Goal: Task Accomplishment & Management: Use online tool/utility

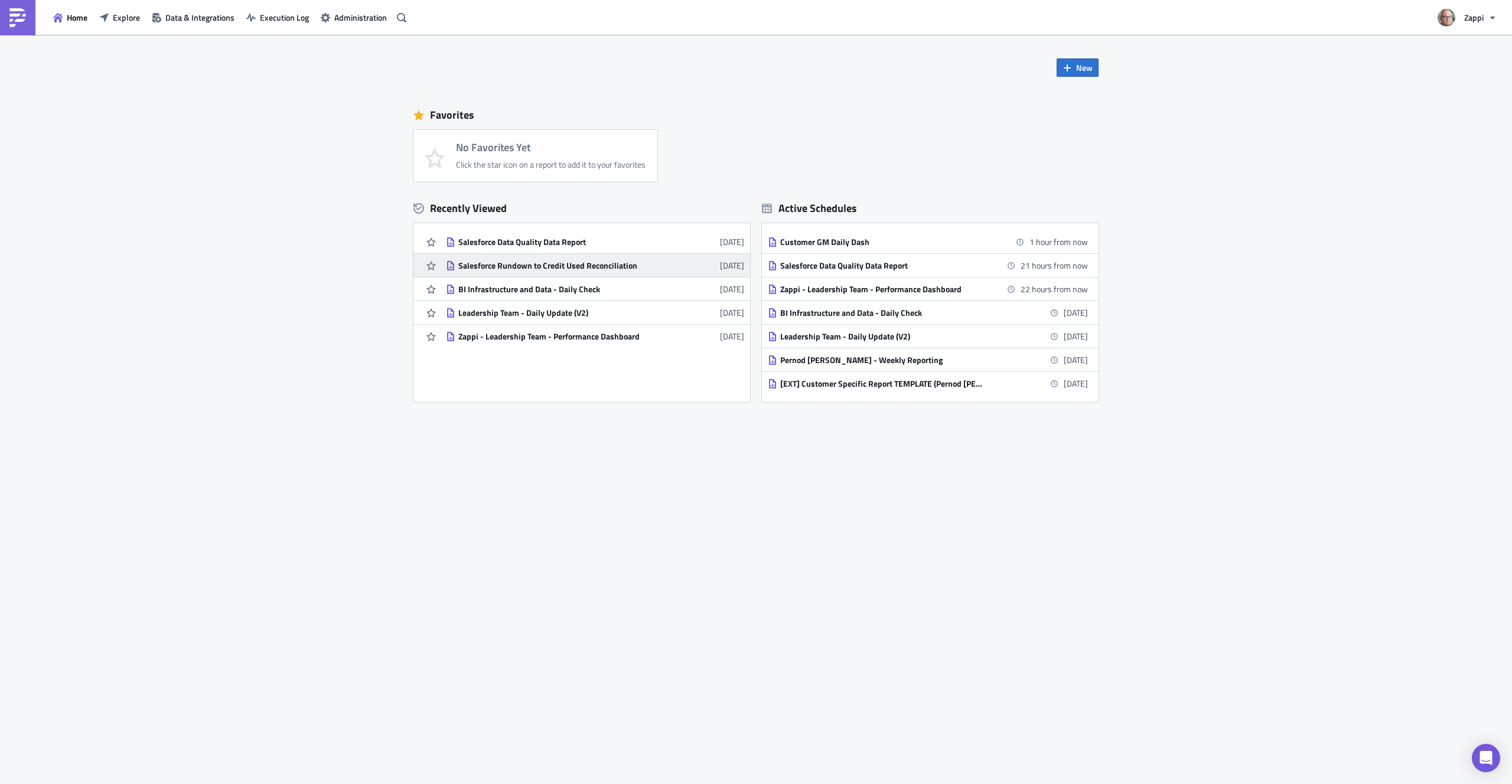
click at [627, 267] on div "Salesforce Rundown to Credit Used Reconciliation" at bounding box center [562, 266] width 207 height 11
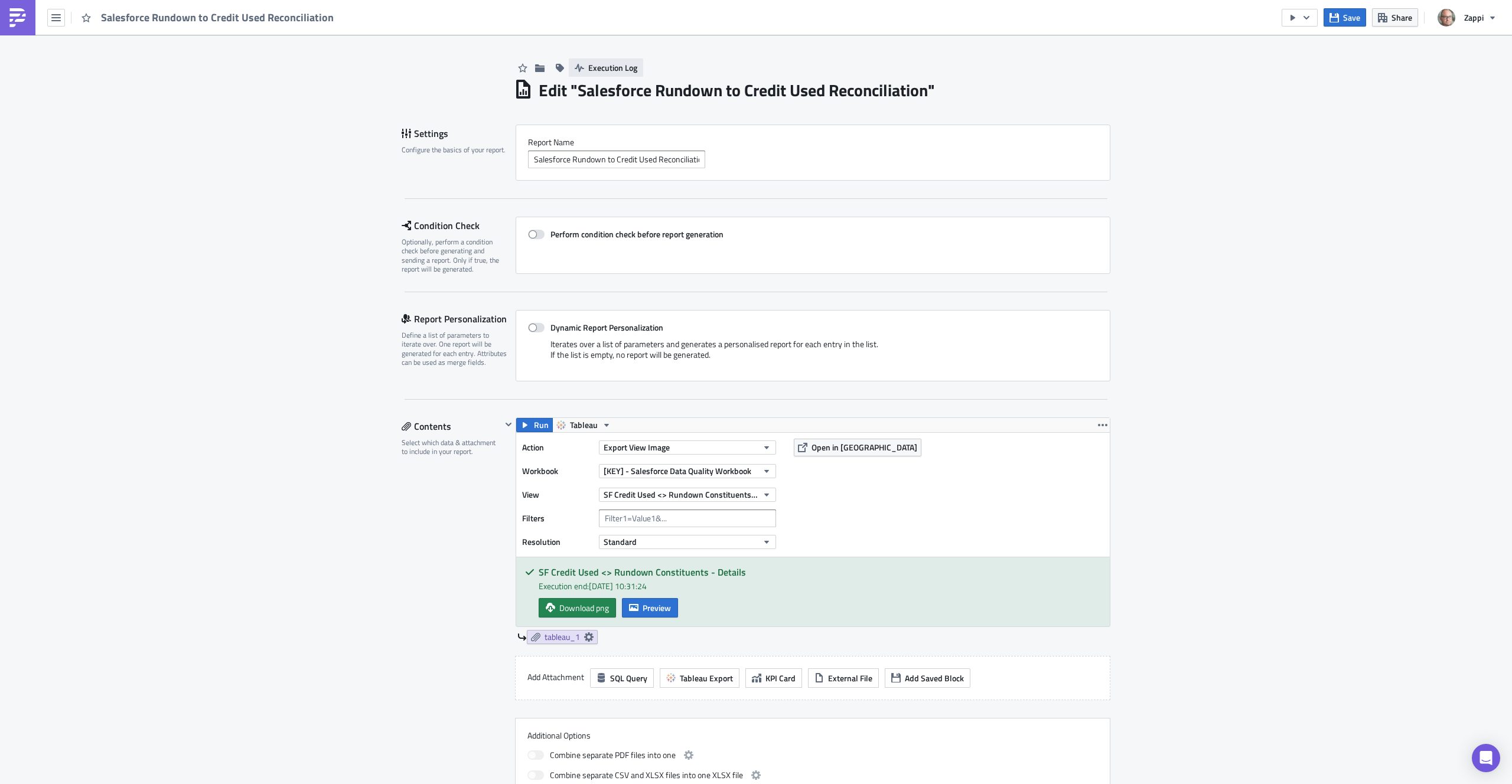
click at [602, 66] on span "Execution Log" at bounding box center [612, 67] width 49 height 13
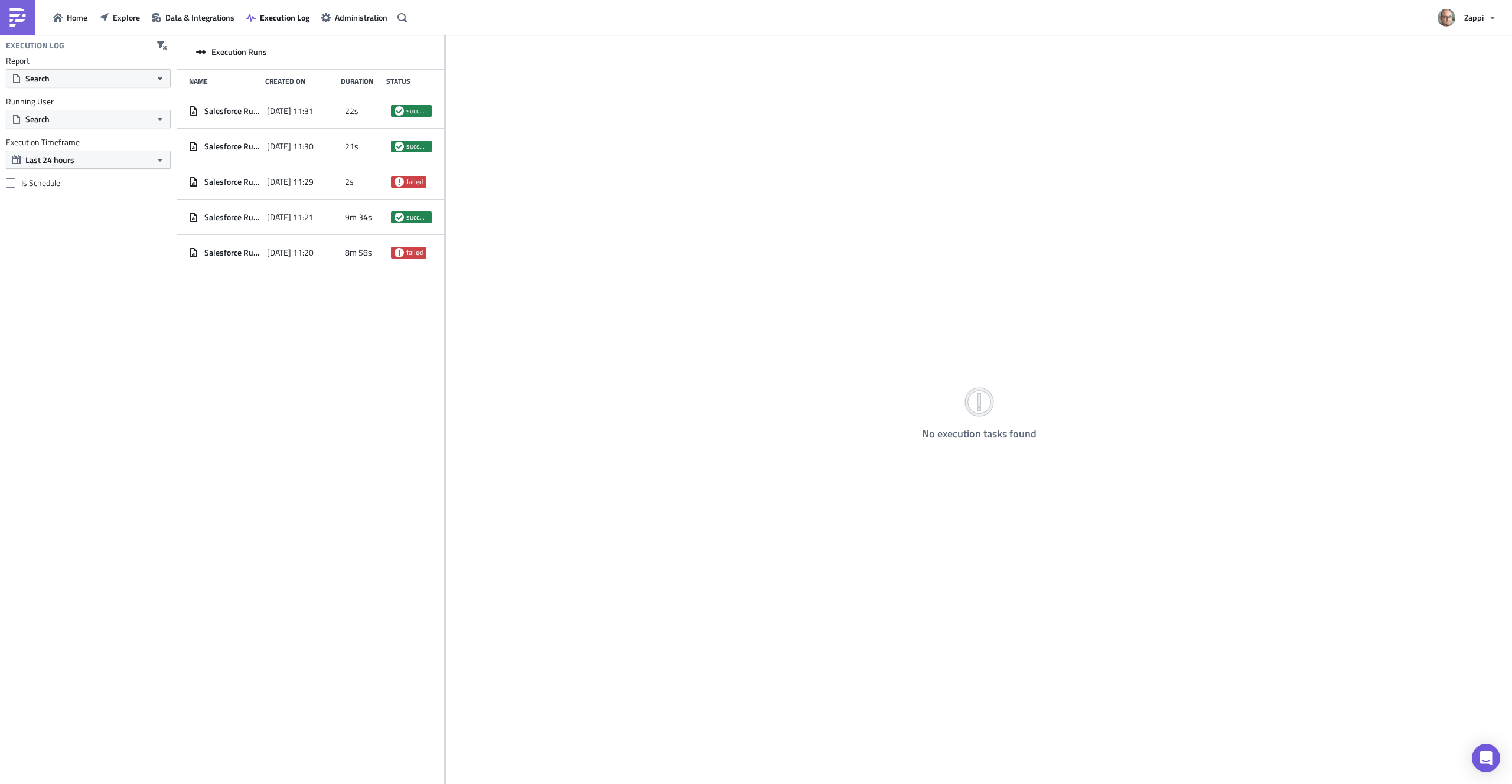
click at [198, 53] on icon at bounding box center [201, 52] width 9 height 9
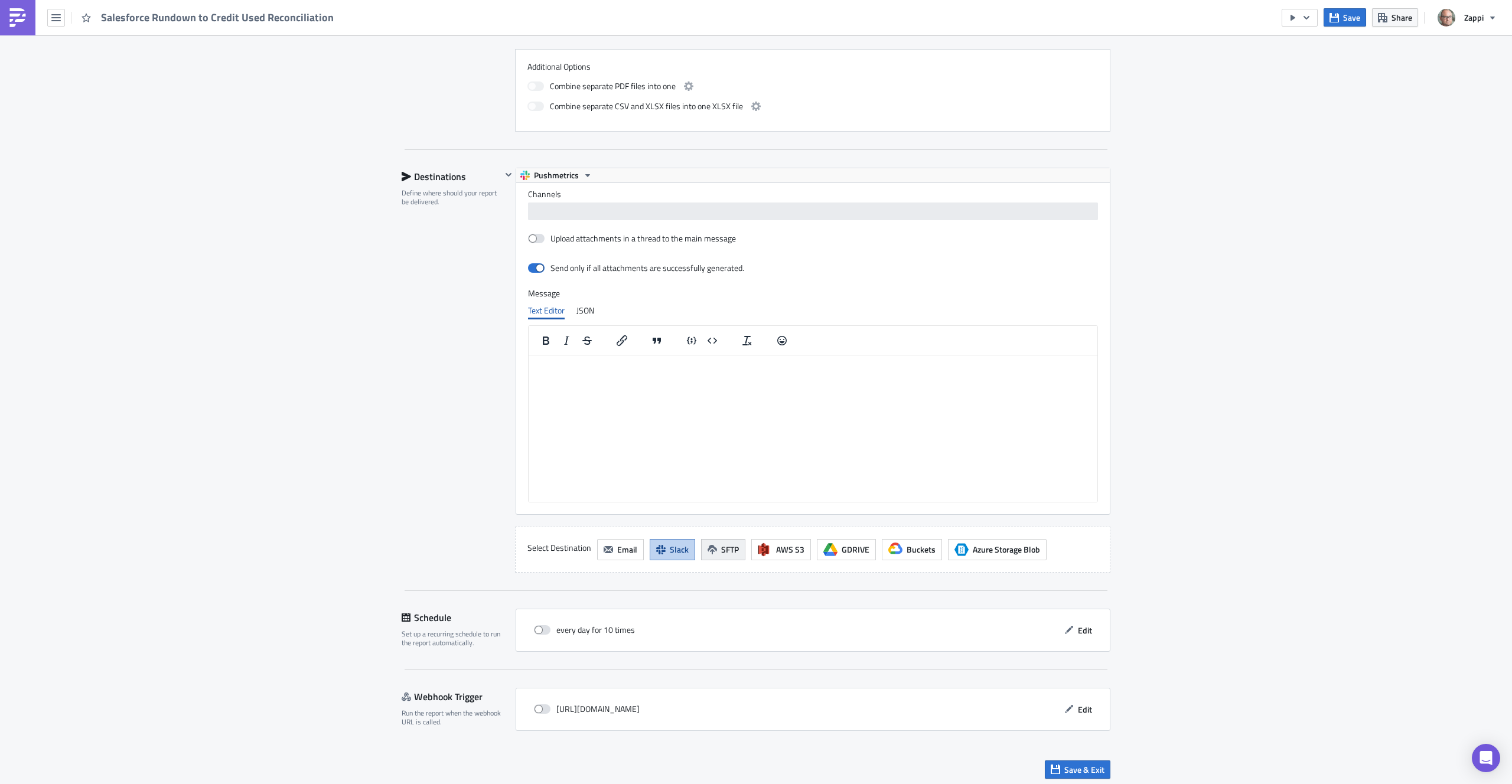
scroll to position [673, 0]
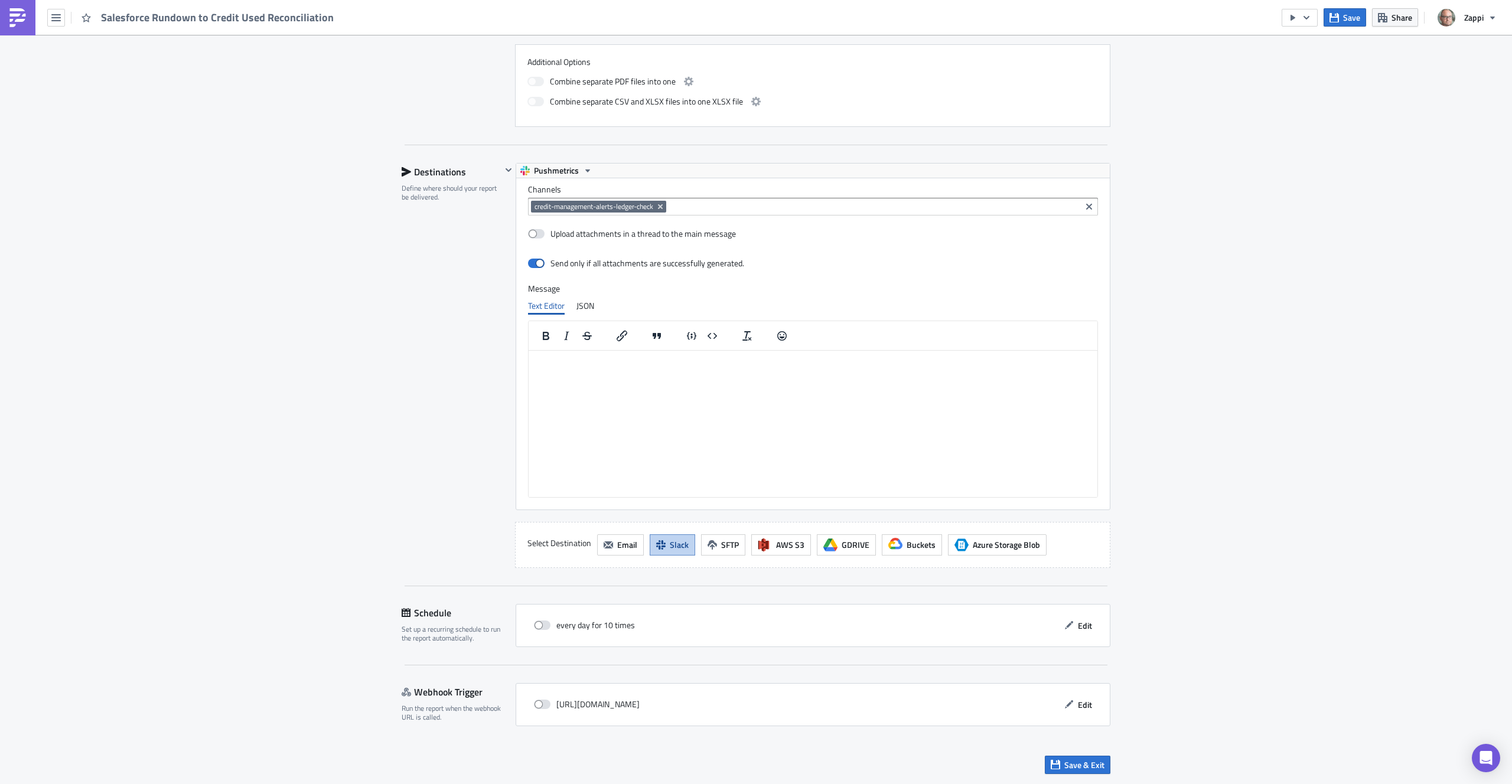
click at [634, 617] on div "every day for 10 times Edit" at bounding box center [812, 625] width 570 height 18
click at [537, 628] on span at bounding box center [542, 626] width 16 height 9
click at [537, 628] on input "checkbox" at bounding box center [540, 626] width 8 height 8
checkbox input "true"
click at [1078, 623] on span "Edit" at bounding box center [1085, 626] width 14 height 13
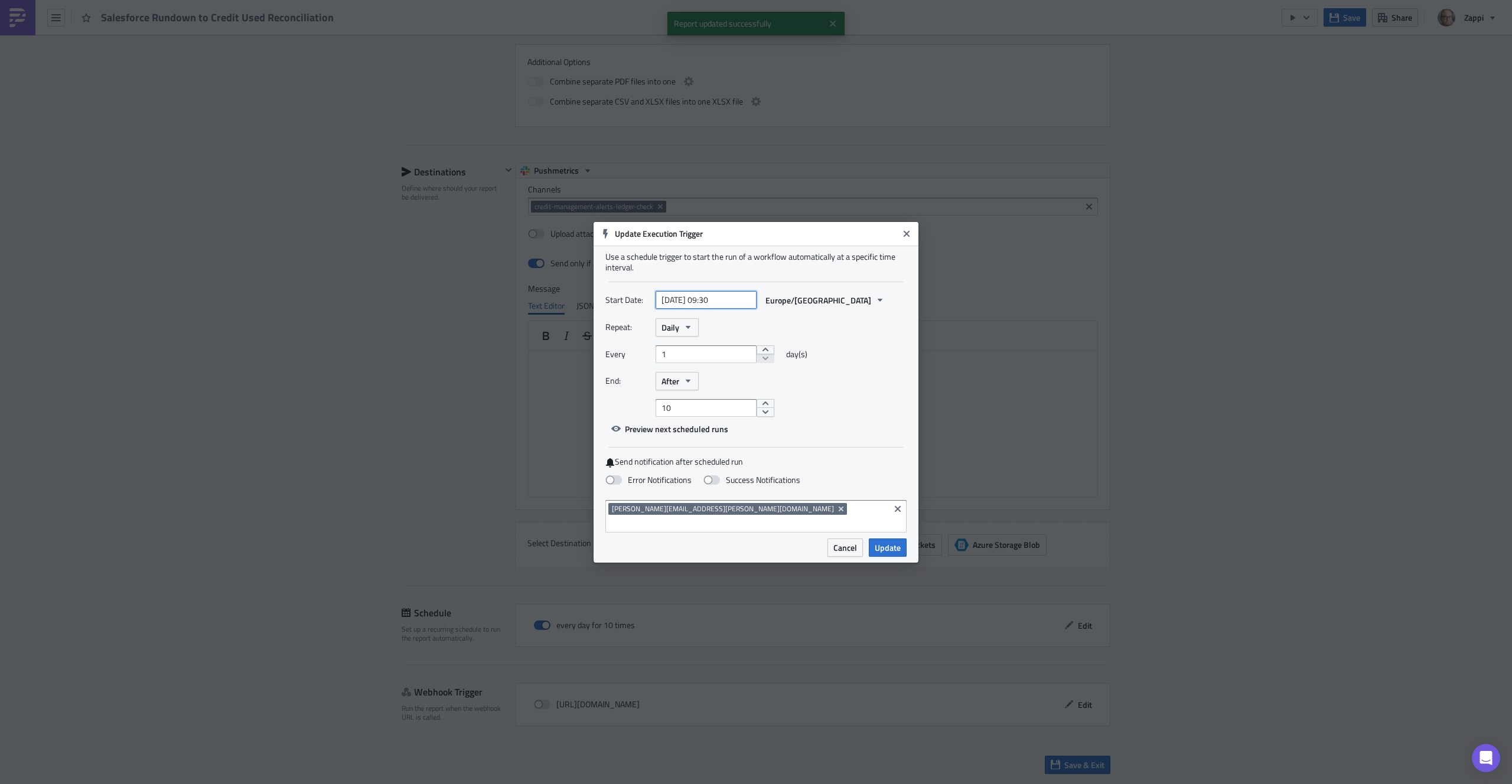
click at [705, 307] on input "2025-09-11 09:30" at bounding box center [706, 299] width 101 height 18
select select "8"
select select "2025"
click at [643, 410] on div "15" at bounding box center [648, 411] width 18 height 16
type input "2025-09-15 09:30"
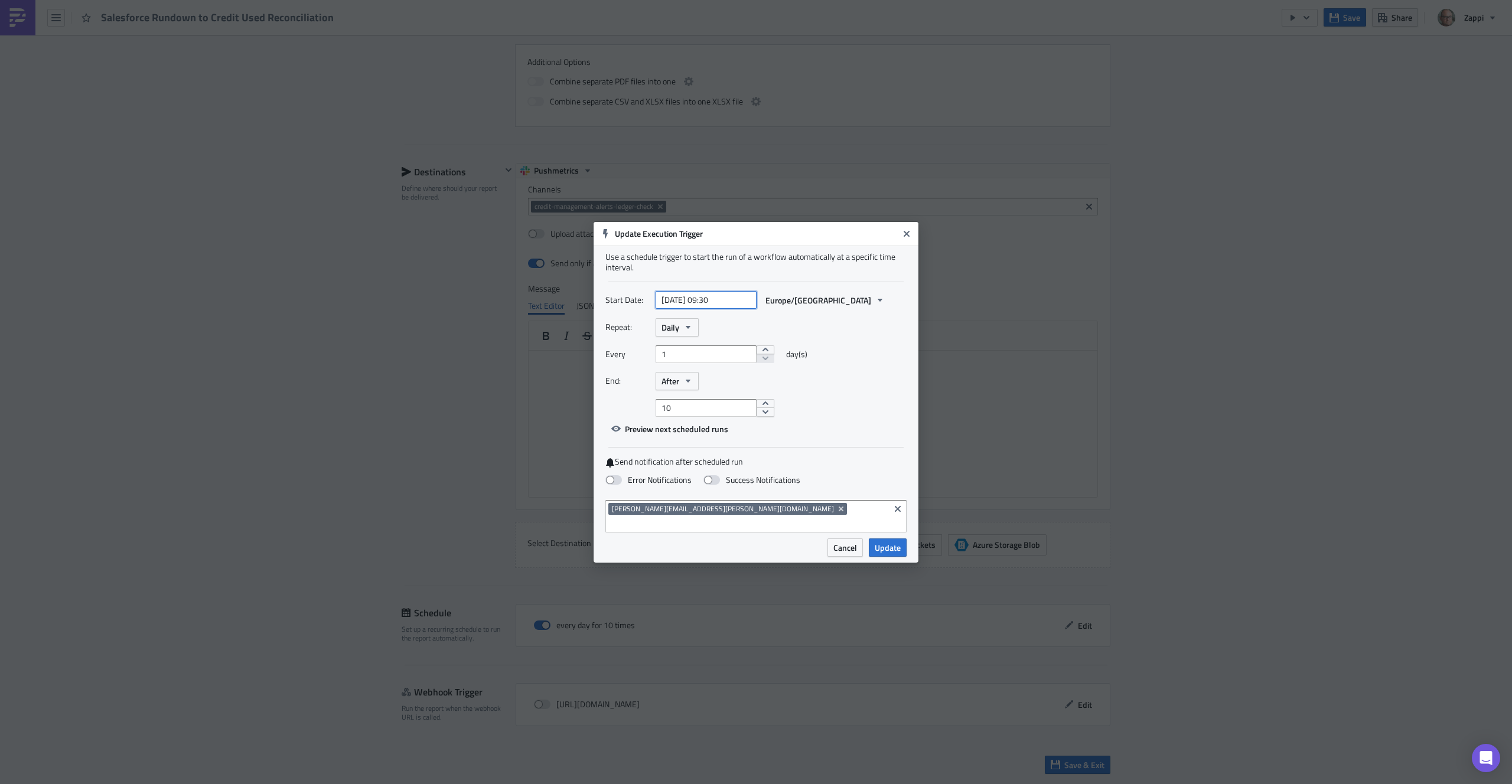
click at [712, 309] on input "2025-09-15 09:30" at bounding box center [706, 299] width 101 height 18
select select "8"
select select "2025"
click at [747, 307] on input "2025-09-15 09:30" at bounding box center [706, 299] width 101 height 18
click at [853, 326] on div "Repeat: Daily" at bounding box center [756, 327] width 301 height 18
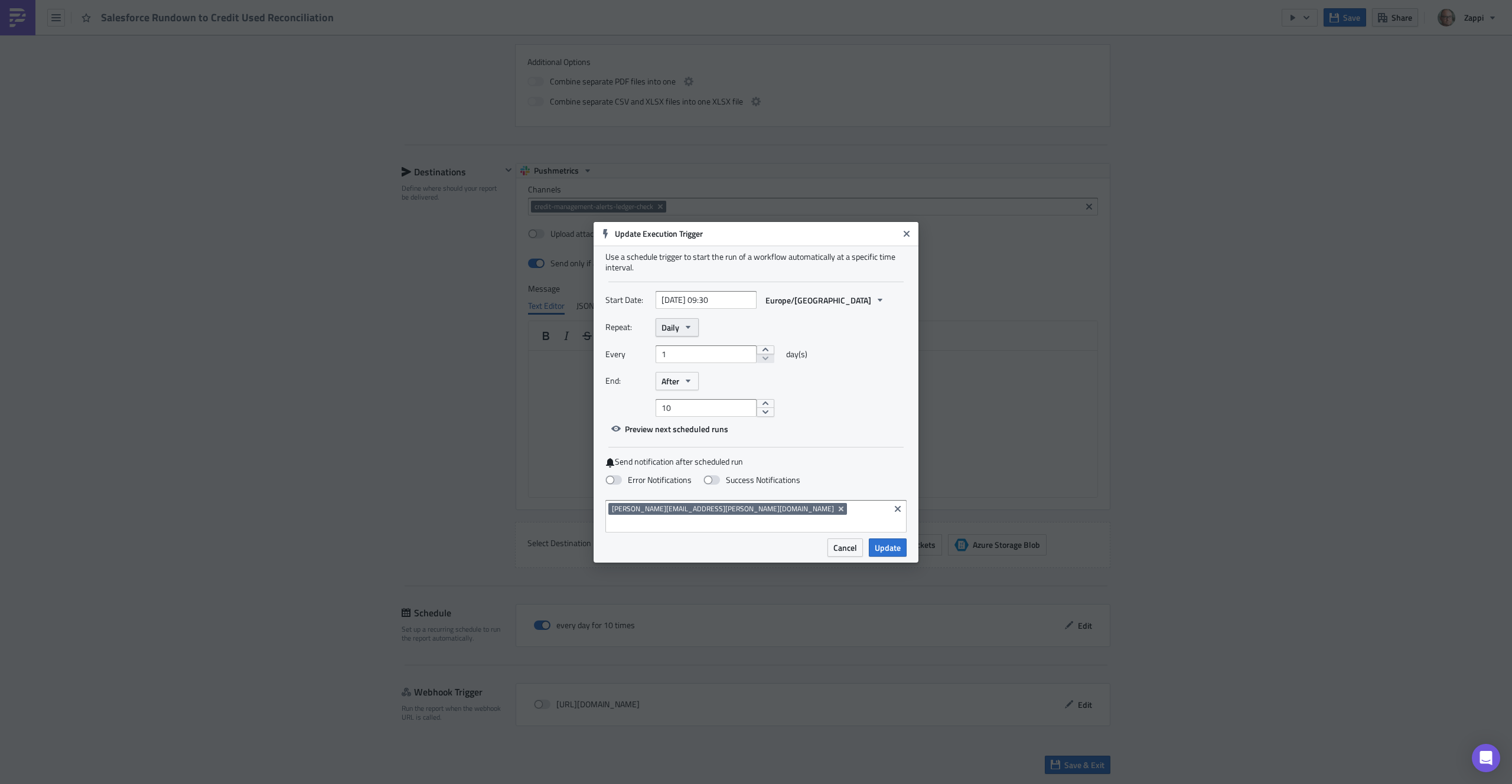
click at [681, 334] on button "Daily" at bounding box center [677, 327] width 43 height 18
click at [699, 408] on div "Daily" at bounding box center [718, 401] width 85 height 12
click at [851, 390] on div "End: After" at bounding box center [756, 381] width 301 height 18
click at [681, 390] on button "After" at bounding box center [677, 381] width 43 height 18
click at [686, 405] on div "Never" at bounding box center [711, 401] width 98 height 12
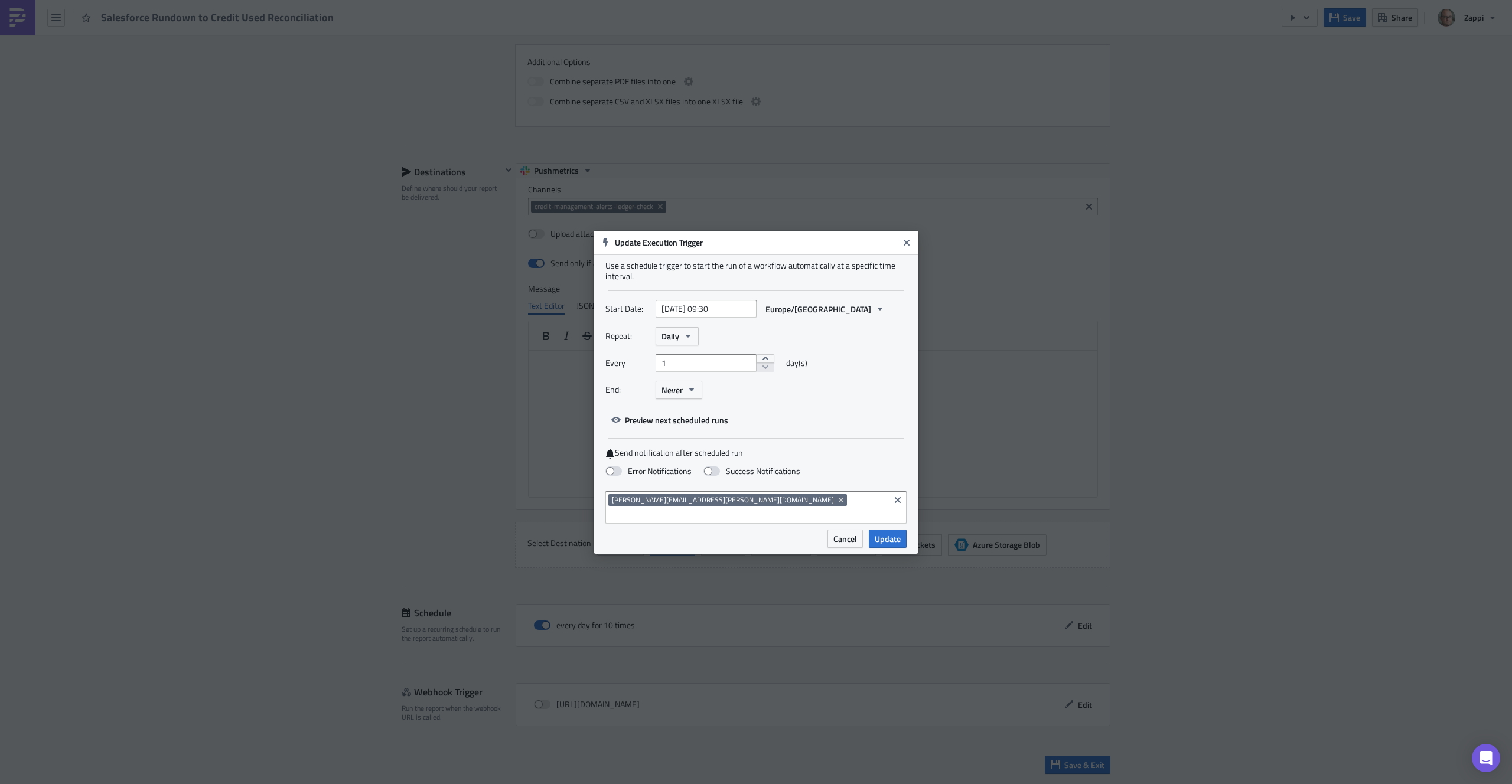
click at [843, 417] on div "Start Date: 2025-09-15 09:30 Europe/London Repeat: Daily Every 1 day(s) End: Ne…" at bounding box center [756, 365] width 301 height 129
click at [882, 532] on span "Update" at bounding box center [888, 539] width 26 height 13
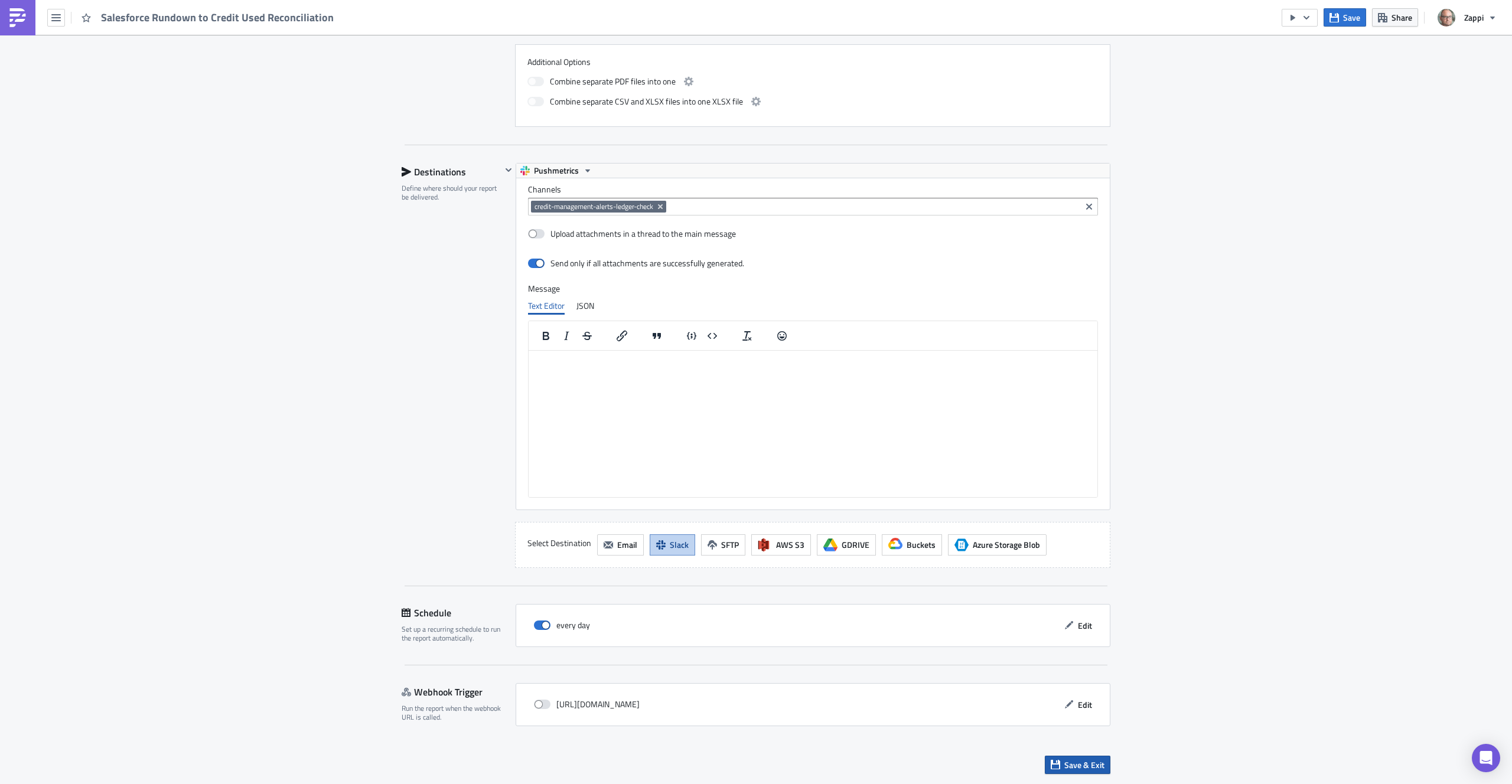
click at [1068, 760] on span "Save & Exit" at bounding box center [1084, 765] width 40 height 13
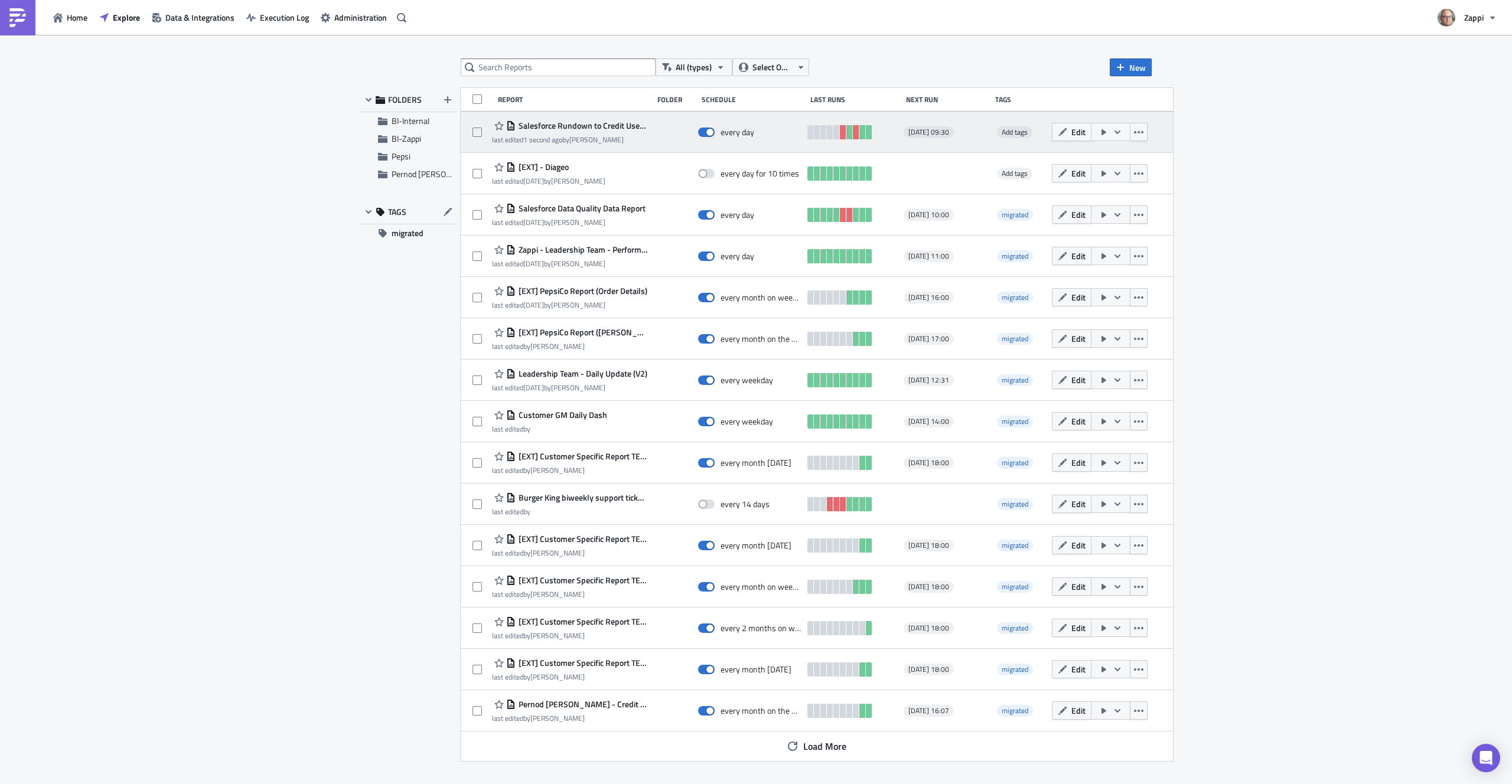
click at [1107, 130] on icon "button" at bounding box center [1104, 132] width 5 height 6
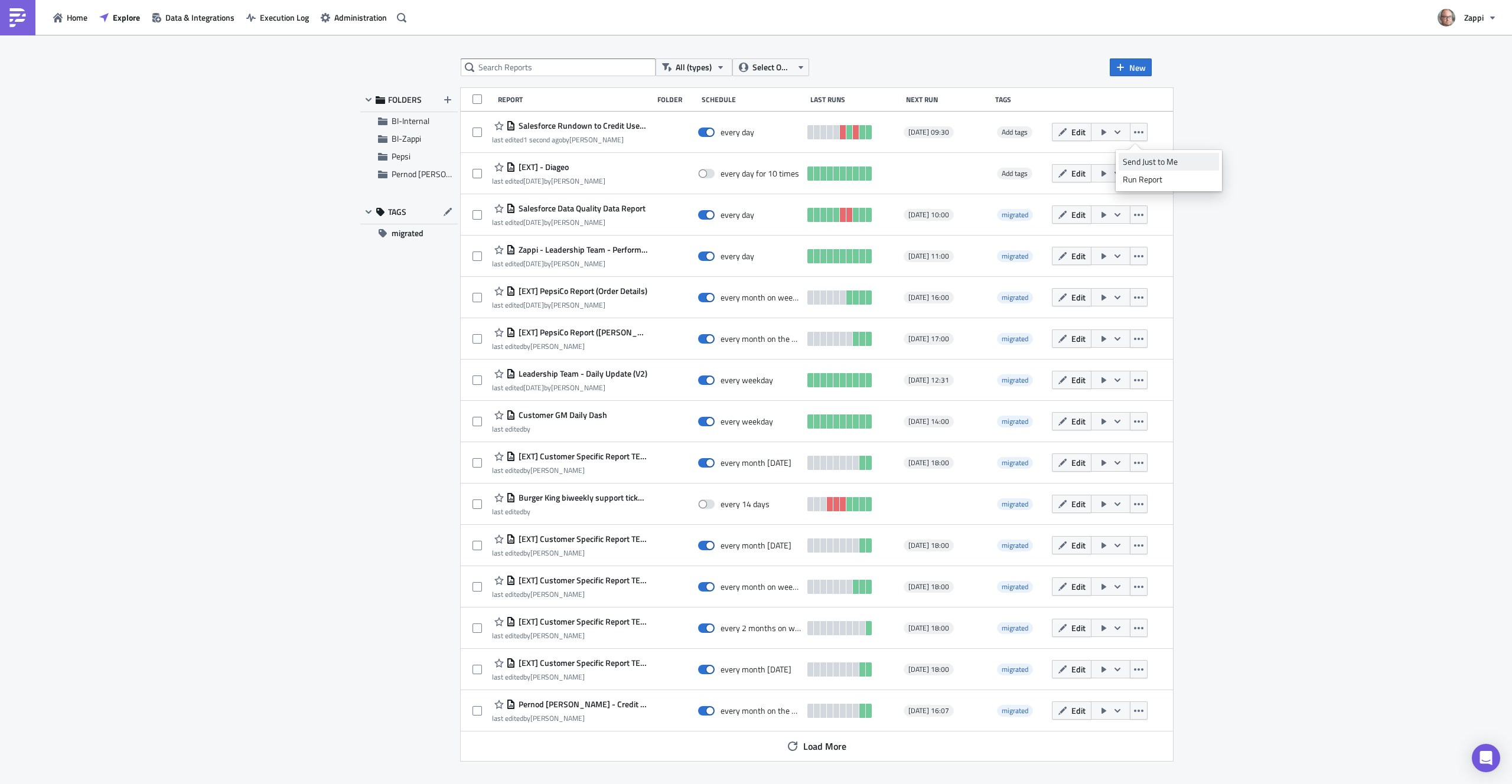
click at [1175, 166] on div "Send Just to Me" at bounding box center [1169, 162] width 93 height 12
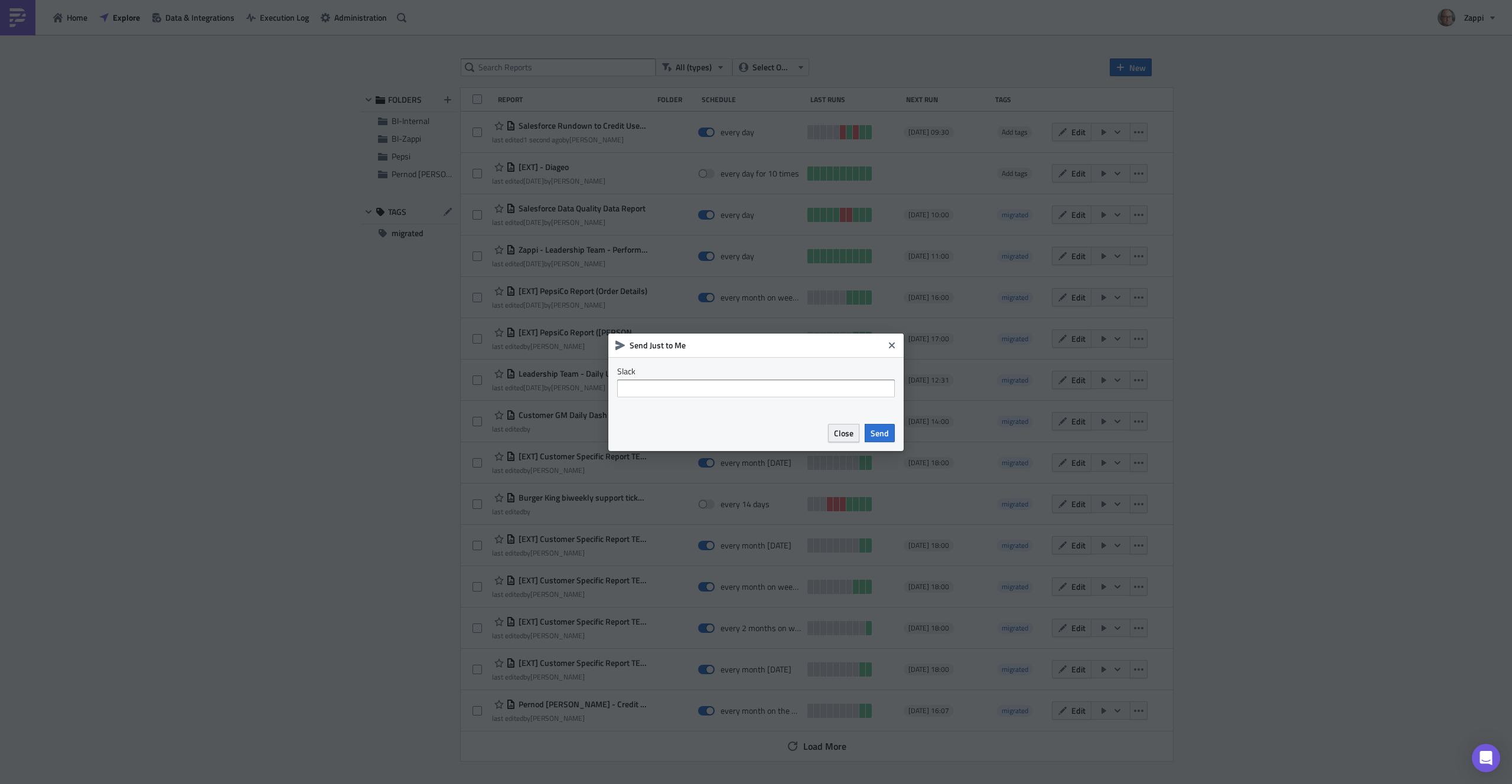
click at [852, 432] on span "Close" at bounding box center [844, 434] width 20 height 13
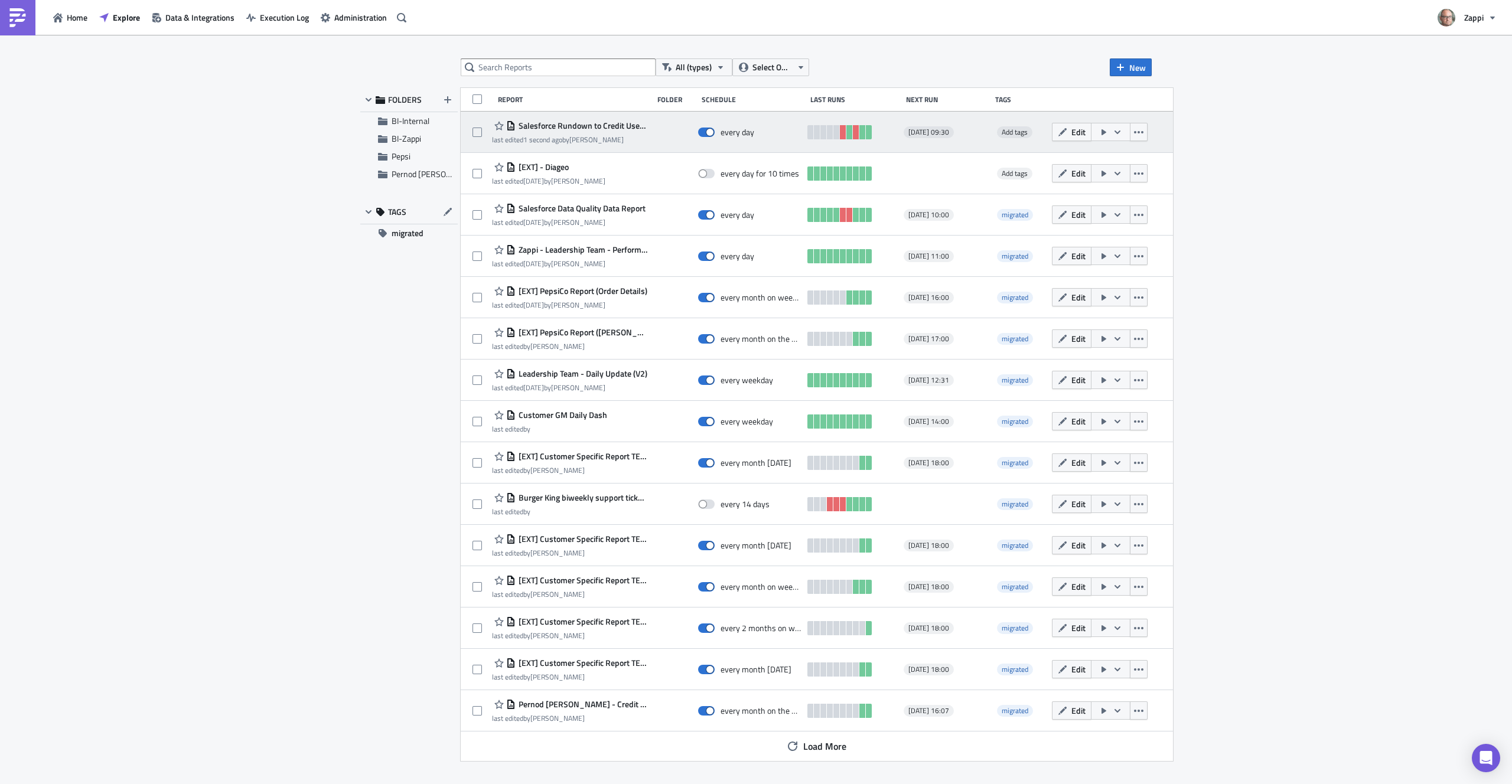
click at [1107, 132] on icon "button" at bounding box center [1104, 132] width 5 height 6
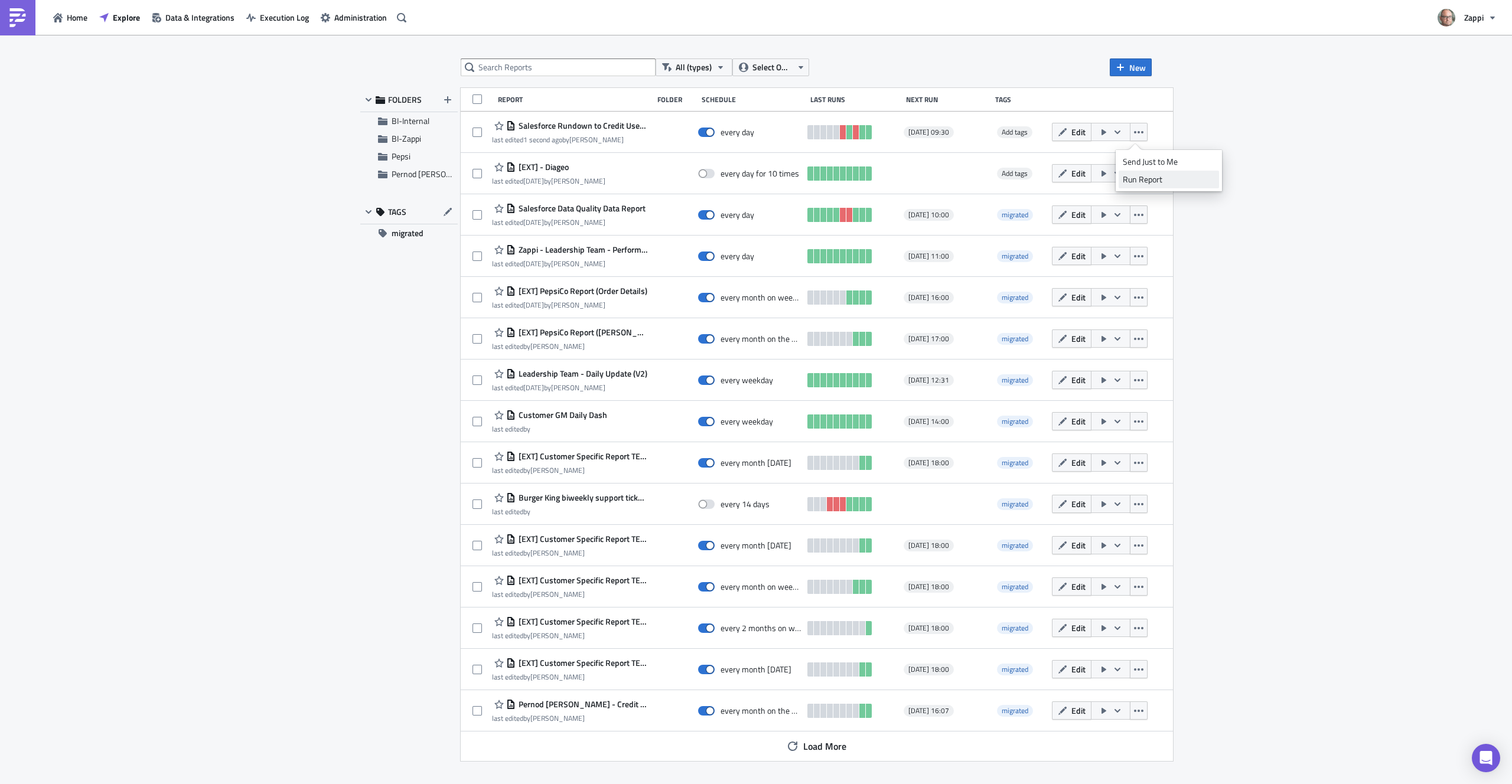
click at [1140, 178] on div "Run Report" at bounding box center [1169, 179] width 93 height 12
click at [1311, 216] on div "All (types) Select Owner New FOLDERS BI-Internal BI-Zappi Pepsi Pernod Ricard T…" at bounding box center [756, 410] width 1512 height 751
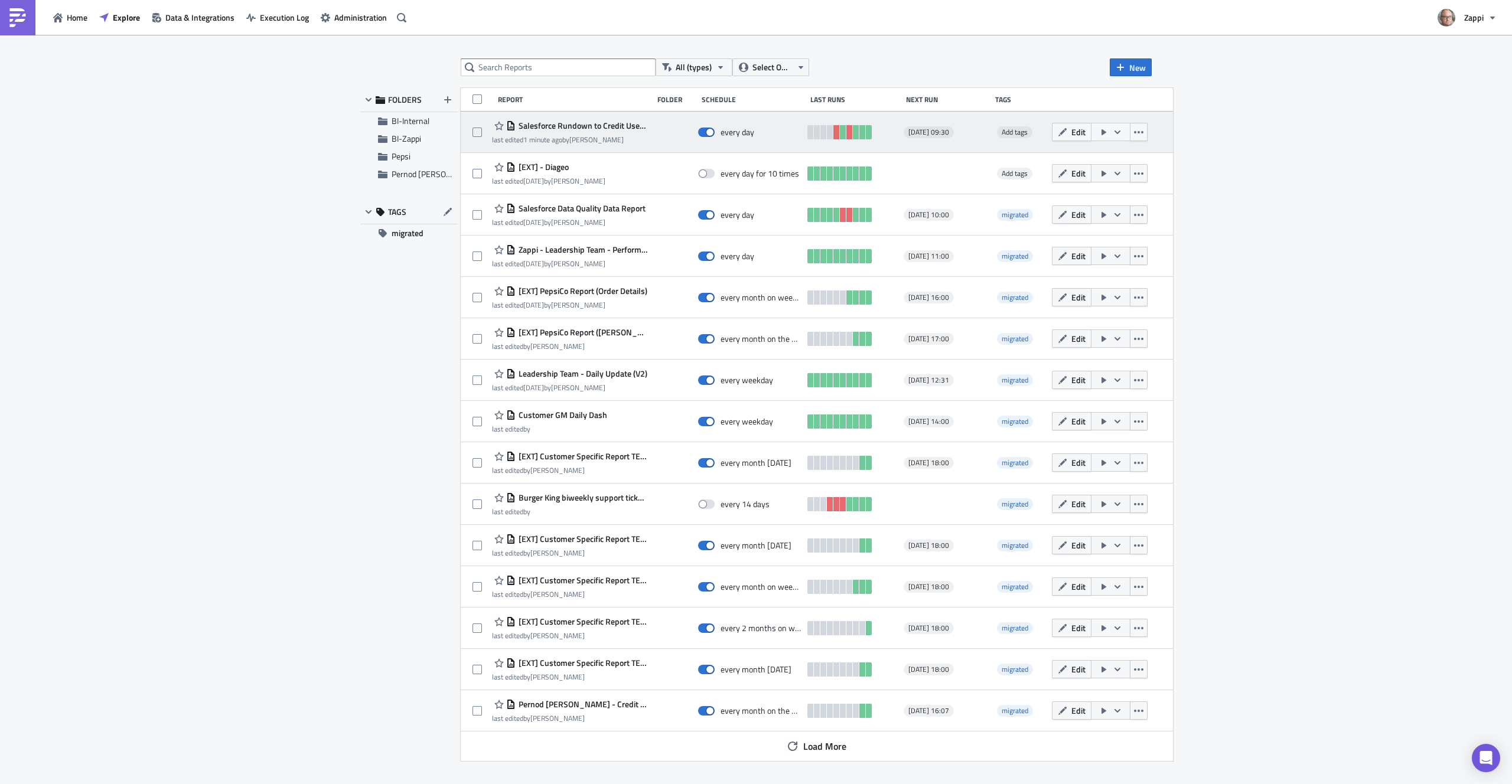
click at [1122, 135] on icon "button" at bounding box center [1118, 132] width 9 height 9
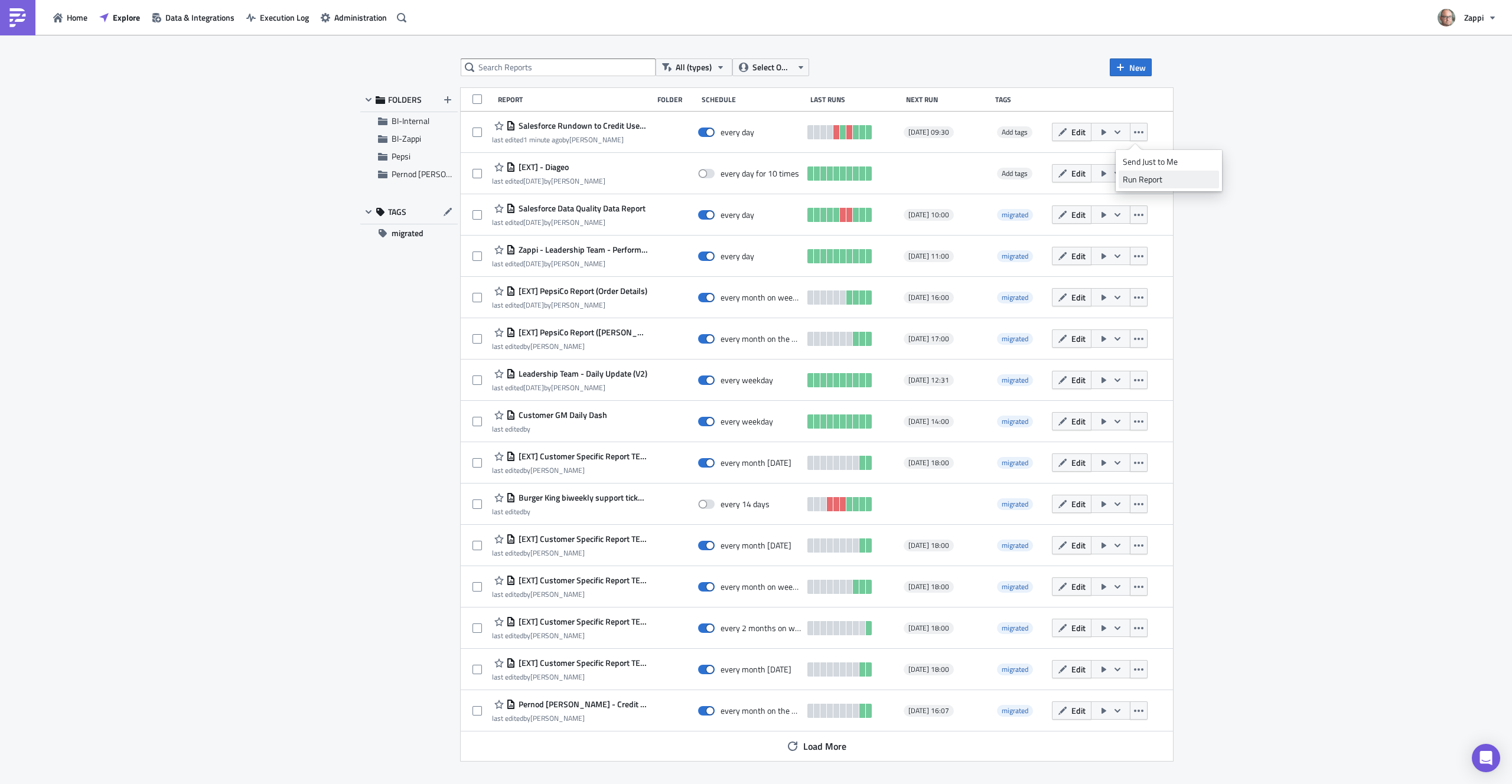
click at [1156, 177] on div "Run Report" at bounding box center [1169, 179] width 93 height 12
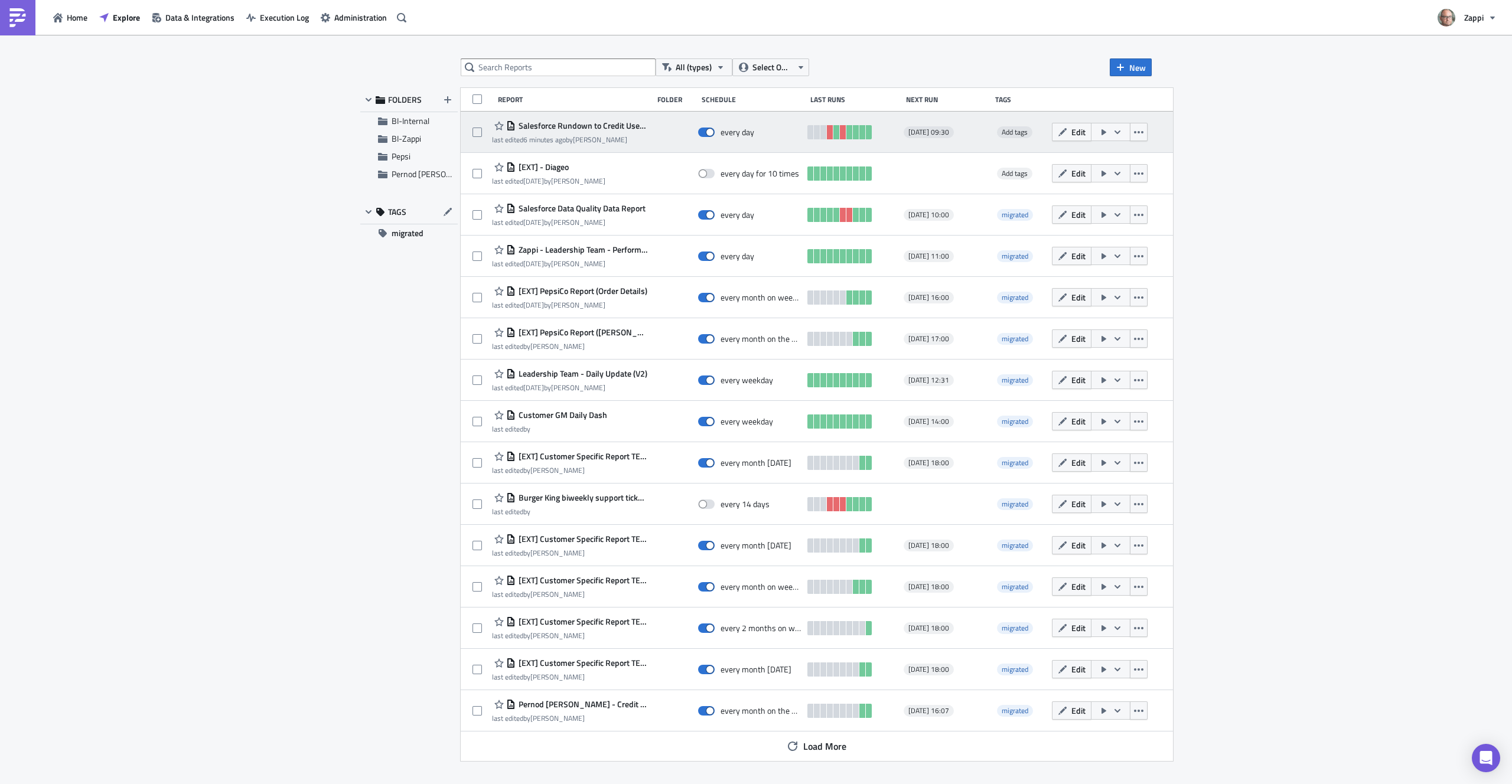
click at [567, 128] on span "Salesforce Rundown to Credit Used Reconciliation" at bounding box center [582, 126] width 132 height 11
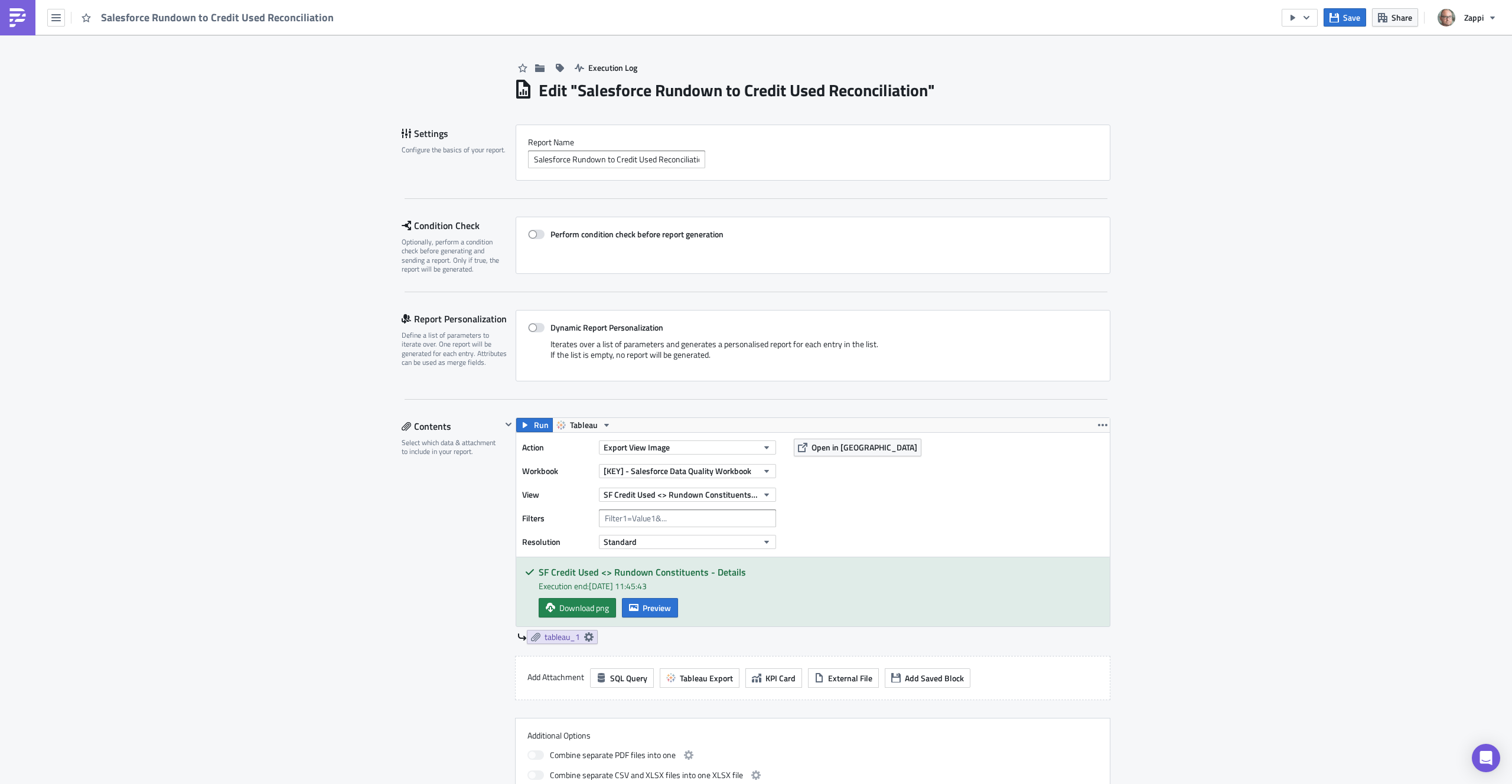
click at [1279, 408] on div "Execution Log Edit " Salesforce Rundown to Credit Used Reconciliation " Setting…" at bounding box center [756, 747] width 1512 height 1425
click at [63, 18] on button "button" at bounding box center [56, 17] width 18 height 18
click at [140, 230] on div "Execution Log Edit " Salesforce Rundown to Credit Used Reconciliation " Setting…" at bounding box center [756, 747] width 1512 height 1425
click at [1270, 449] on div "Execution Log Edit " Salesforce Rundown to Credit Used Reconciliation " Setting…" at bounding box center [756, 747] width 1512 height 1425
click at [576, 423] on span "Tableau" at bounding box center [583, 425] width 27 height 14
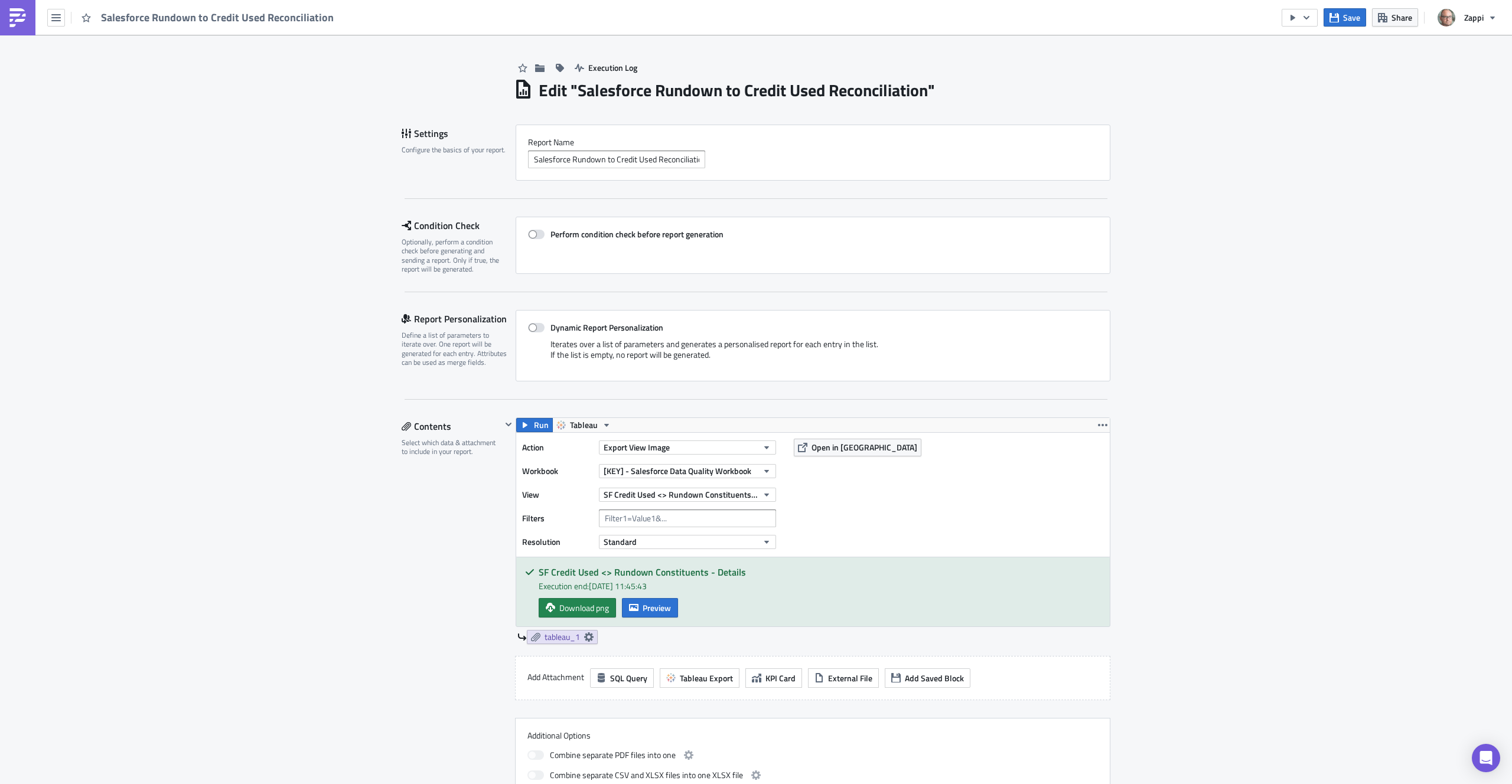
click at [293, 510] on div "Execution Log Edit " Salesforce Rundown to Credit Used Reconciliation " Setting…" at bounding box center [756, 747] width 1512 height 1425
click at [276, 368] on div "Execution Log Edit " Salesforce Rundown to Credit Used Reconciliation " Setting…" at bounding box center [756, 747] width 1512 height 1425
click at [1100, 426] on icon "button" at bounding box center [1103, 425] width 9 height 9
click at [1190, 388] on div "Execution Log Edit " Salesforce Rundown to Credit Used Reconciliation " Setting…" at bounding box center [756, 747] width 1512 height 1425
click at [295, 289] on div "Execution Log Edit " Salesforce Rundown to Credit Used Reconciliation " Setting…" at bounding box center [756, 747] width 1512 height 1425
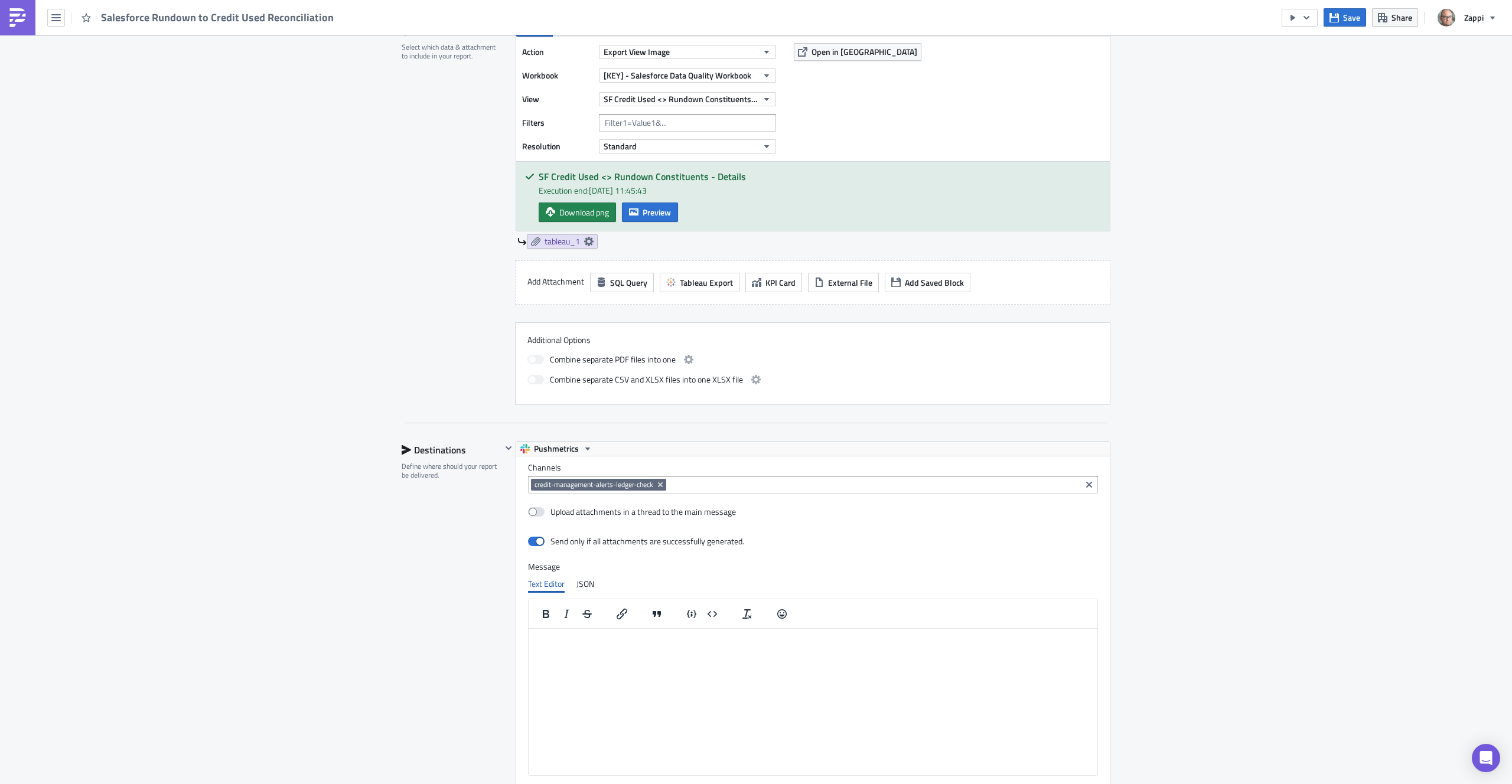
scroll to position [673, 0]
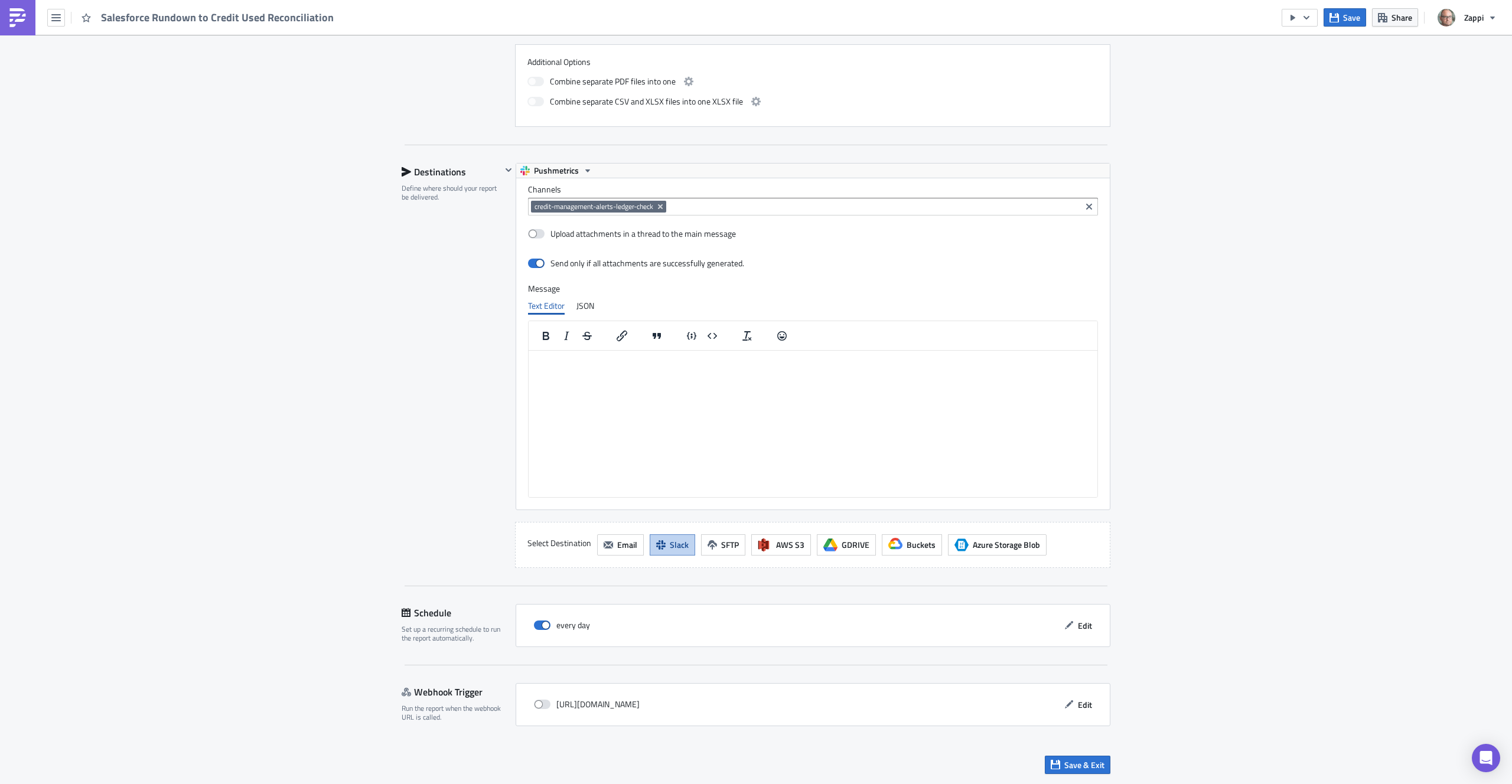
click at [1147, 237] on div "Execution Log Edit " Salesforce Rundown to Credit Used Reconciliation " Setting…" at bounding box center [756, 74] width 1512 height 1425
click at [1099, 762] on span "Save & Exit" at bounding box center [1084, 765] width 40 height 13
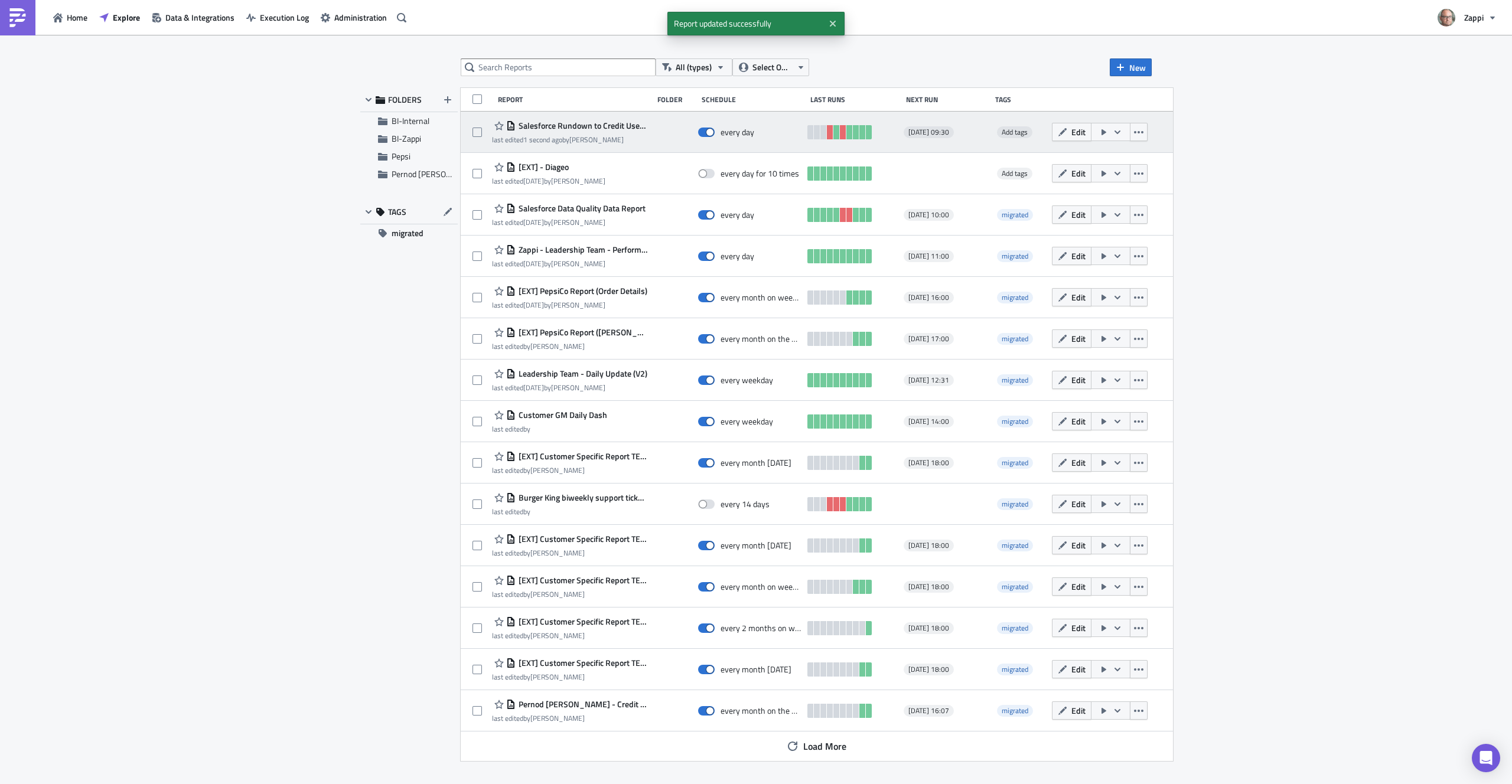
click at [1131, 132] on button "button" at bounding box center [1110, 132] width 39 height 18
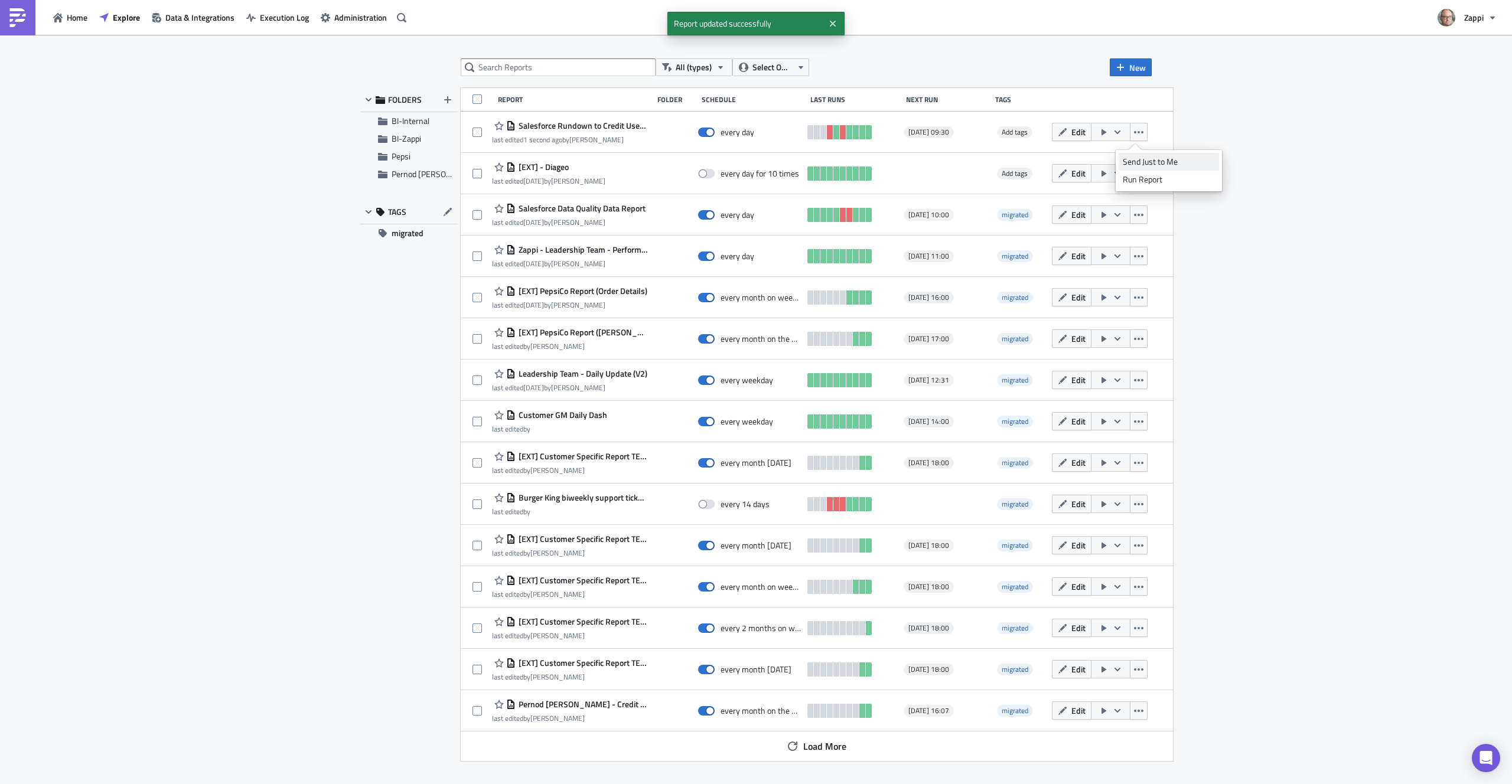
click at [1146, 162] on div "Send Just to Me" at bounding box center [1169, 162] width 93 height 12
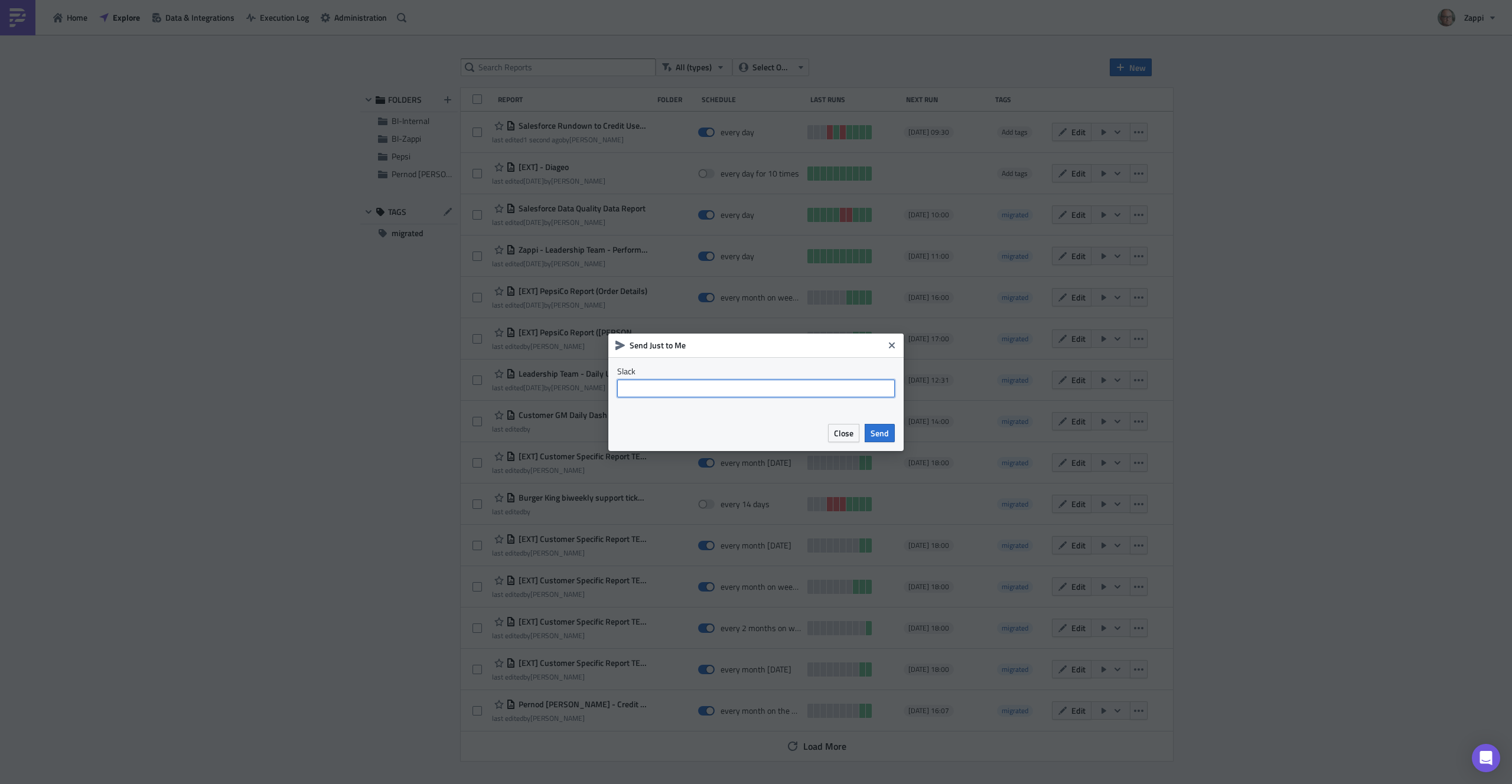
click at [771, 389] on input "text" at bounding box center [756, 388] width 278 height 18
type input "business_intelligence_internal"
click at [879, 433] on span "Send" at bounding box center [879, 434] width 18 height 13
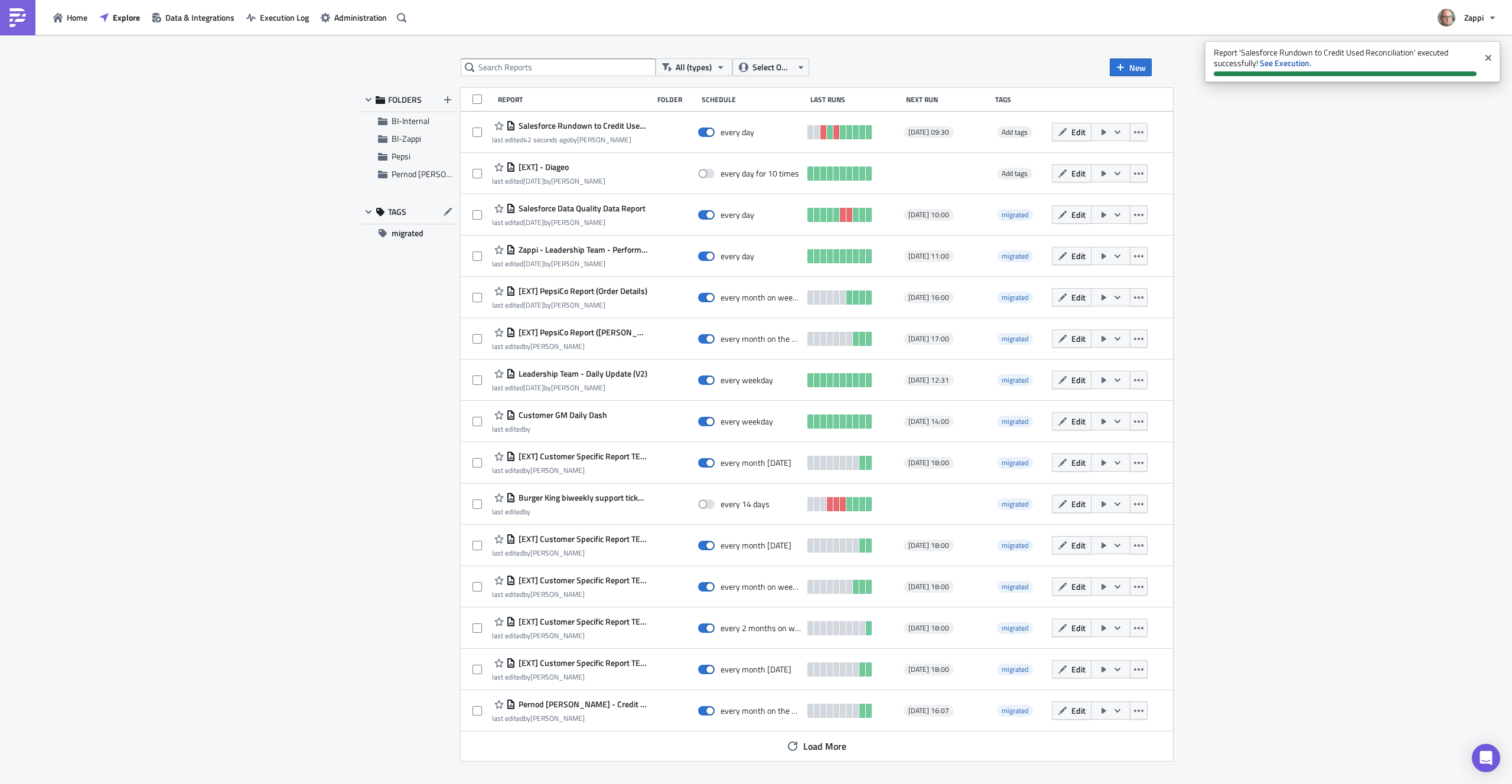
click at [1294, 154] on div "All (types) Select Owner New FOLDERS BI-Internal BI-Zappi Pepsi Pernod Ricard T…" at bounding box center [756, 410] width 1512 height 751
click at [1281, 140] on div "All (types) Select Owner New FOLDERS BI-Internal BI-Zappi Pepsi Pernod Ricard T…" at bounding box center [756, 410] width 1512 height 751
click at [1318, 124] on div "All (types) Select Owner New FOLDERS BI-Internal BI-Zappi Pepsi Pernod Ricard T…" at bounding box center [756, 410] width 1512 height 751
click at [193, 20] on span "Data & Integrations" at bounding box center [200, 17] width 69 height 13
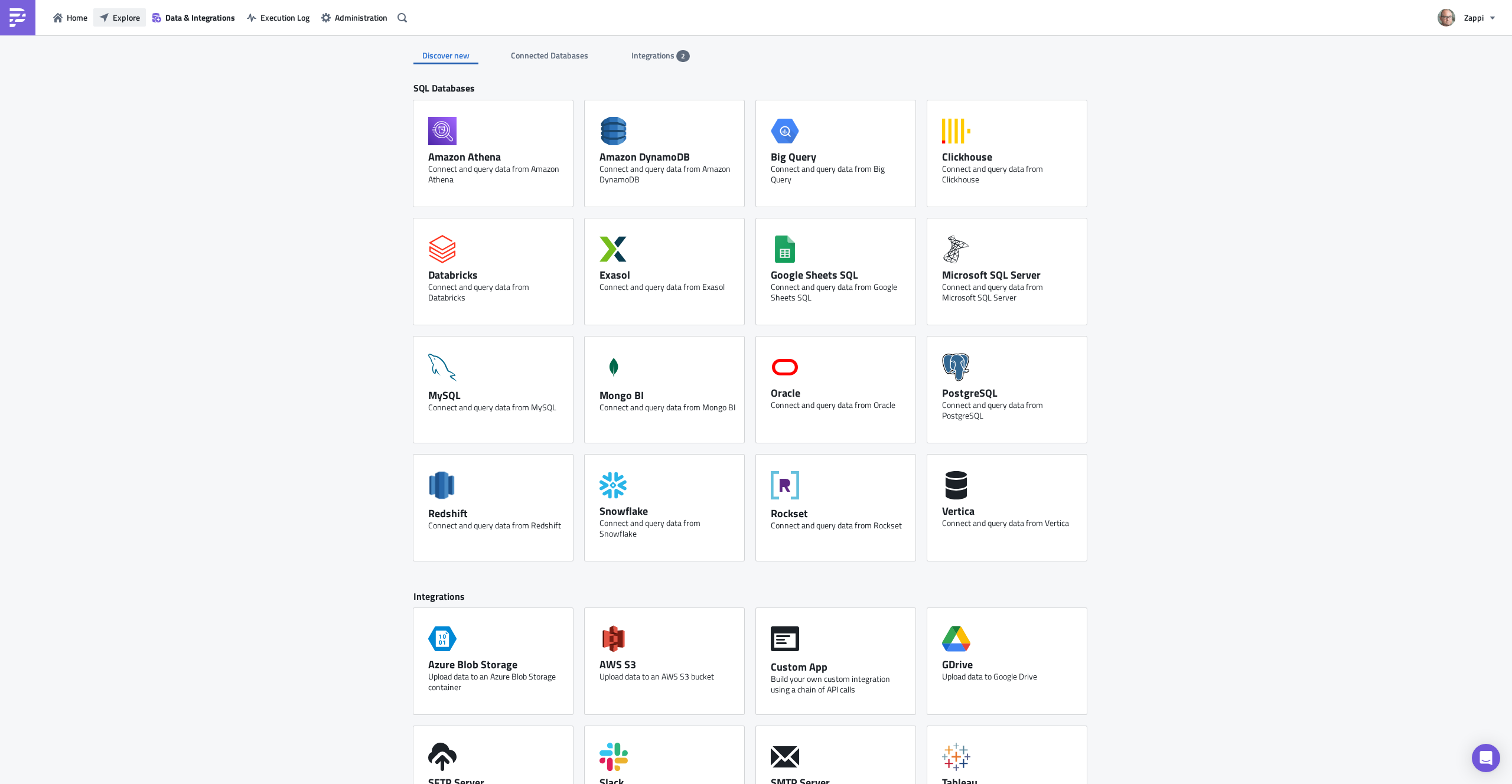
click at [100, 19] on icon "button" at bounding box center [104, 18] width 9 height 9
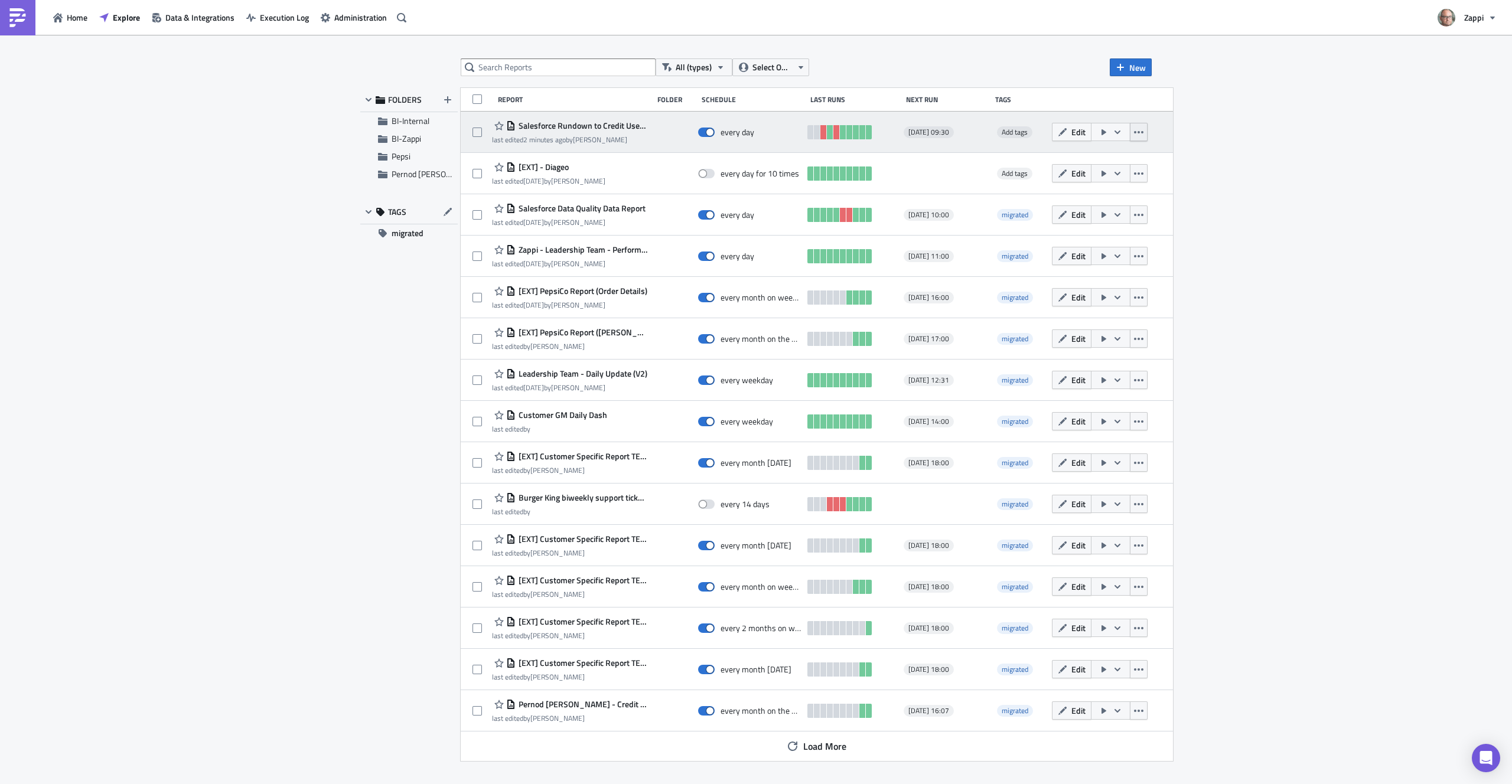
click at [1143, 131] on icon "button" at bounding box center [1139, 132] width 9 height 2
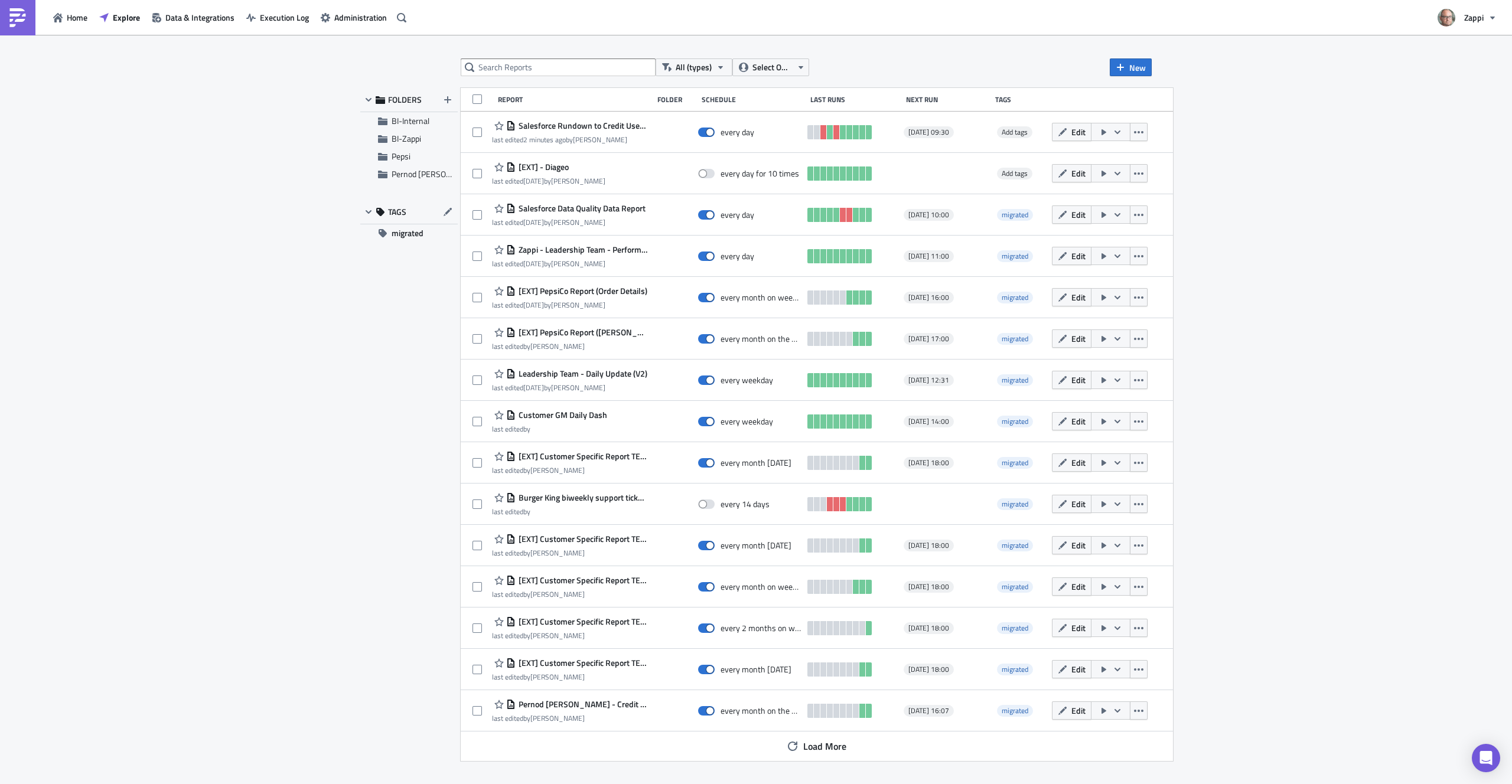
click at [1256, 179] on div "All (types) Select Owner New FOLDERS BI-Internal BI-Zappi Pepsi Pernod Ricard T…" at bounding box center [756, 410] width 1512 height 751
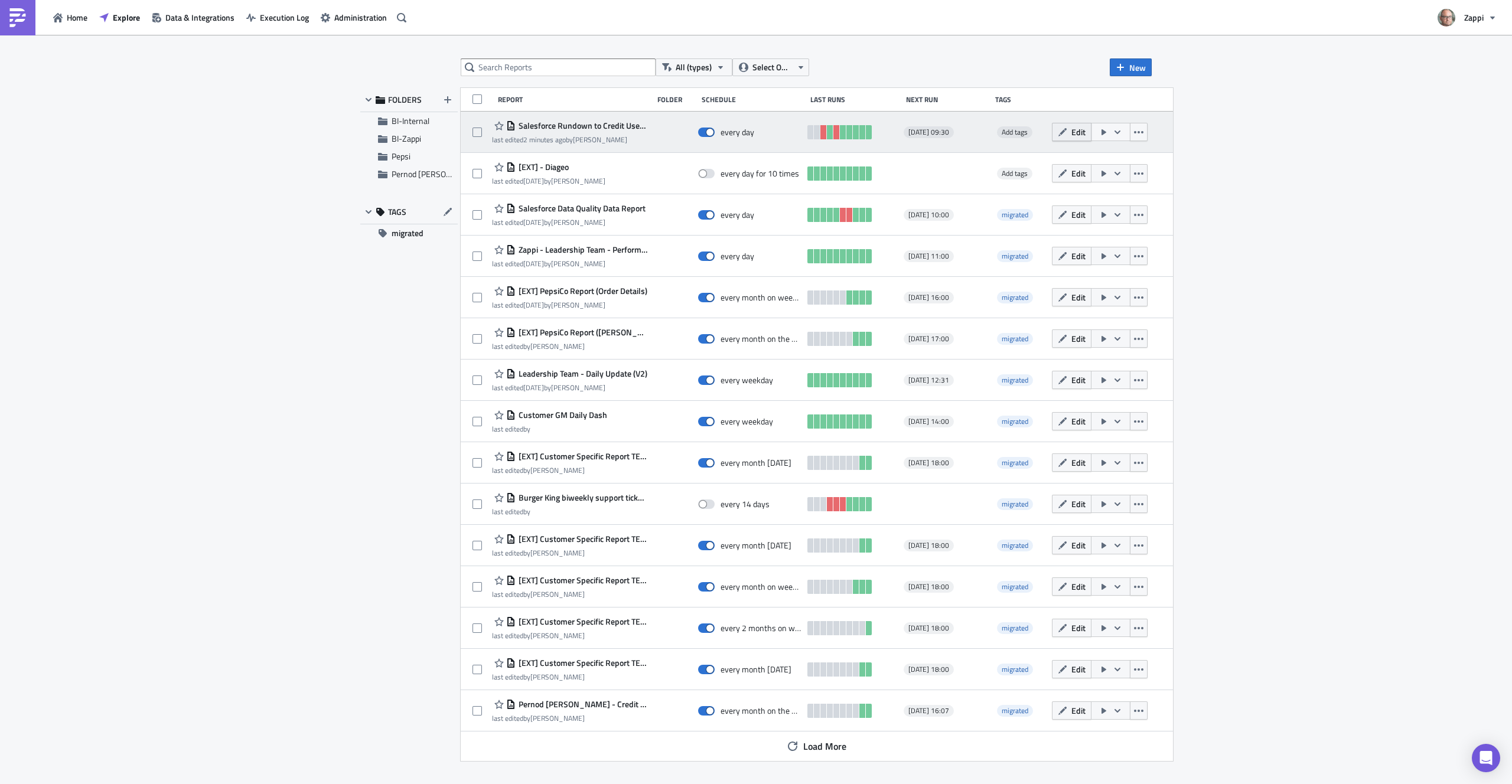
click at [1067, 132] on icon "button" at bounding box center [1063, 132] width 9 height 9
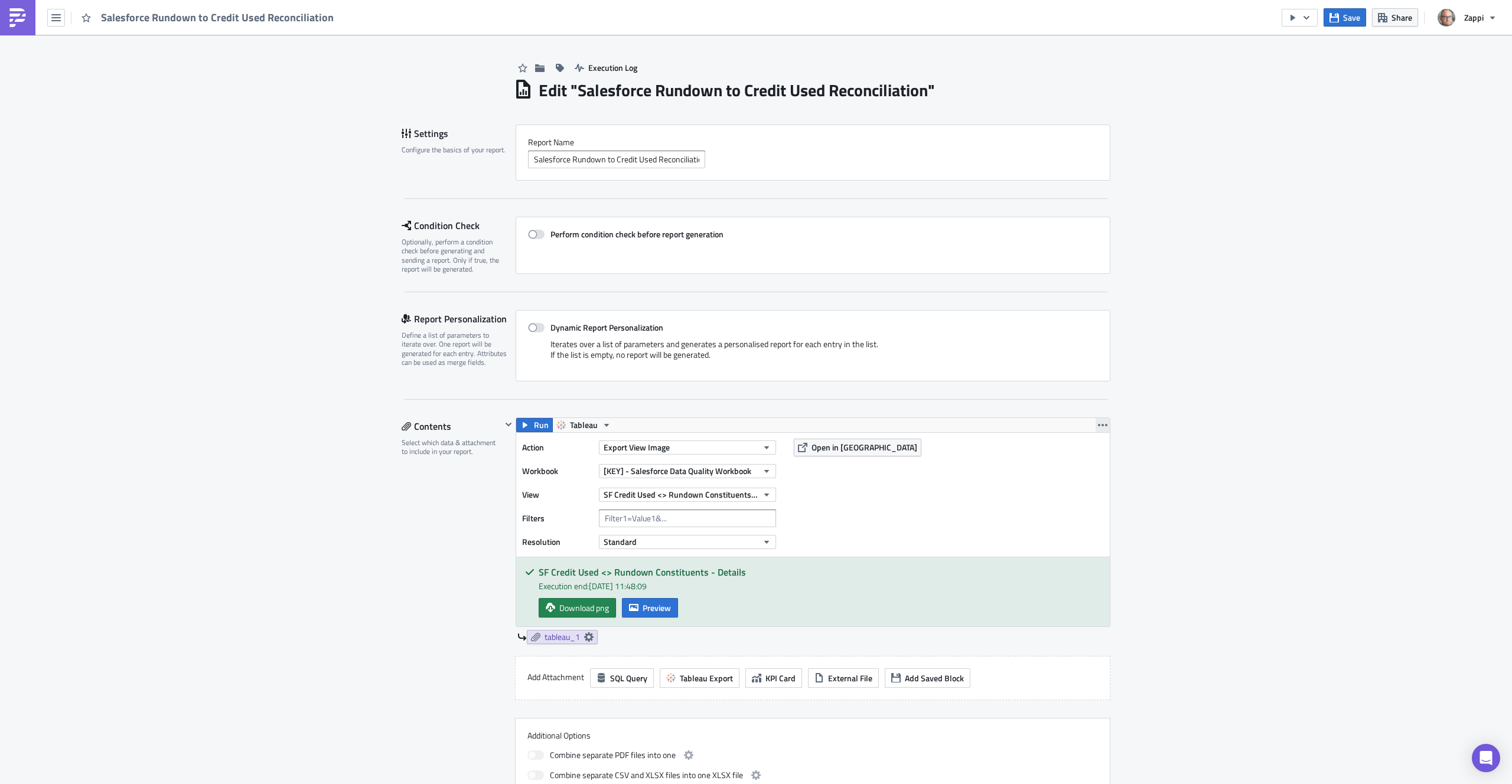
click at [1099, 426] on icon "button" at bounding box center [1103, 425] width 9 height 9
click at [1207, 404] on div "Execution Log Edit " Salesforce Rundown to Credit Used Reconciliation " Setting…" at bounding box center [756, 747] width 1512 height 1425
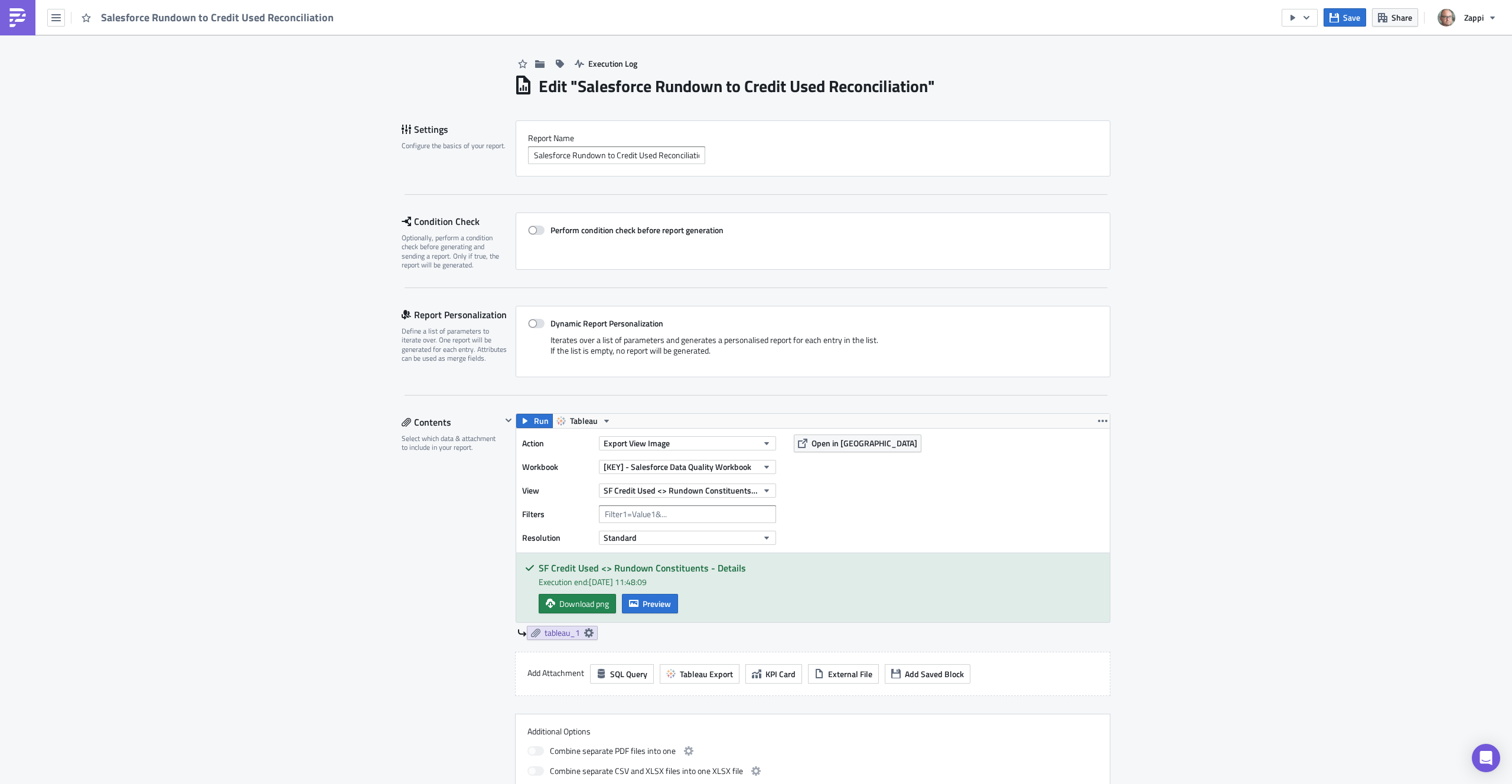
scroll to position [5, 0]
click at [665, 604] on span "Preview" at bounding box center [657, 604] width 28 height 13
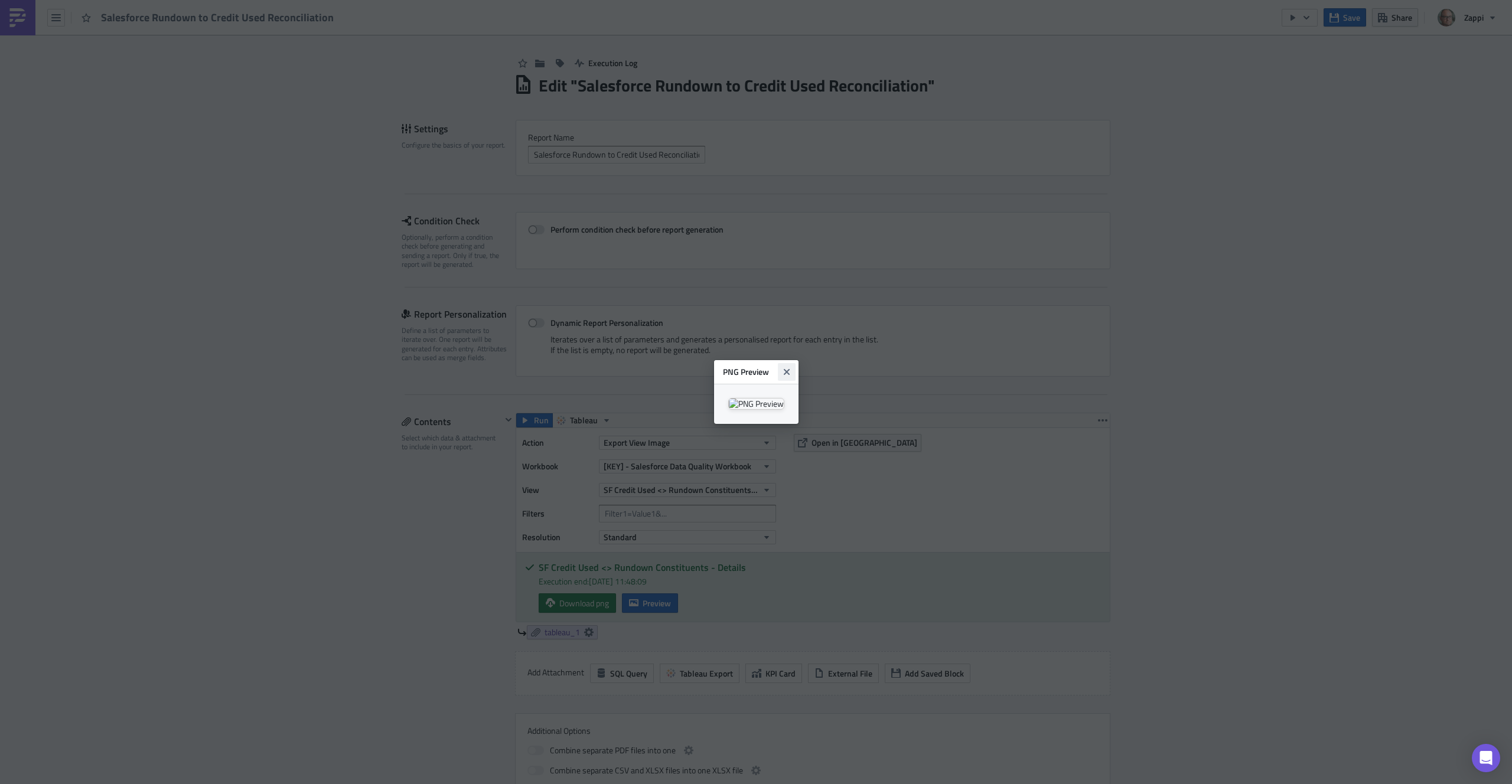
click at [791, 368] on icon "Close" at bounding box center [787, 372] width 9 height 9
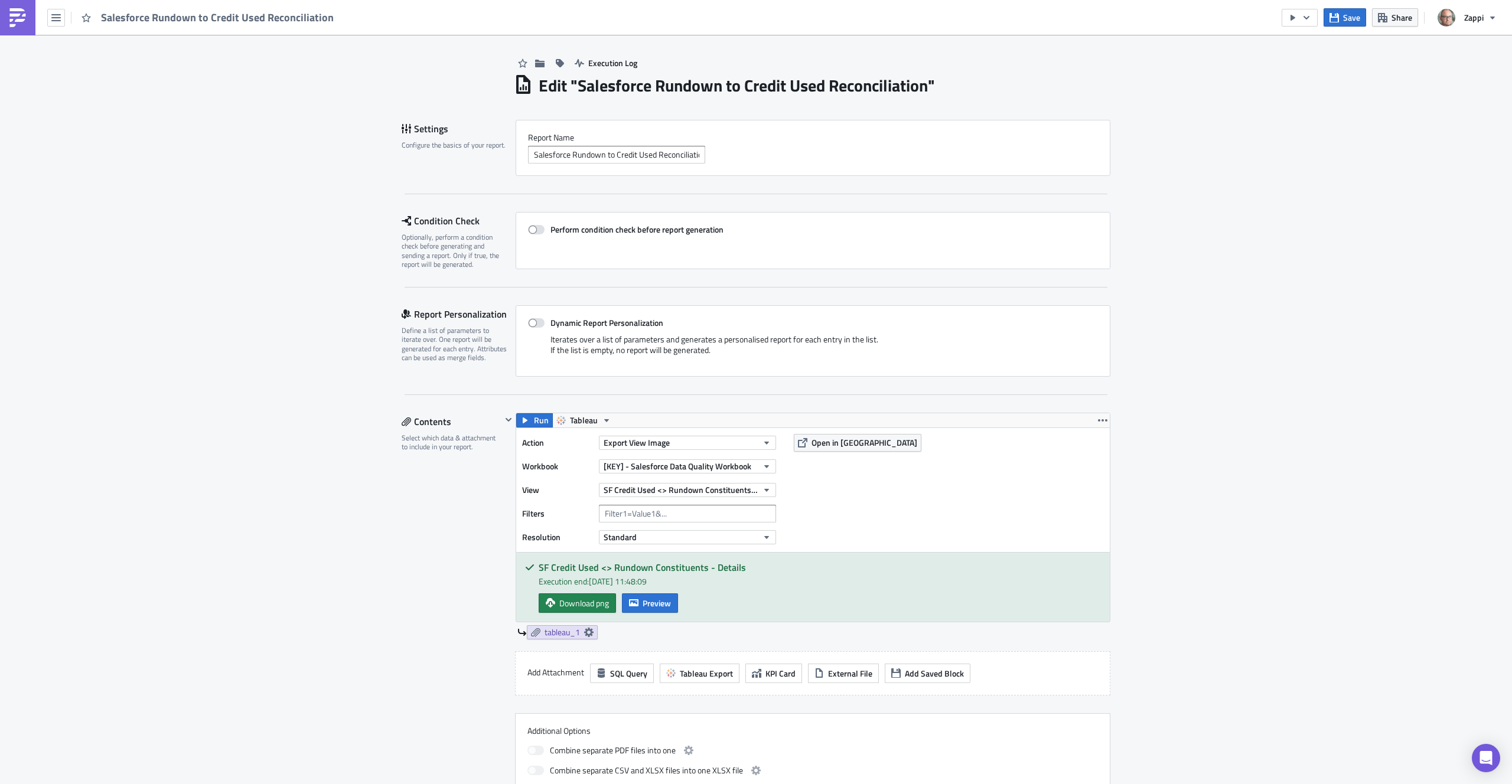
click at [459, 482] on div "Contents Select which data & attachment to include in your report." at bounding box center [451, 604] width 100 height 383
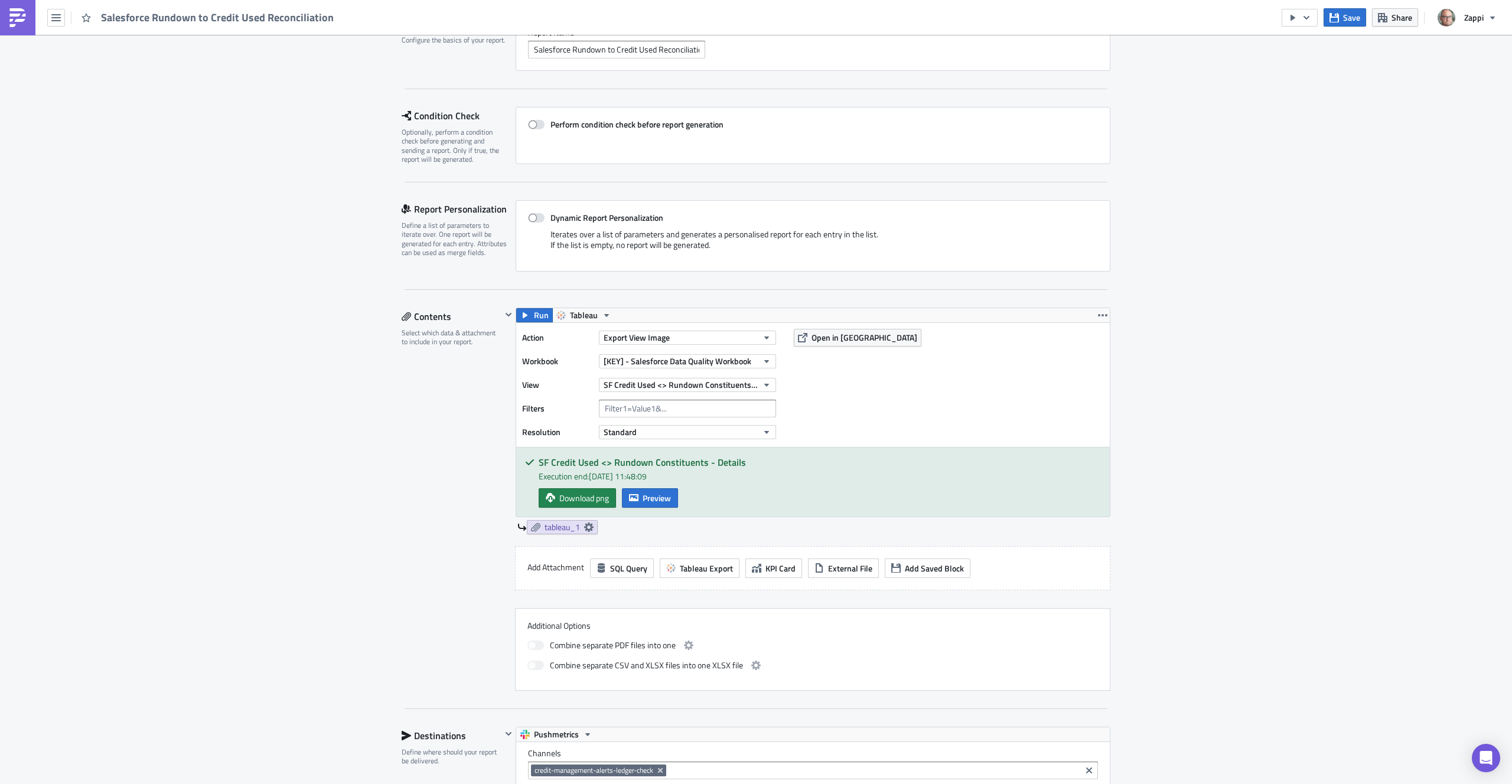
scroll to position [109, 0]
click at [1226, 404] on div "Execution Log Edit " Salesforce Rundown to Credit Used Reconciliation " Setting…" at bounding box center [756, 639] width 1512 height 1425
click at [1098, 314] on icon "button" at bounding box center [1103, 317] width 9 height 9
click at [1135, 310] on div "Execution Log Edit " Salesforce Rundown to Credit Used Reconciliation " Setting…" at bounding box center [756, 639] width 1512 height 1425
click at [602, 314] on icon "button" at bounding box center [607, 317] width 9 height 9
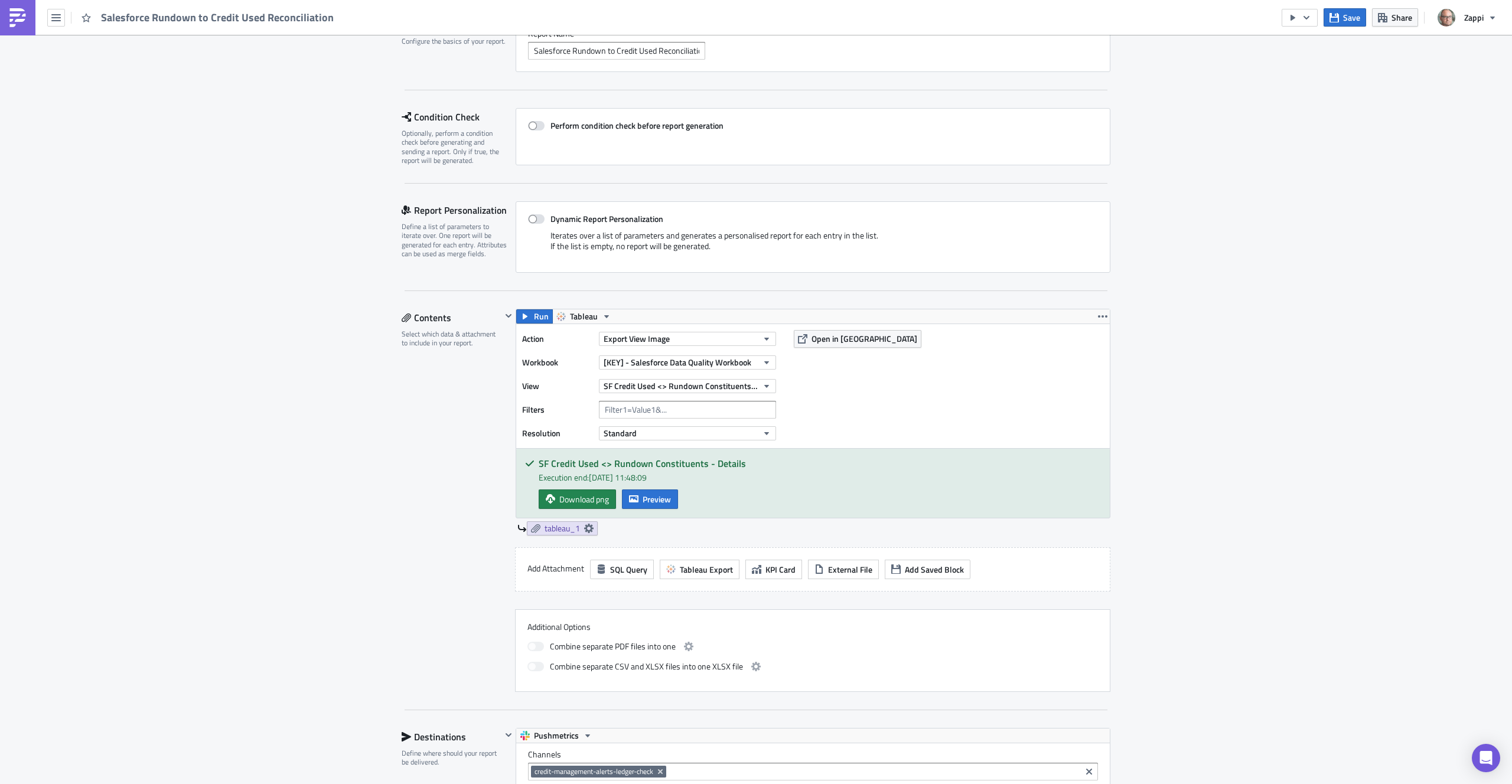
click at [416, 377] on div "Contents Select which data & attachment to include in your report." at bounding box center [451, 500] width 100 height 383
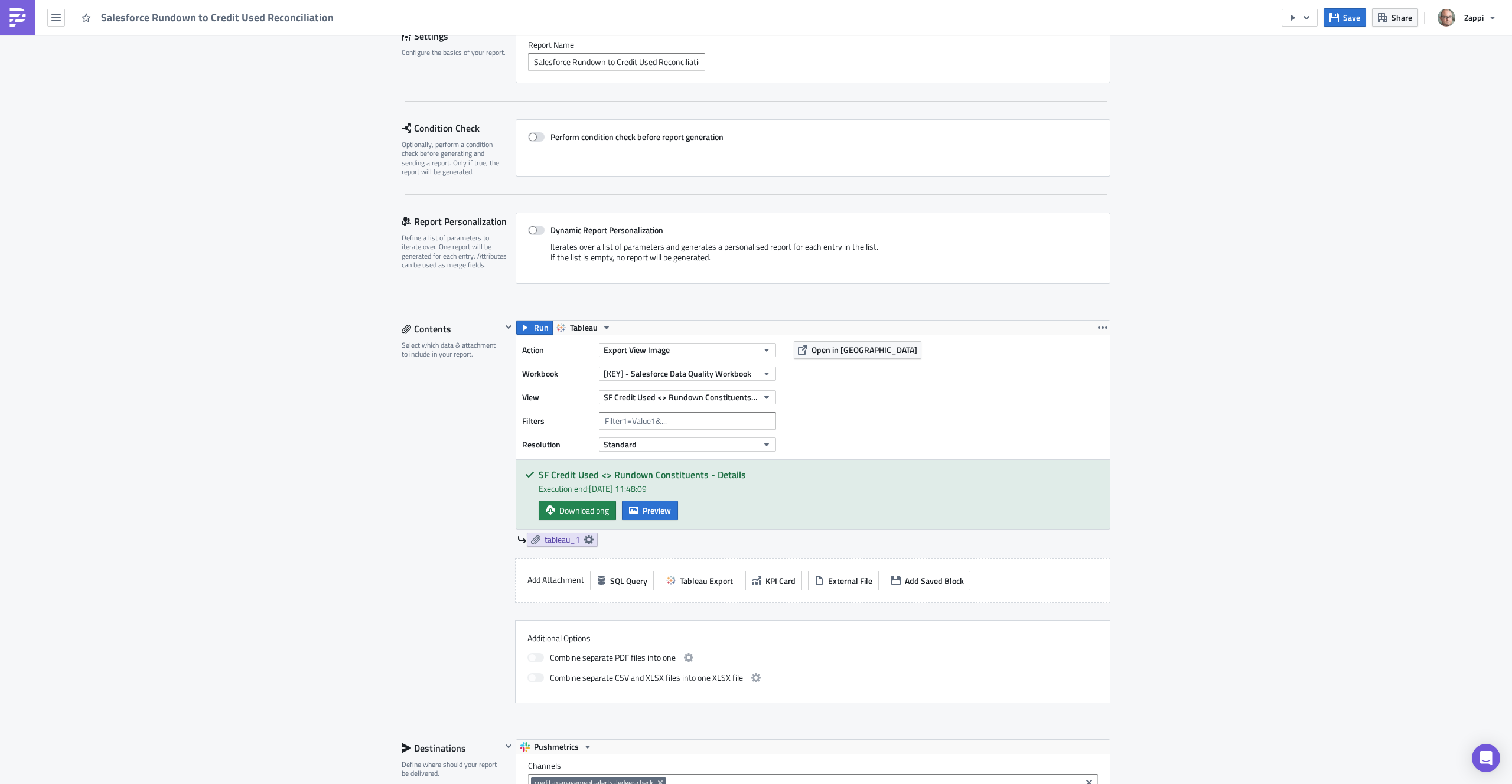
scroll to position [96, 0]
click at [673, 350] on button "Export View Image" at bounding box center [688, 351] width 177 height 14
click at [487, 418] on div "Contents Select which data & attachment to include in your report." at bounding box center [451, 513] width 100 height 383
click at [623, 446] on span "Standard" at bounding box center [620, 445] width 33 height 13
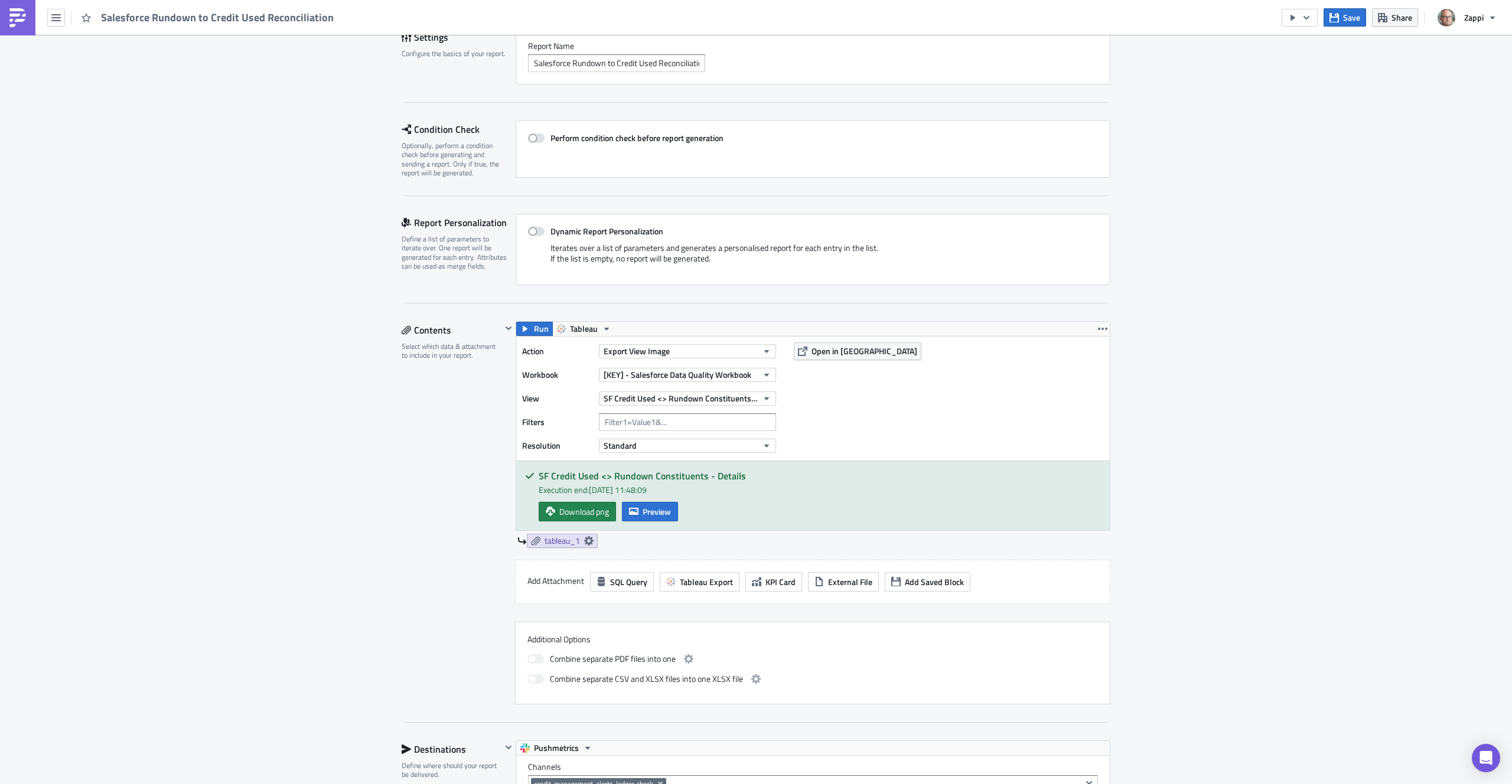
click at [436, 422] on div "Contents Select which data & attachment to include in your report." at bounding box center [451, 513] width 100 height 383
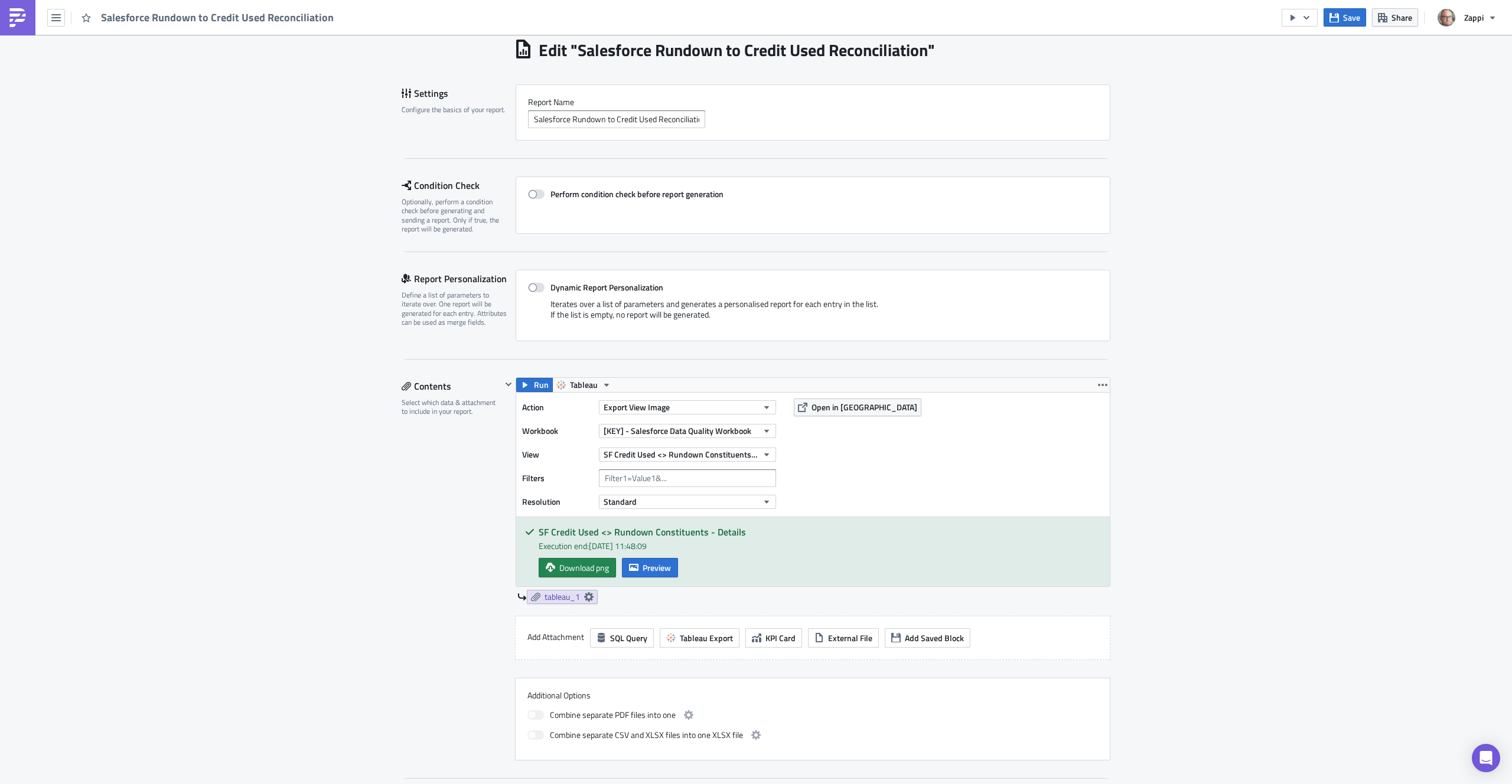
scroll to position [0, 0]
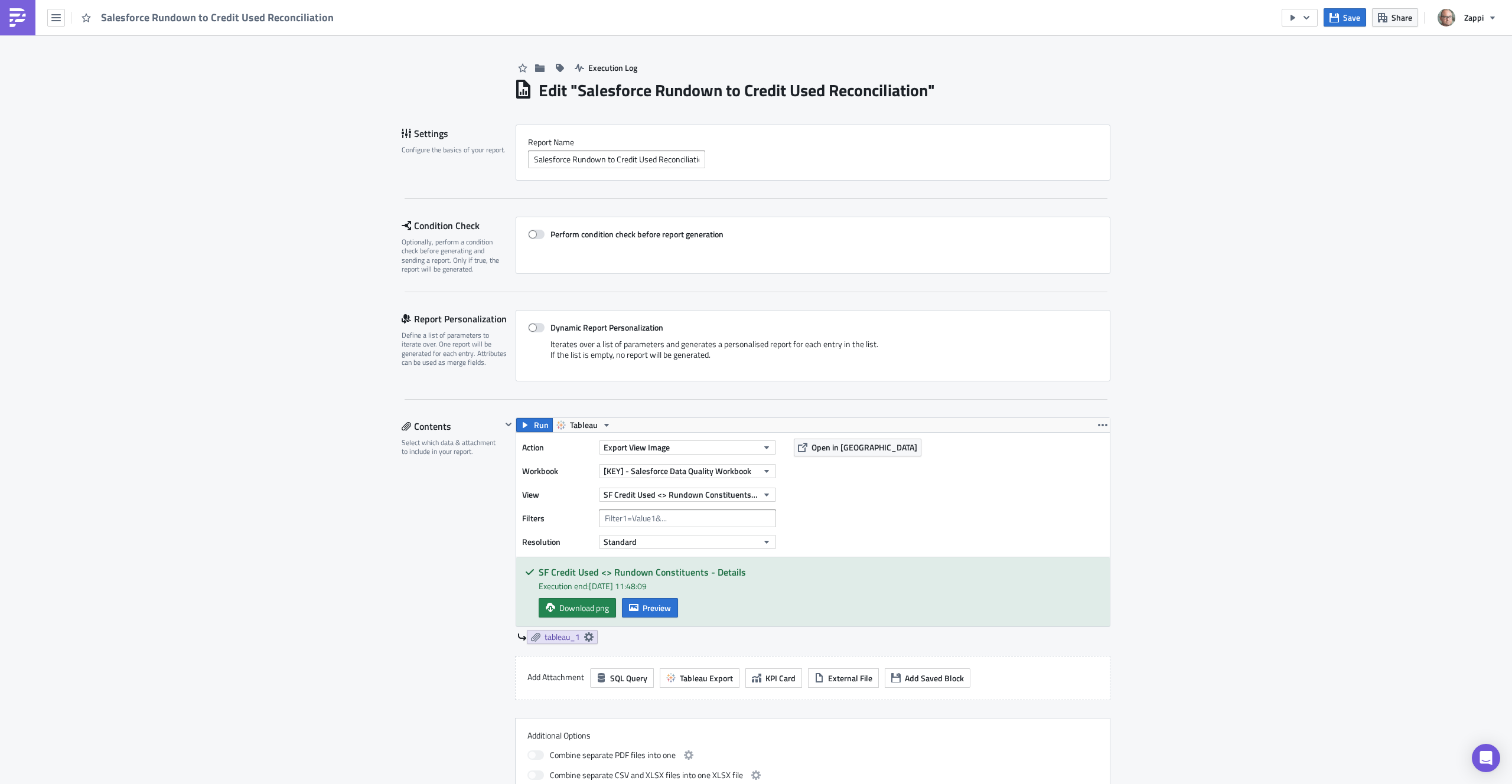
click at [458, 132] on div "Settings" at bounding box center [458, 133] width 114 height 18
click at [438, 138] on div "Settings" at bounding box center [458, 133] width 114 height 18
click at [1486, 22] on button "Zappi" at bounding box center [1467, 17] width 73 height 26
click at [1378, 82] on div "Execution Log Edit " Salesforce Rundown to Credit Used Reconciliation " Setting…" at bounding box center [756, 747] width 1512 height 1425
click at [58, 17] on icon "button" at bounding box center [56, 17] width 9 height 7
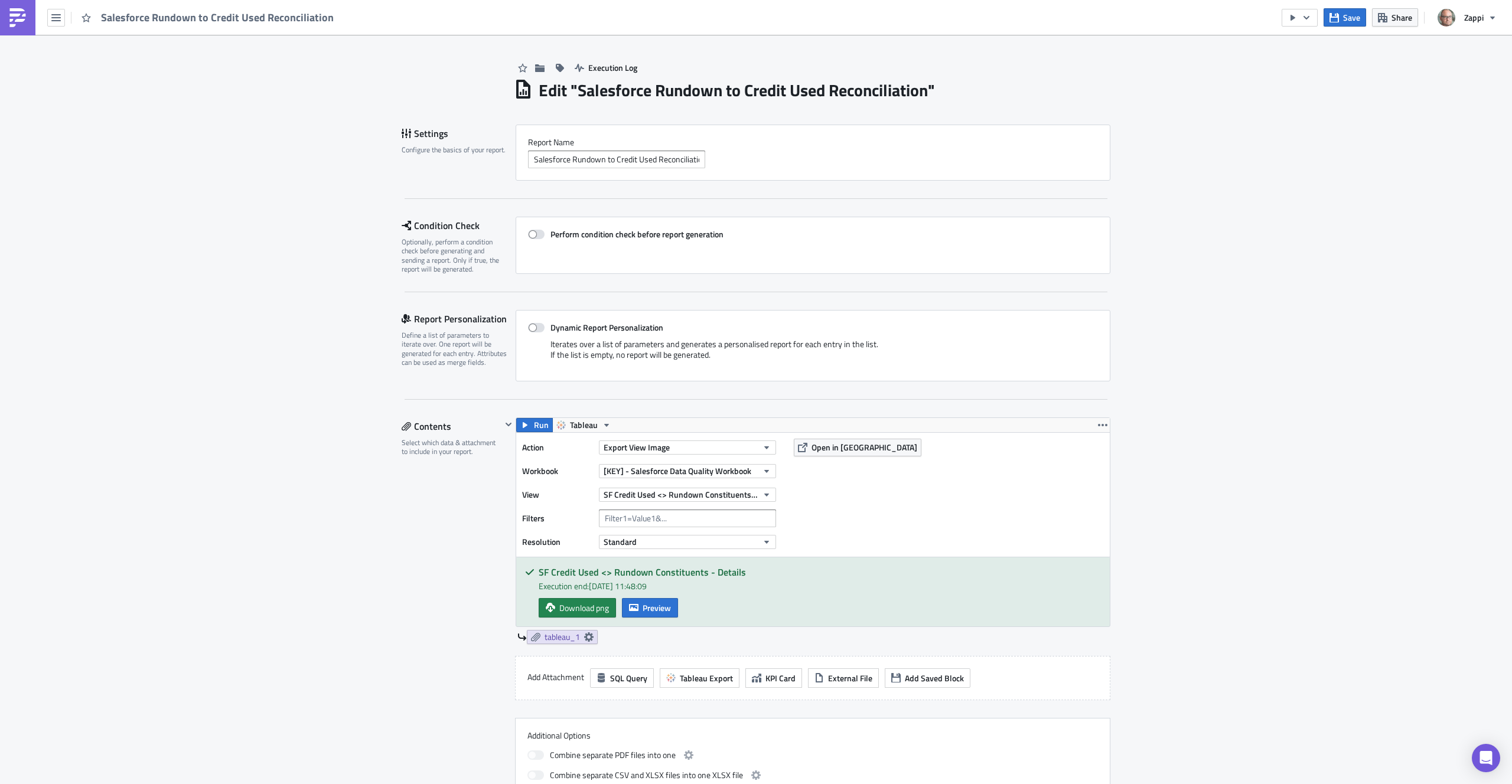
click at [264, 318] on div "Execution Log Edit " Salesforce Rundown to Credit Used Reconciliation " Setting…" at bounding box center [756, 747] width 1512 height 1425
click at [602, 418] on button "Tableau" at bounding box center [583, 425] width 64 height 14
click at [576, 446] on div "Tableau" at bounding box center [610, 444] width 85 height 12
click at [534, 426] on span "Run" at bounding box center [541, 425] width 15 height 14
click at [648, 604] on span "Preview" at bounding box center [657, 608] width 28 height 13
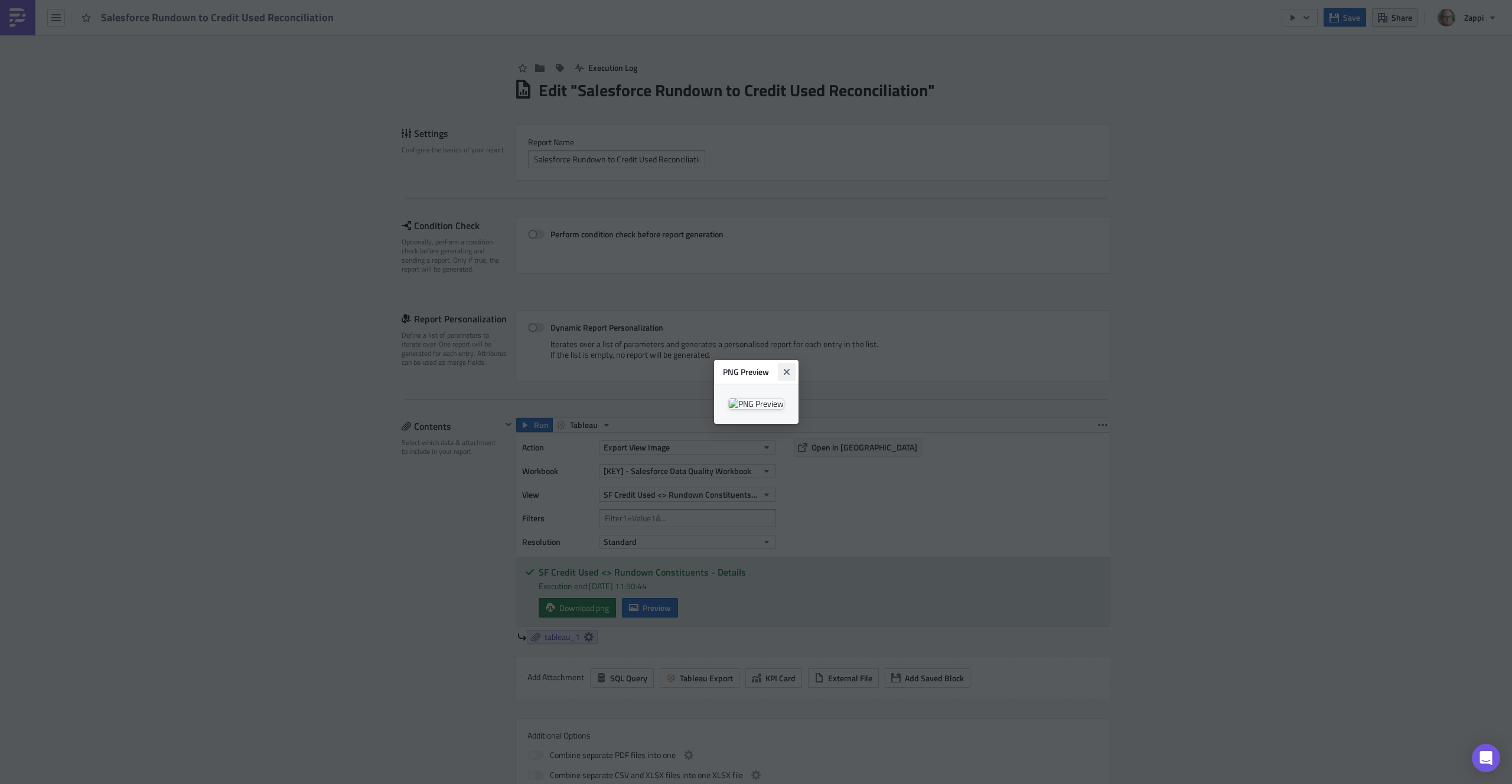
click at [789, 369] on icon "Close" at bounding box center [787, 372] width 6 height 6
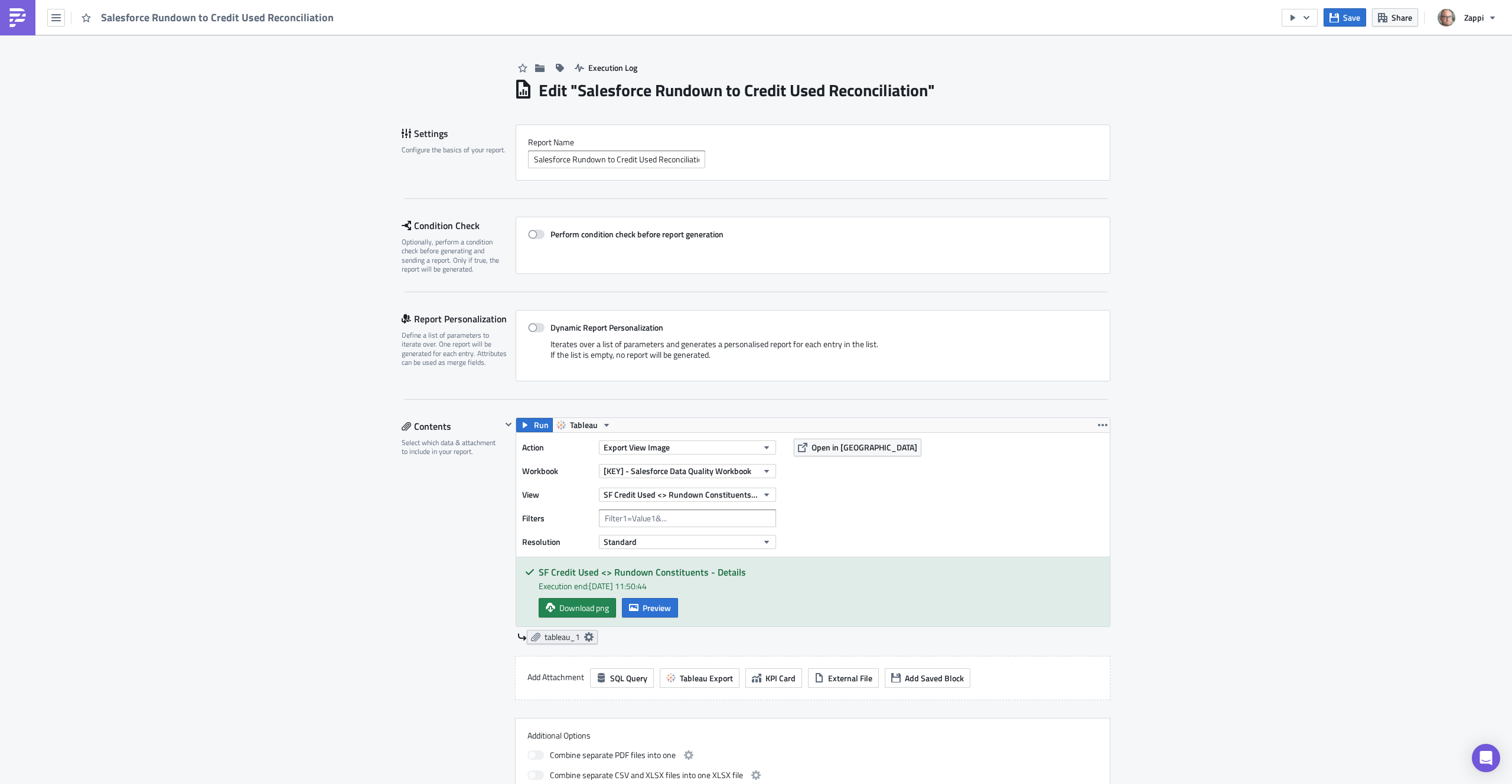
click at [560, 637] on span "tableau_1" at bounding box center [562, 637] width 35 height 11
click at [672, 624] on div "SF Credit Used <> Rundown Constituents - Details Execution end: 12/09/2025, 11:…" at bounding box center [812, 592] width 594 height 69
click at [830, 448] on span "Open in [GEOGRAPHIC_DATA]" at bounding box center [864, 448] width 106 height 13
click at [643, 603] on span "Preview" at bounding box center [657, 608] width 28 height 13
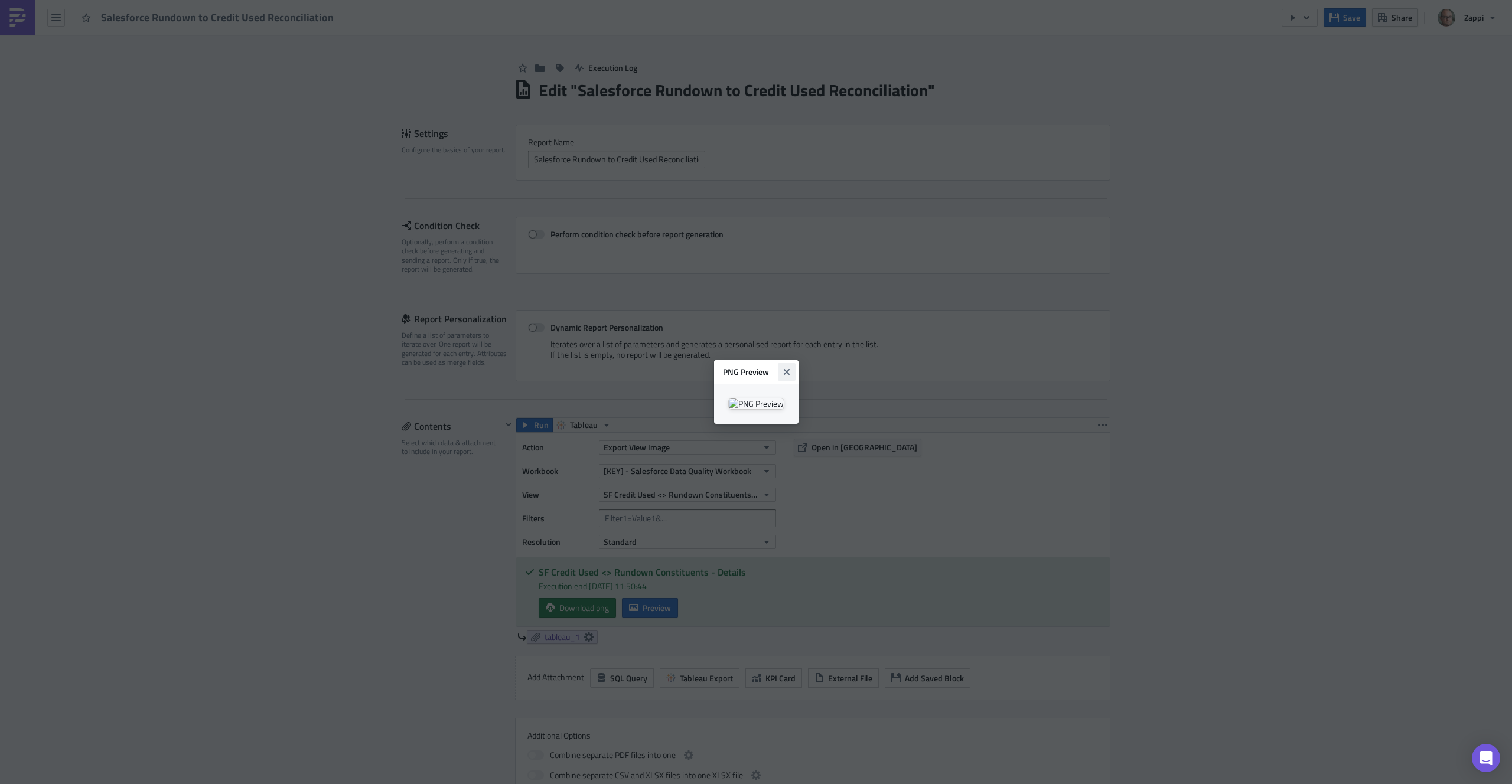
click at [791, 368] on icon "Close" at bounding box center [787, 372] width 9 height 9
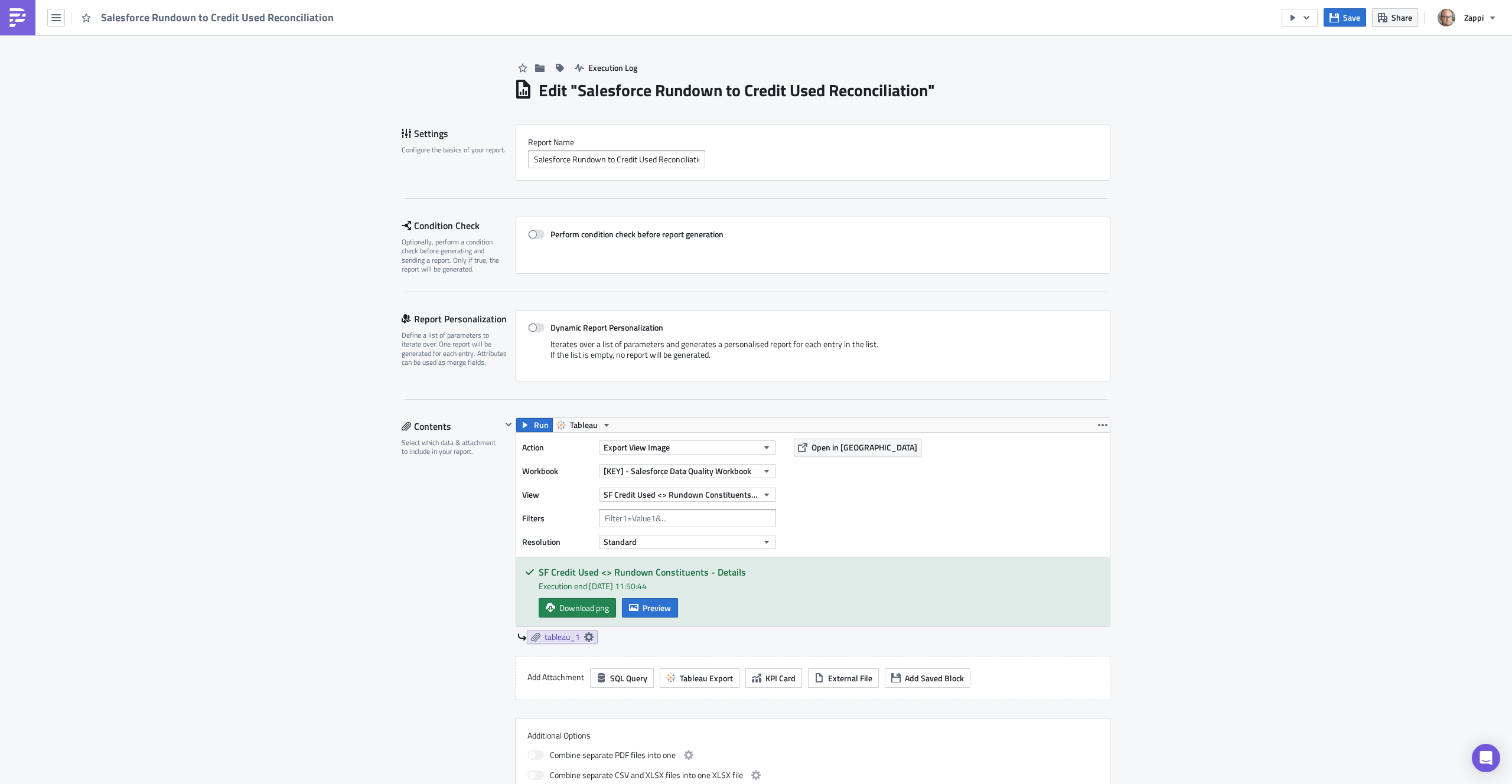
click at [562, 581] on div "Execution end: 12/09/2025, 11:50:44" at bounding box center [820, 586] width 562 height 13
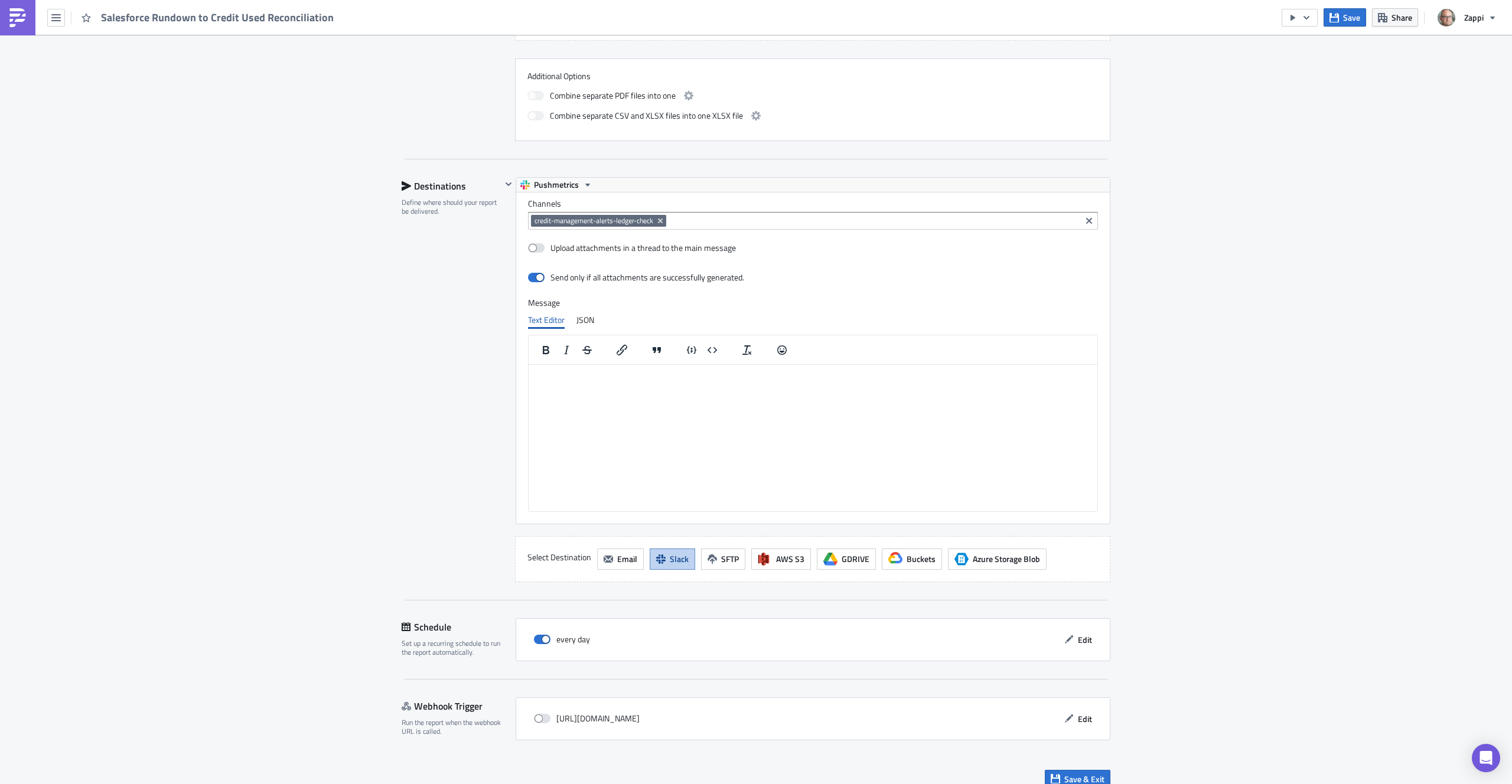
scroll to position [673, 0]
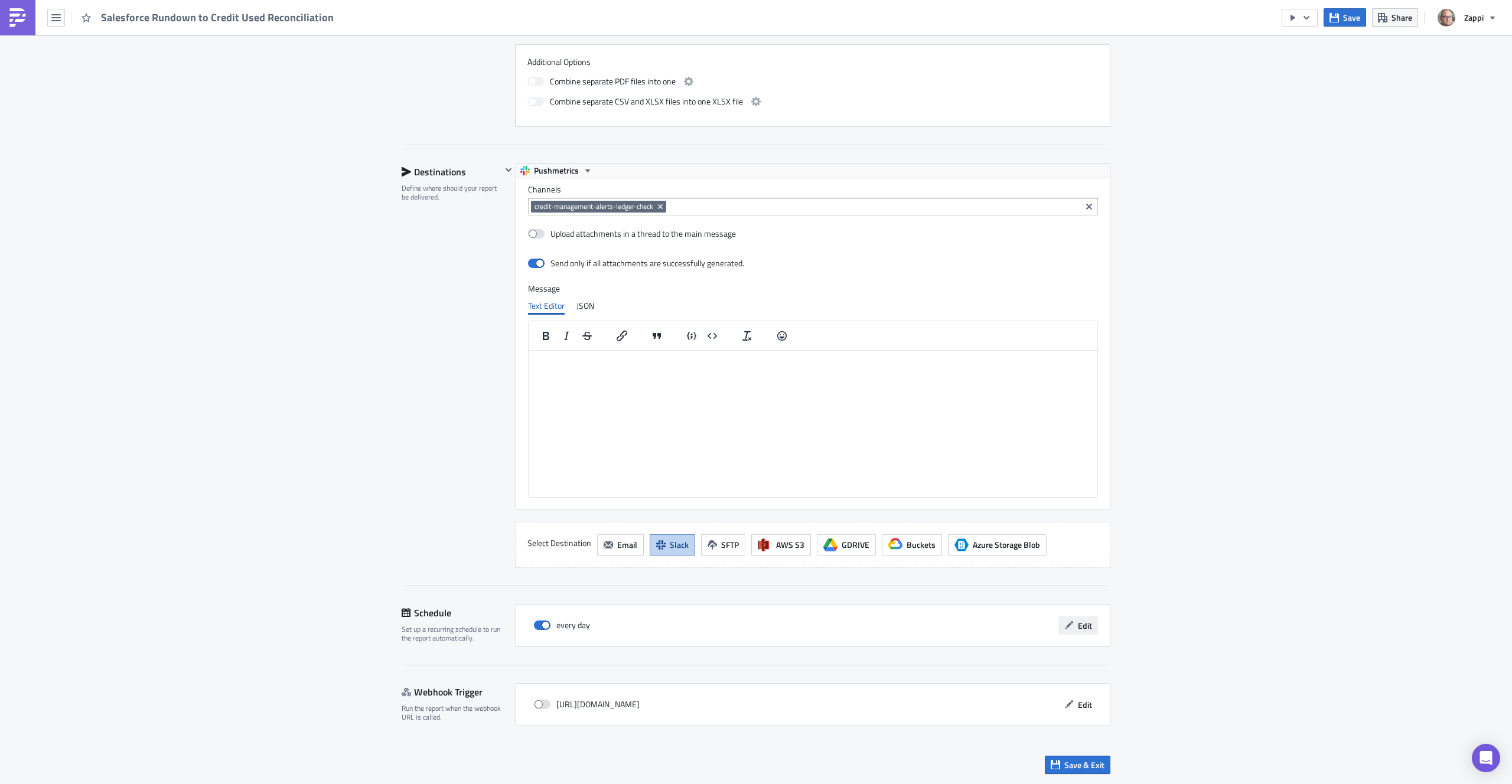
click at [1078, 622] on span "Edit" at bounding box center [1085, 626] width 14 height 13
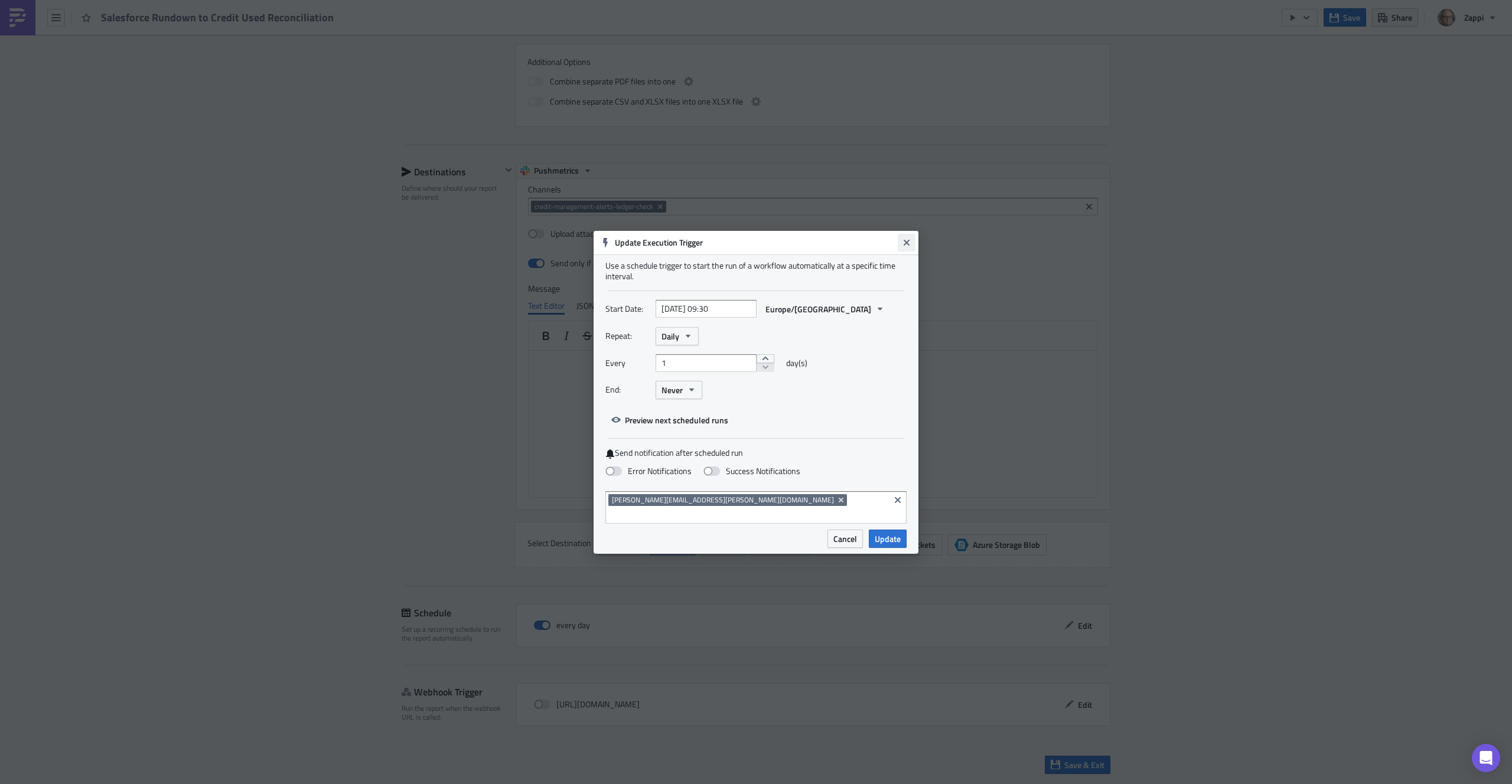
click at [901, 252] on button "Close" at bounding box center [907, 242] width 18 height 18
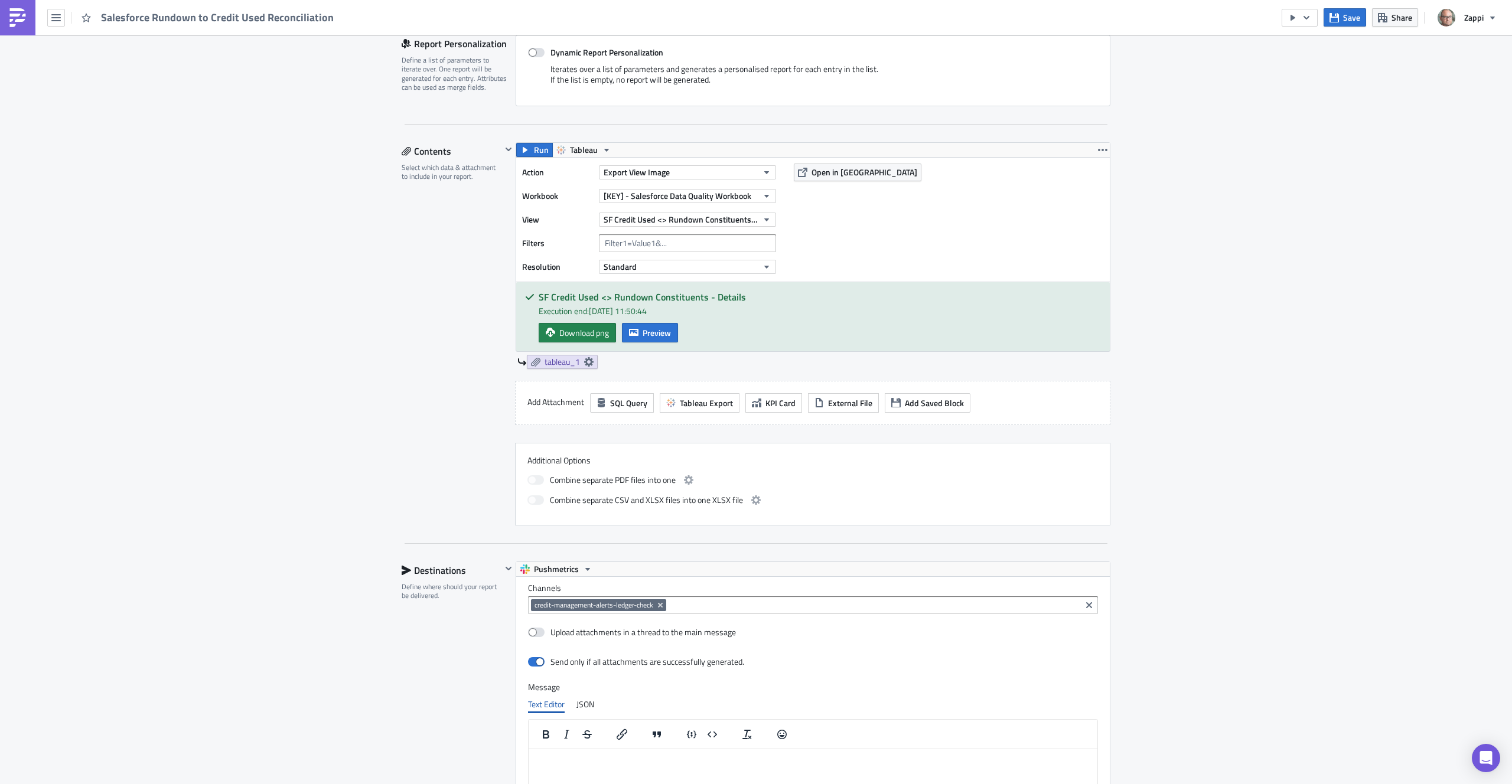
scroll to position [274, 0]
click at [892, 251] on div "Action Export View Image Workbook [KEY] - Salesforce Data Quality Workbook View…" at bounding box center [812, 220] width 594 height 124
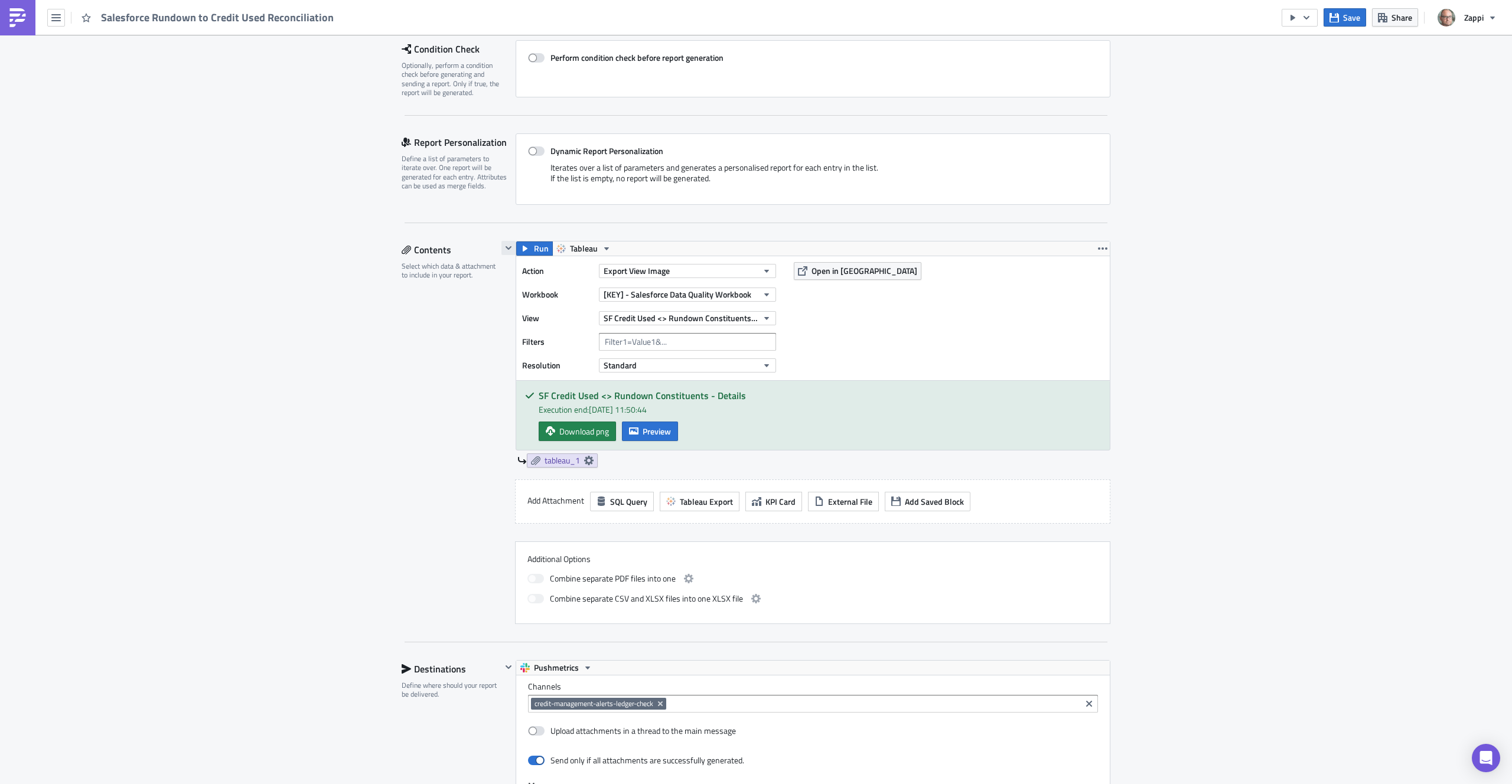
click at [506, 248] on icon "button" at bounding box center [509, 248] width 6 height 4
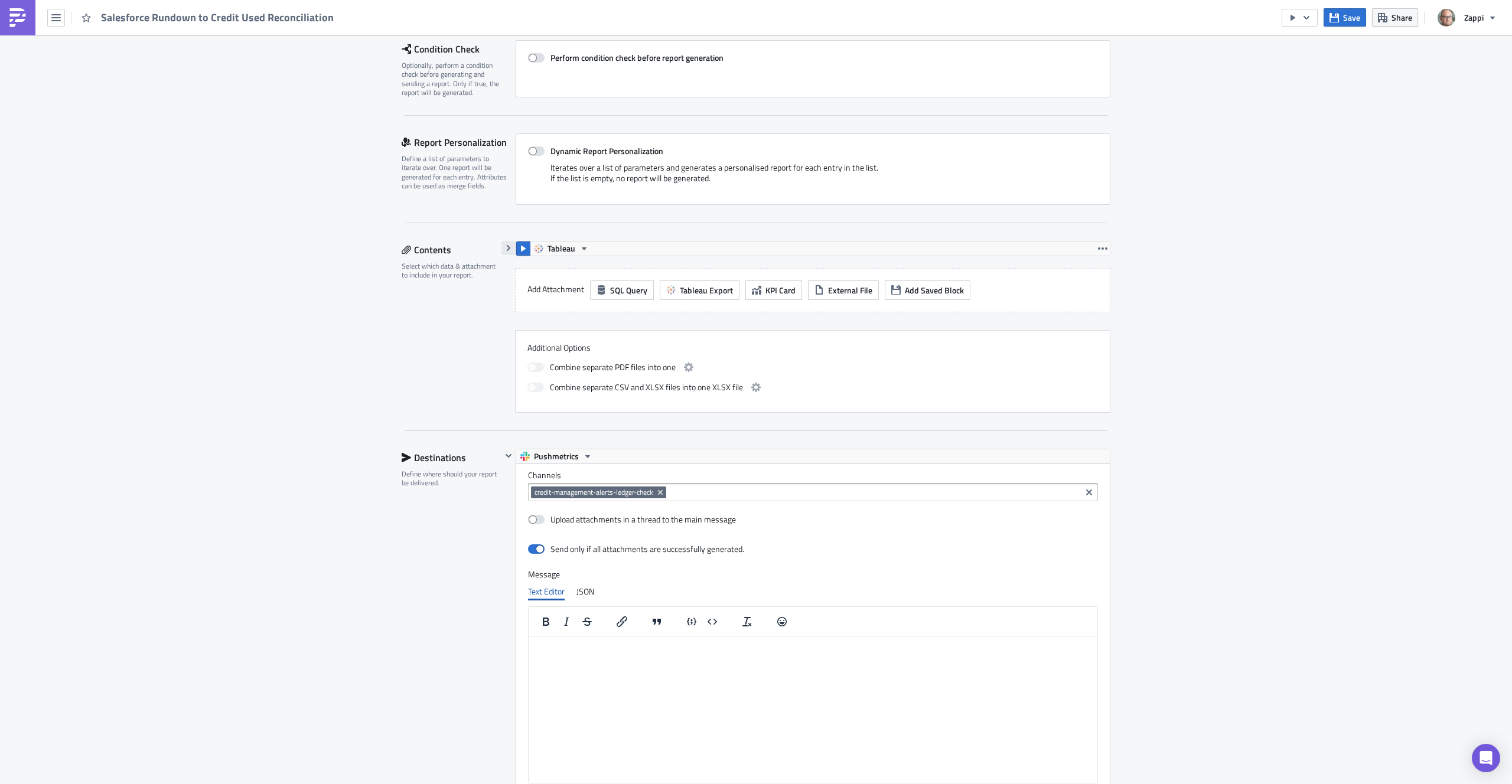
click at [507, 248] on icon "button" at bounding box center [508, 249] width 4 height 6
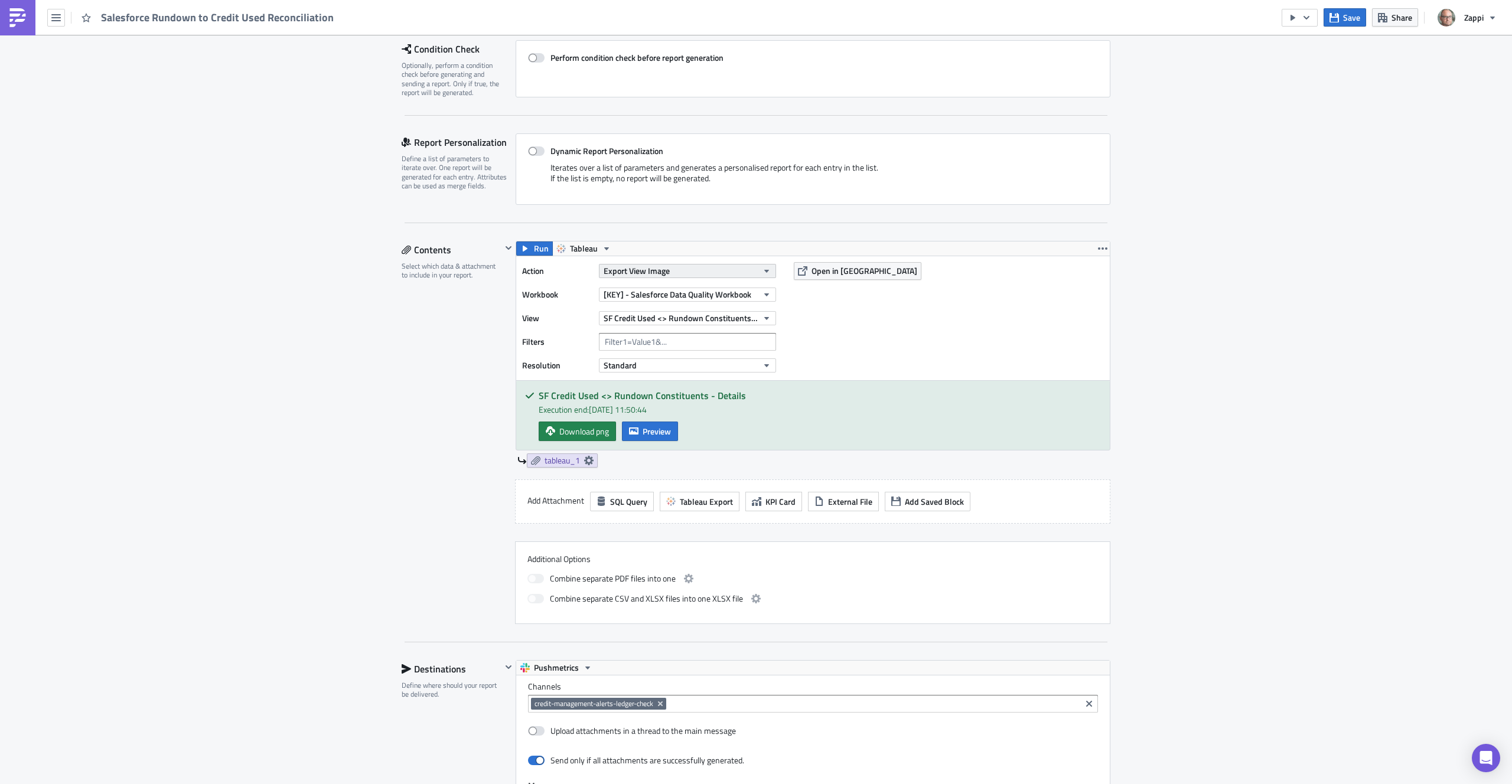
click at [725, 271] on button "Export View Image" at bounding box center [688, 271] width 177 height 14
click at [721, 318] on span "SF Credit Used <> Rundown Constituents - Details" at bounding box center [681, 318] width 154 height 13
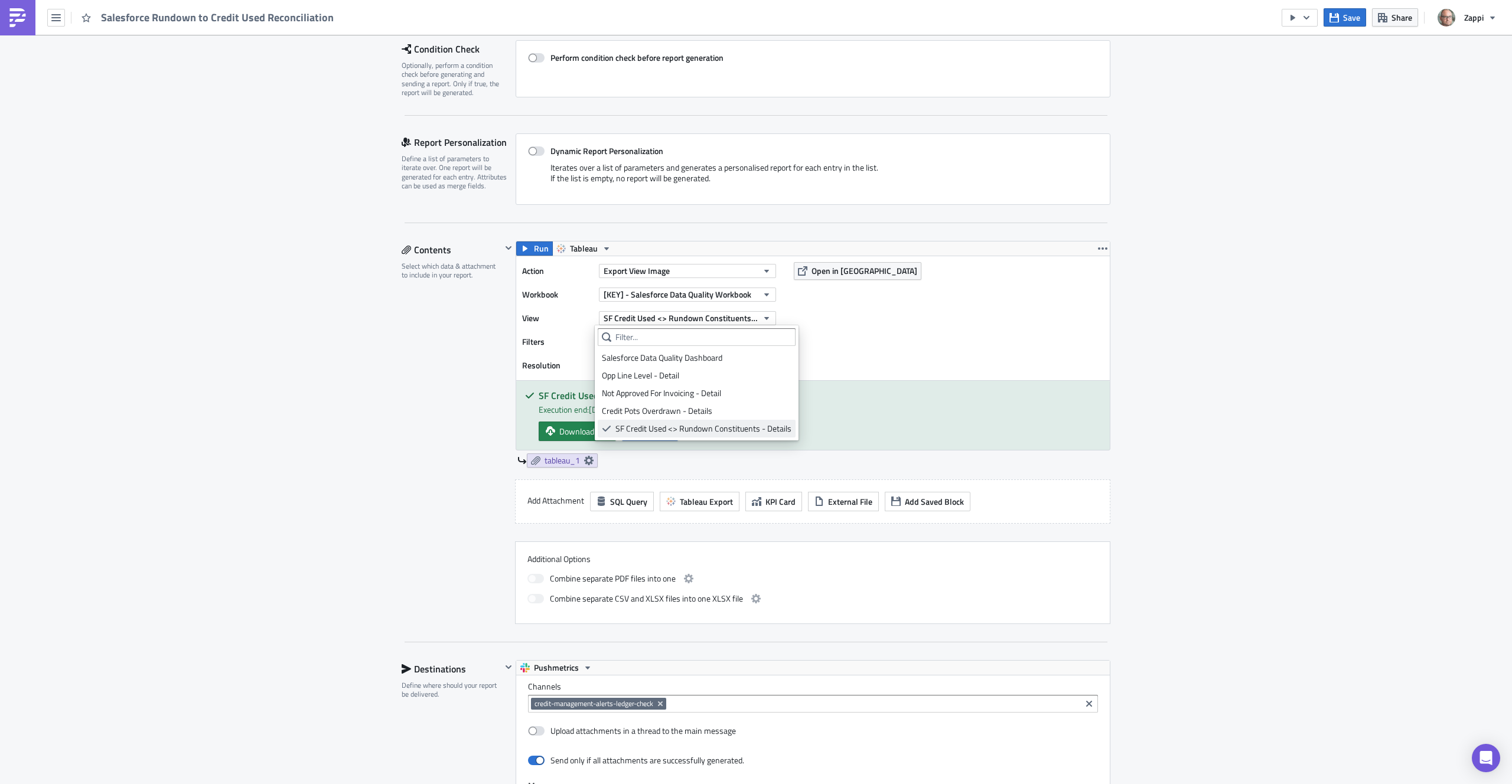
click at [717, 423] on div "SF Credit Used <> Rundown Constituents - Details" at bounding box center [703, 428] width 176 height 12
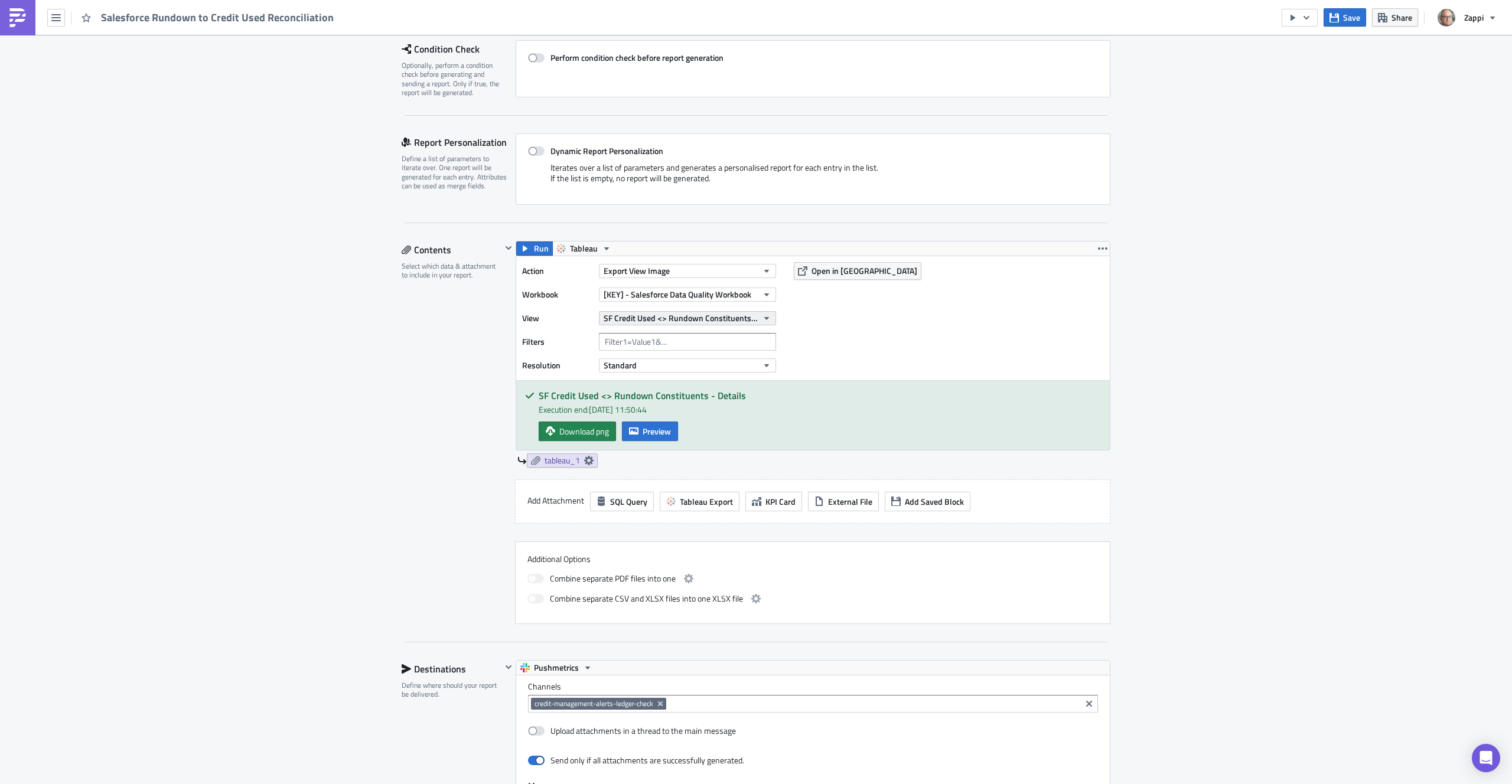
click at [692, 318] on span "SF Credit Used <> Rundown Constituents - Details" at bounding box center [681, 318] width 154 height 13
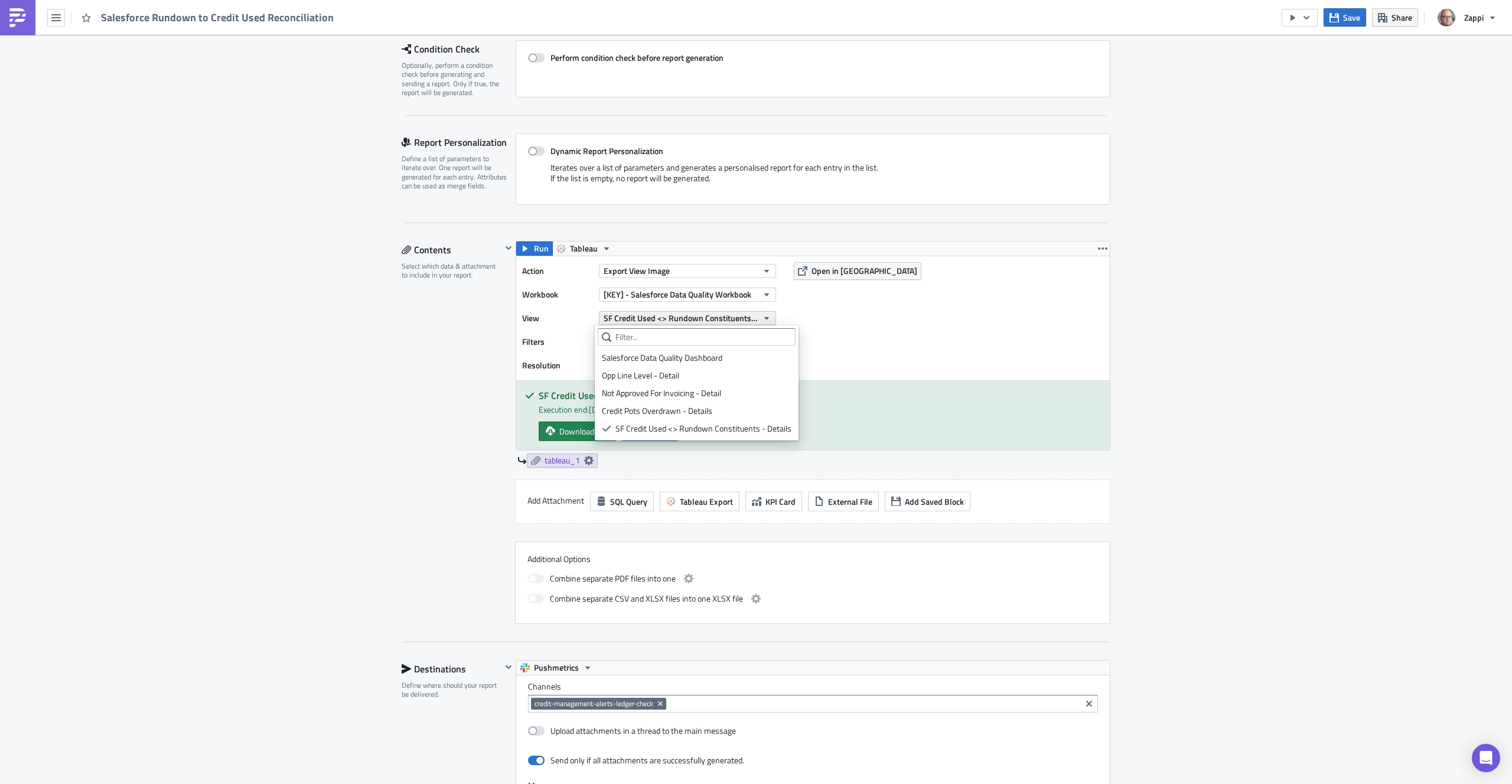
click at [692, 318] on span "SF Credit Used <> Rundown Constituents - Details" at bounding box center [681, 318] width 154 height 13
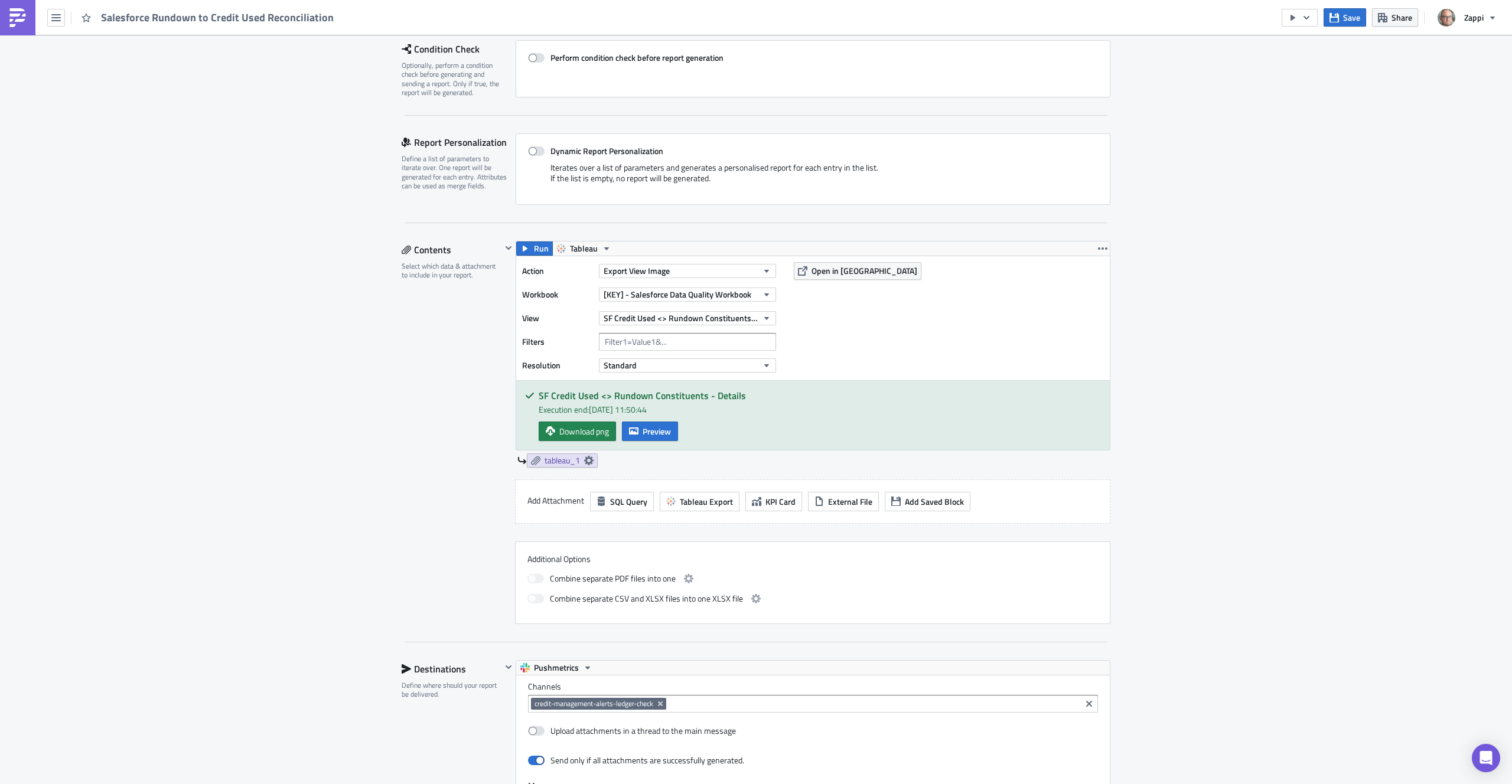
click at [801, 413] on div "Execution end: 12/09/2025, 11:50:44" at bounding box center [820, 409] width 562 height 13
click at [605, 426] on span "Download png" at bounding box center [583, 431] width 49 height 13
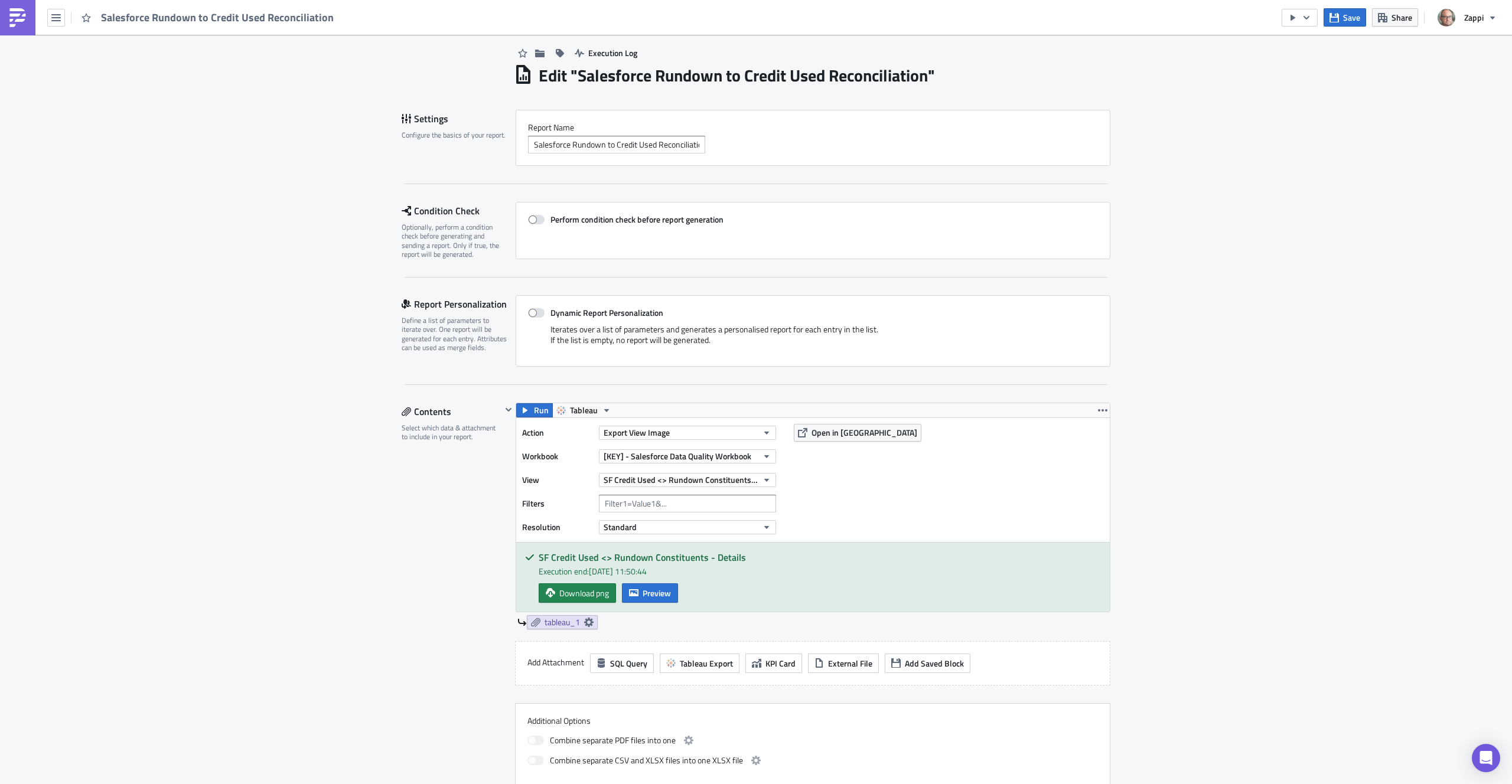
scroll to position [0, 0]
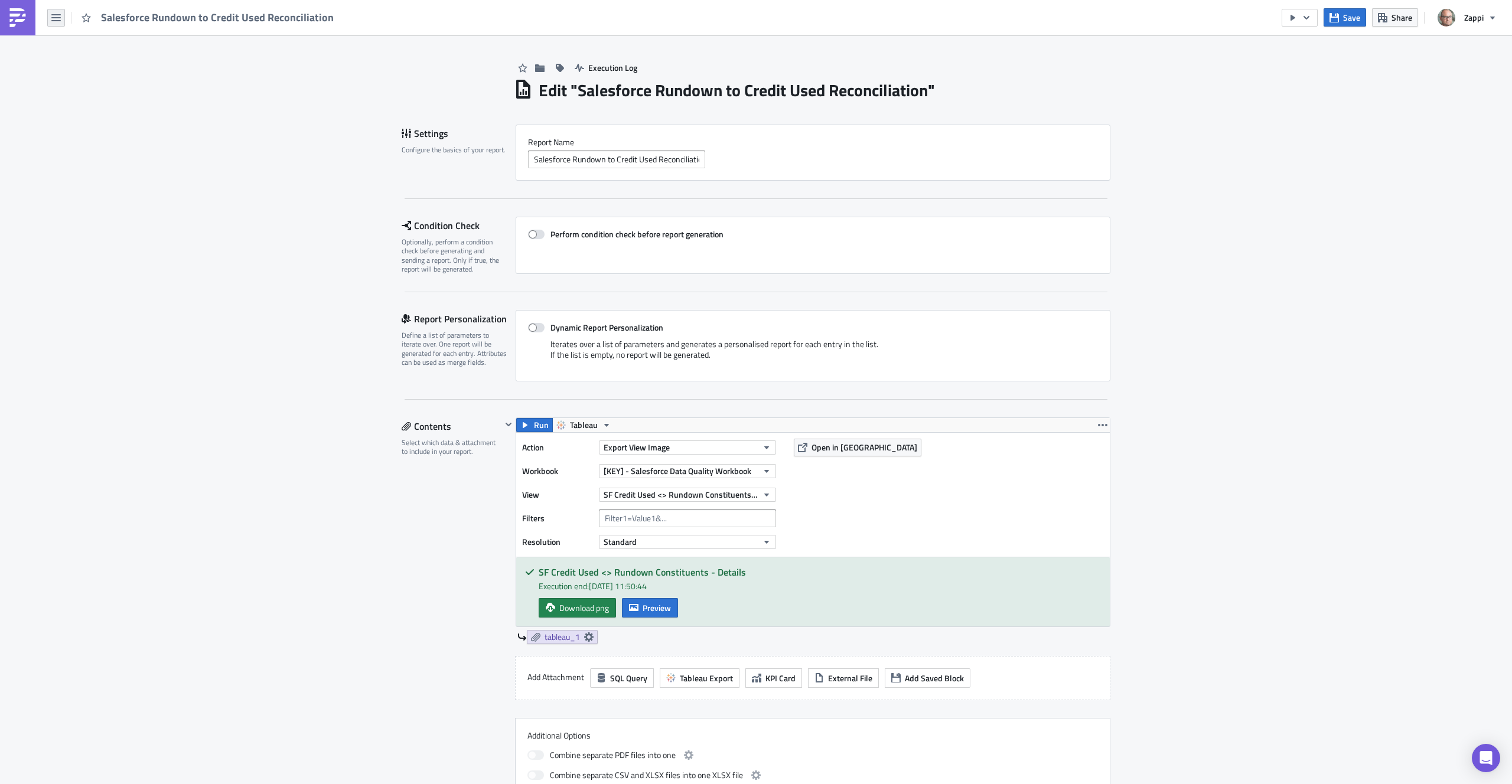
click at [52, 18] on icon "button" at bounding box center [56, 18] width 9 height 9
click at [104, 104] on div "Data & Integrations" at bounding box center [107, 100] width 78 height 12
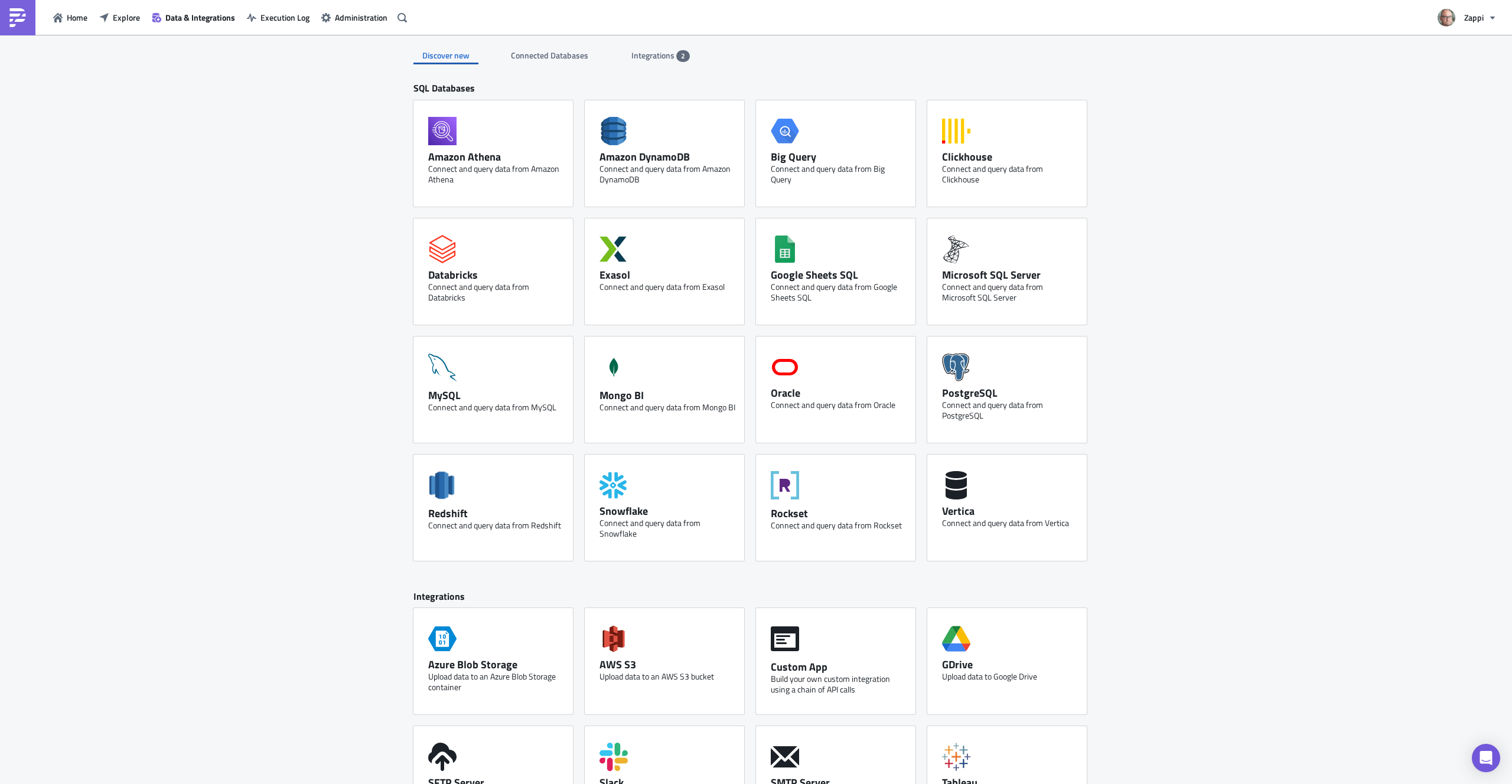
click at [559, 61] on span "Connected Databases" at bounding box center [551, 56] width 79 height 13
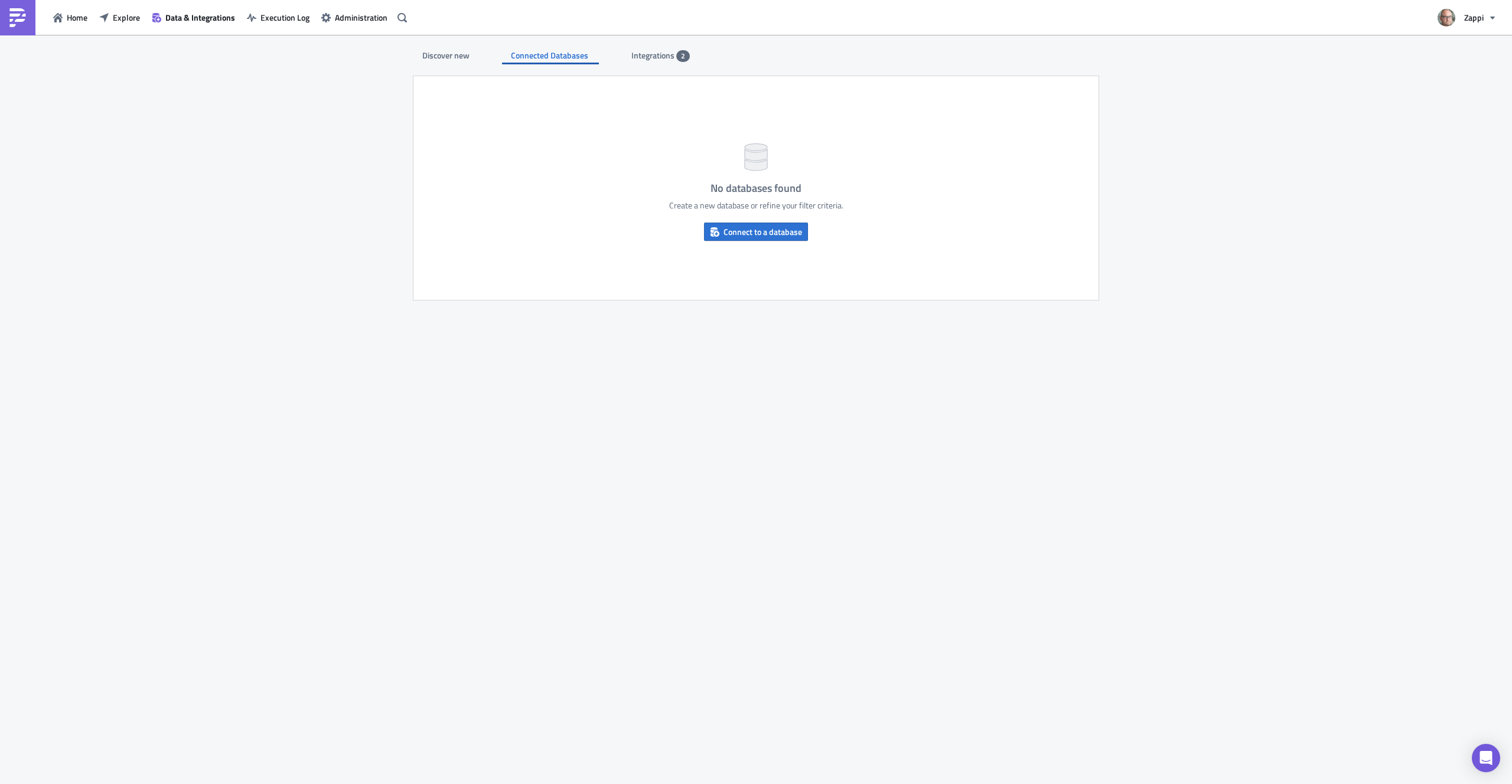
click at [652, 58] on span "Integrations" at bounding box center [653, 56] width 45 height 13
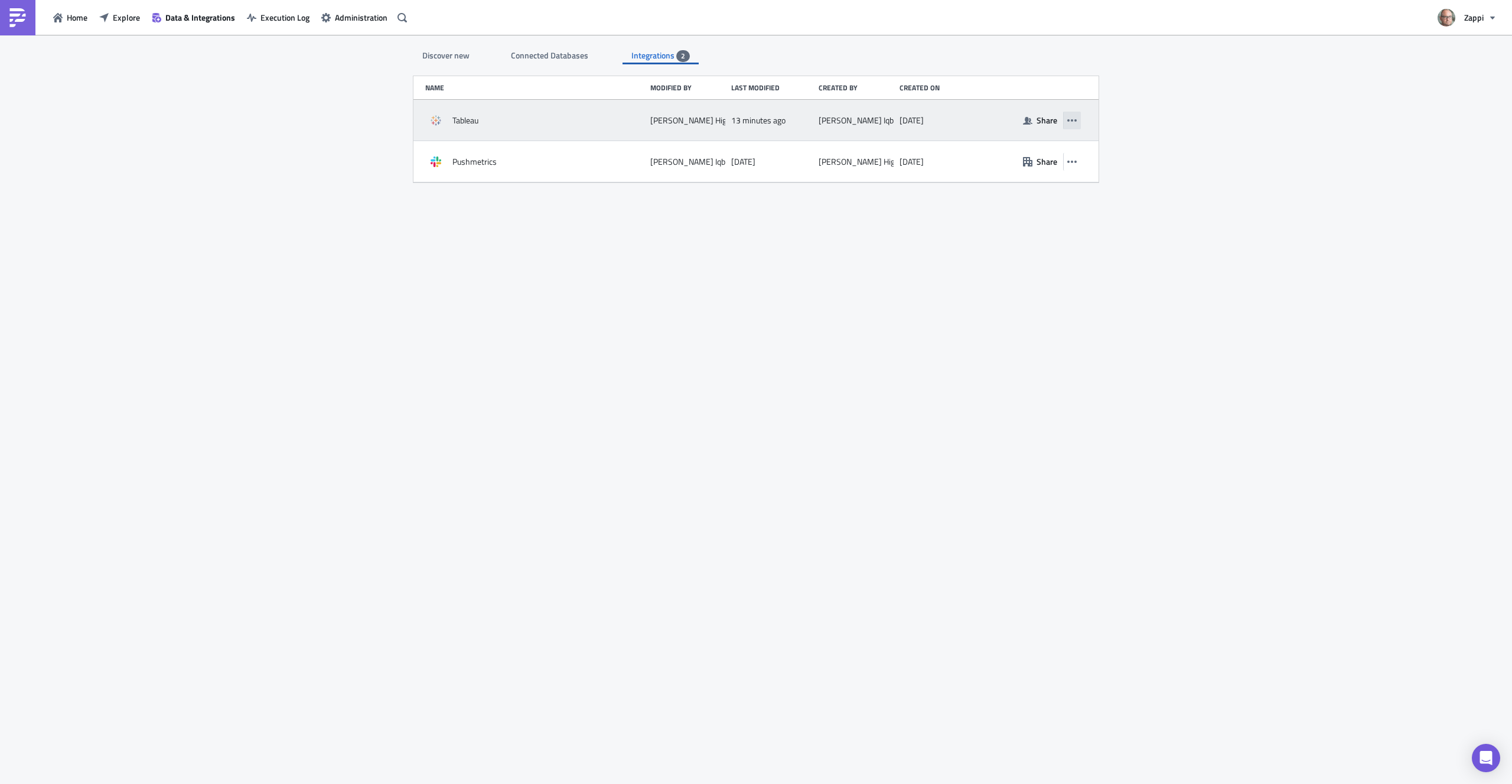
click at [1075, 122] on icon "button" at bounding box center [1072, 121] width 9 height 9
click at [922, 111] on div "2 months ago" at bounding box center [940, 120] width 82 height 21
click at [507, 136] on div "Tableau Bob Higson 13 minutes ago Ali Iqbal 2 months ago Share" at bounding box center [756, 120] width 685 height 42
click at [463, 127] on div "Tableau" at bounding box center [534, 120] width 219 height 21
click at [463, 120] on span "Tableau" at bounding box center [465, 121] width 26 height 11
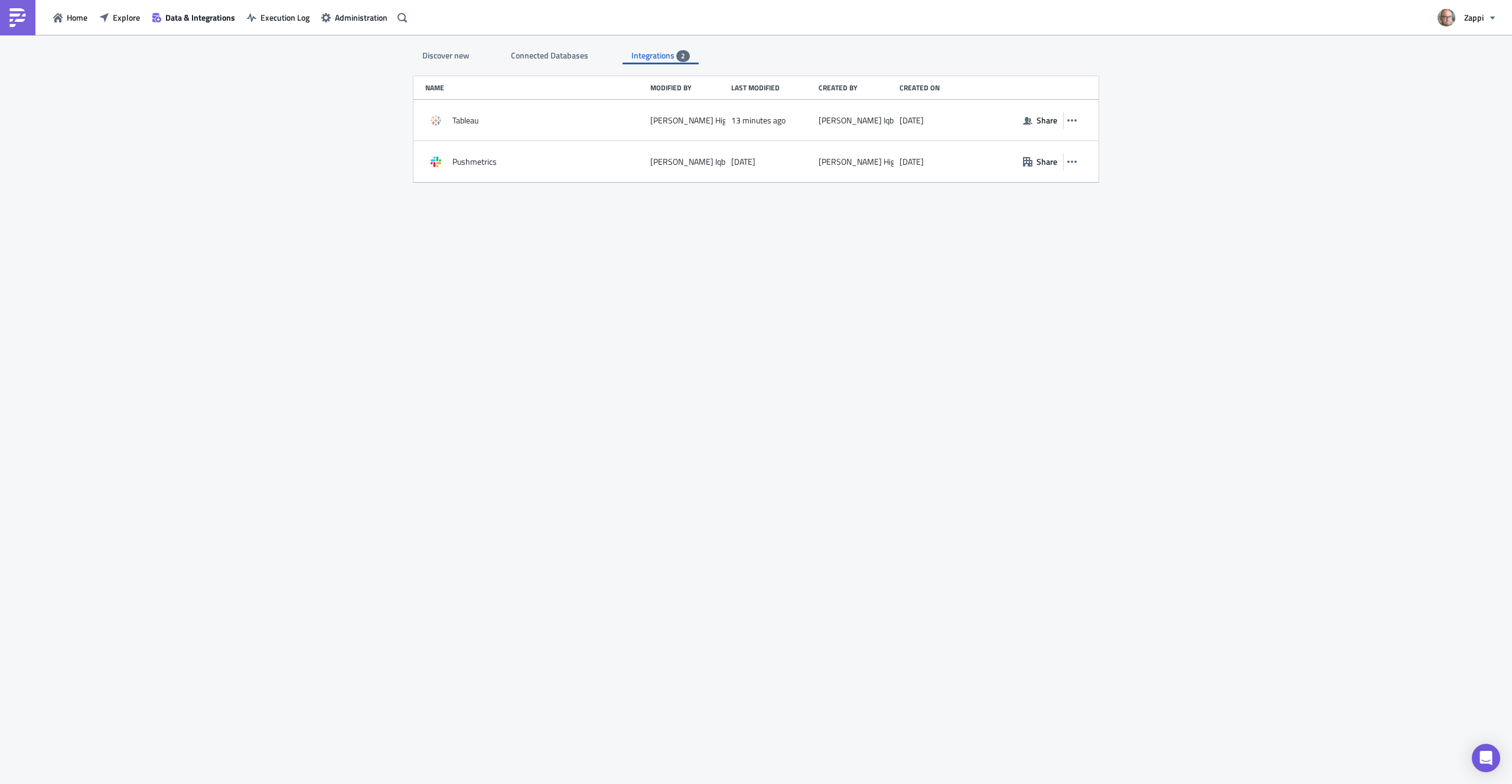
click at [645, 248] on div "Discover new Connected Databases Integrations 2 SQL Databases Amazon Athena Con…" at bounding box center [756, 410] width 709 height 751
click at [209, 61] on div "Discover new Connected Databases Integrations 2 SQL Databases Amazon Athena Con…" at bounding box center [756, 410] width 1512 height 751
click at [285, 15] on span "Execution Log" at bounding box center [285, 17] width 49 height 13
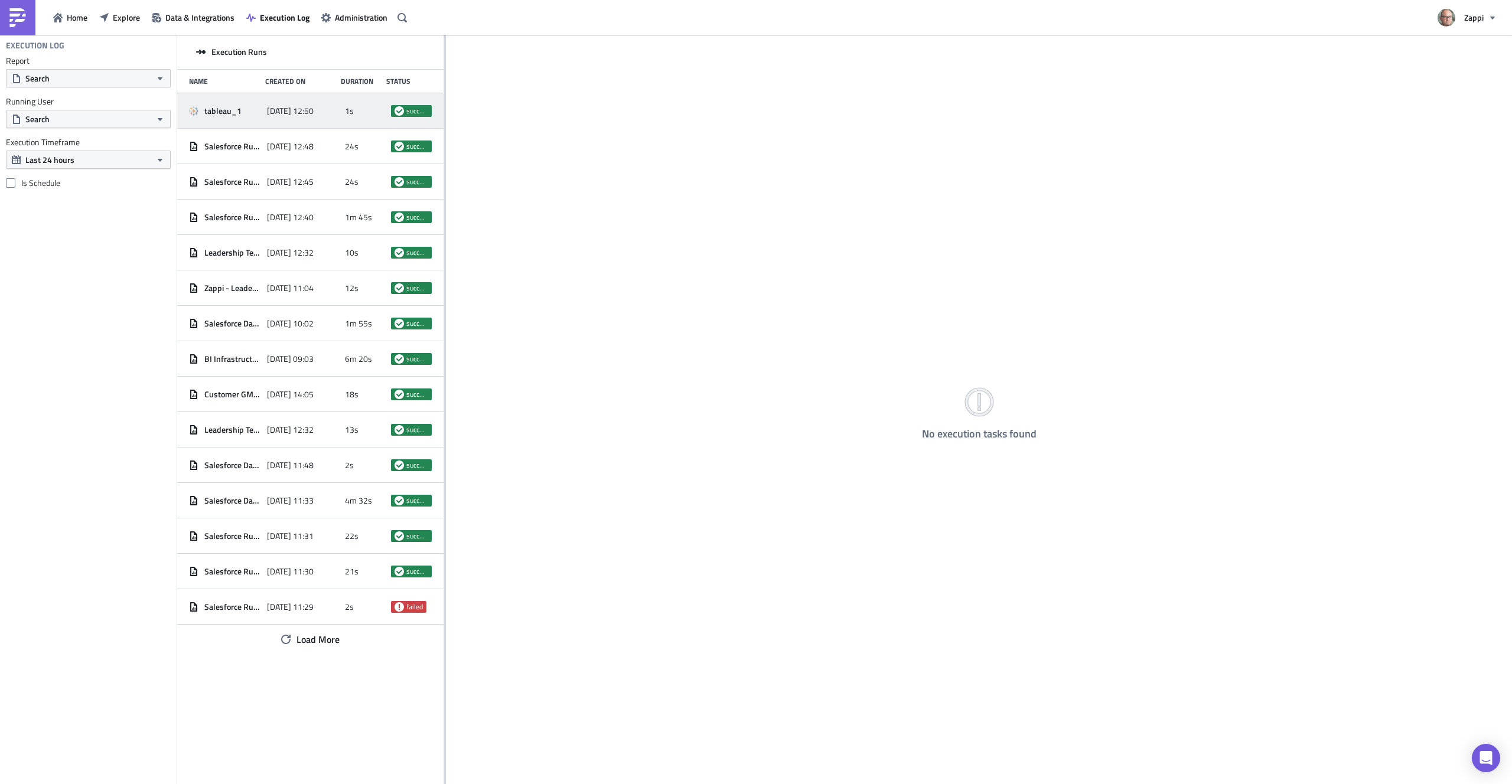
click at [242, 117] on div "tableau_1" at bounding box center [225, 111] width 72 height 21
click at [93, 51] on div "Execution Log" at bounding box center [88, 45] width 176 height 20
click at [71, 22] on span "Home" at bounding box center [77, 17] width 20 height 13
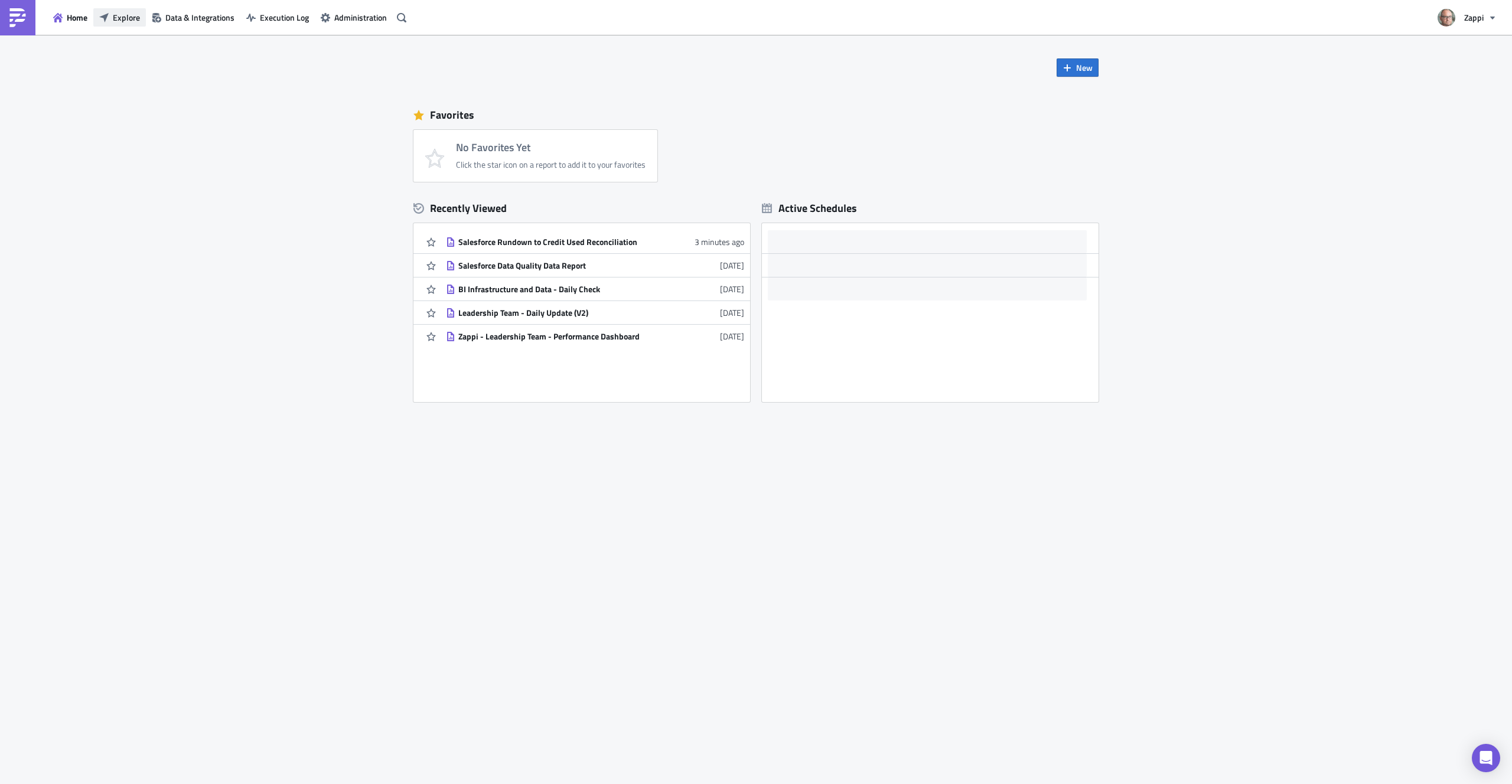
click at [121, 15] on span "Explore" at bounding box center [126, 17] width 27 height 13
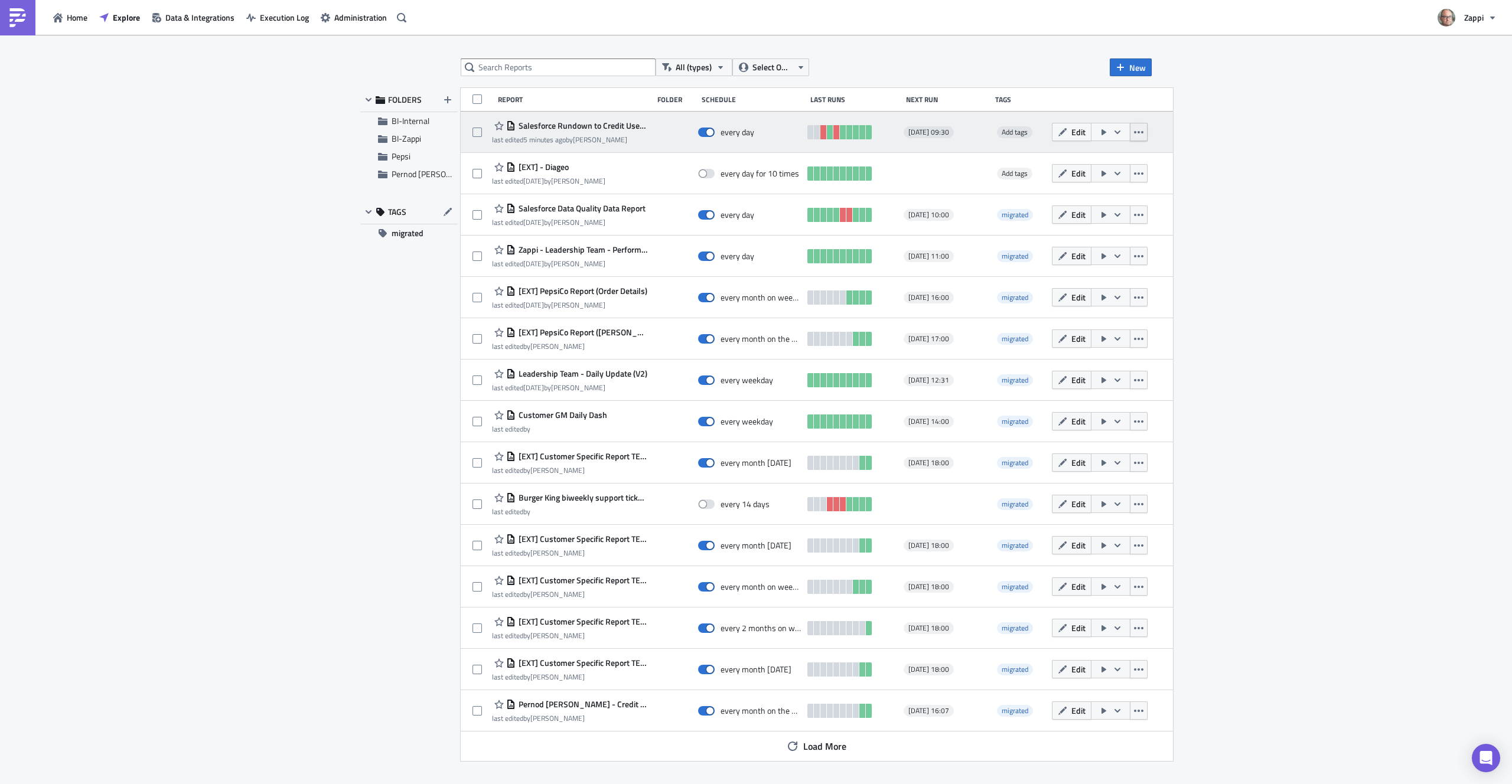
click at [1143, 132] on icon "button" at bounding box center [1139, 132] width 9 height 2
click at [1173, 132] on div "Salesforce Rundown to Credit Used Reconciliation last edited 5 minutes ago by B…" at bounding box center [817, 132] width 712 height 42
click at [1121, 132] on icon "button" at bounding box center [1118, 132] width 6 height 4
click at [1085, 132] on span "Edit" at bounding box center [1078, 132] width 14 height 13
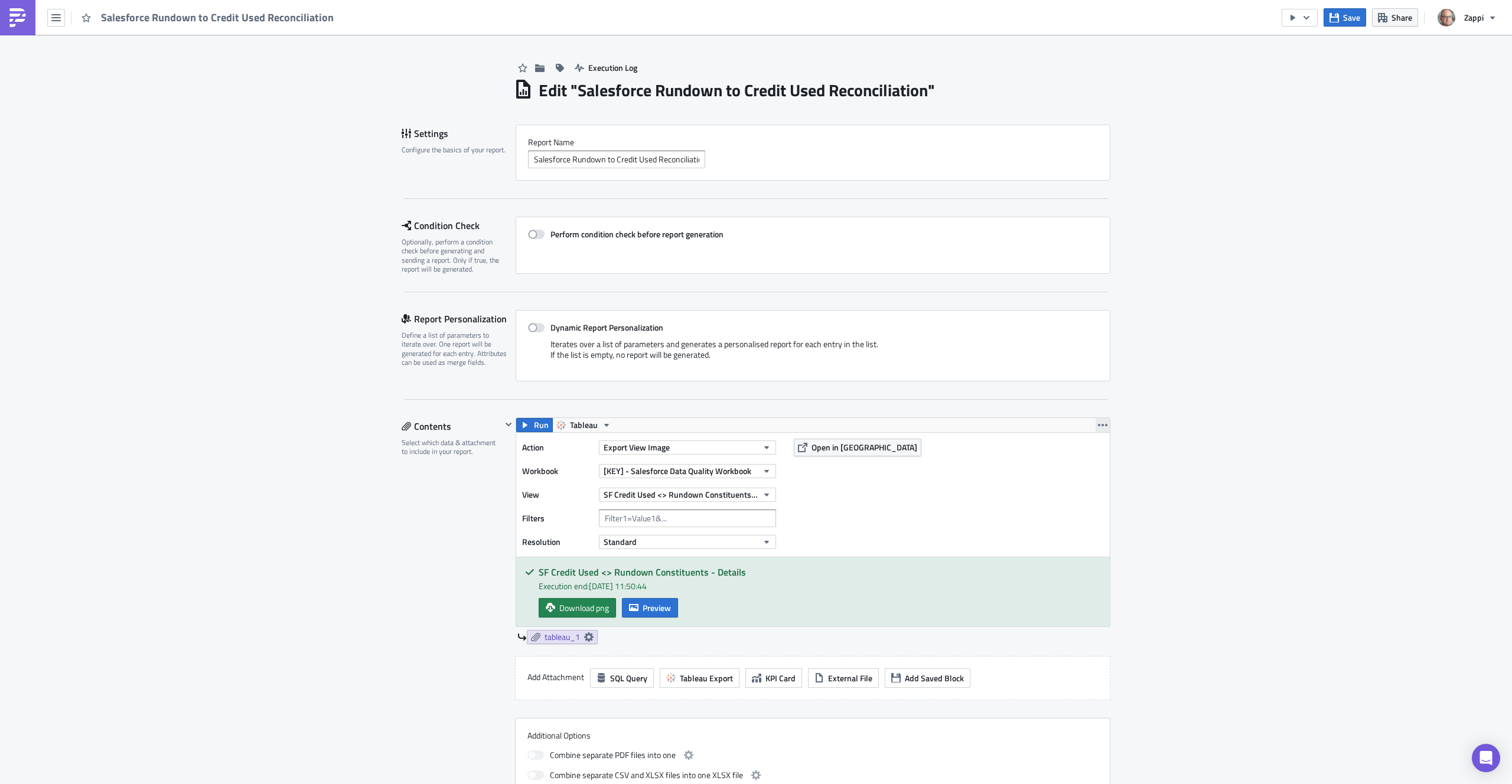
click at [1099, 426] on icon "button" at bounding box center [1103, 425] width 9 height 9
click at [1009, 487] on div "Action Export View Image Workbook [KEY] - Salesforce Data Quality Workbook View…" at bounding box center [812, 495] width 594 height 124
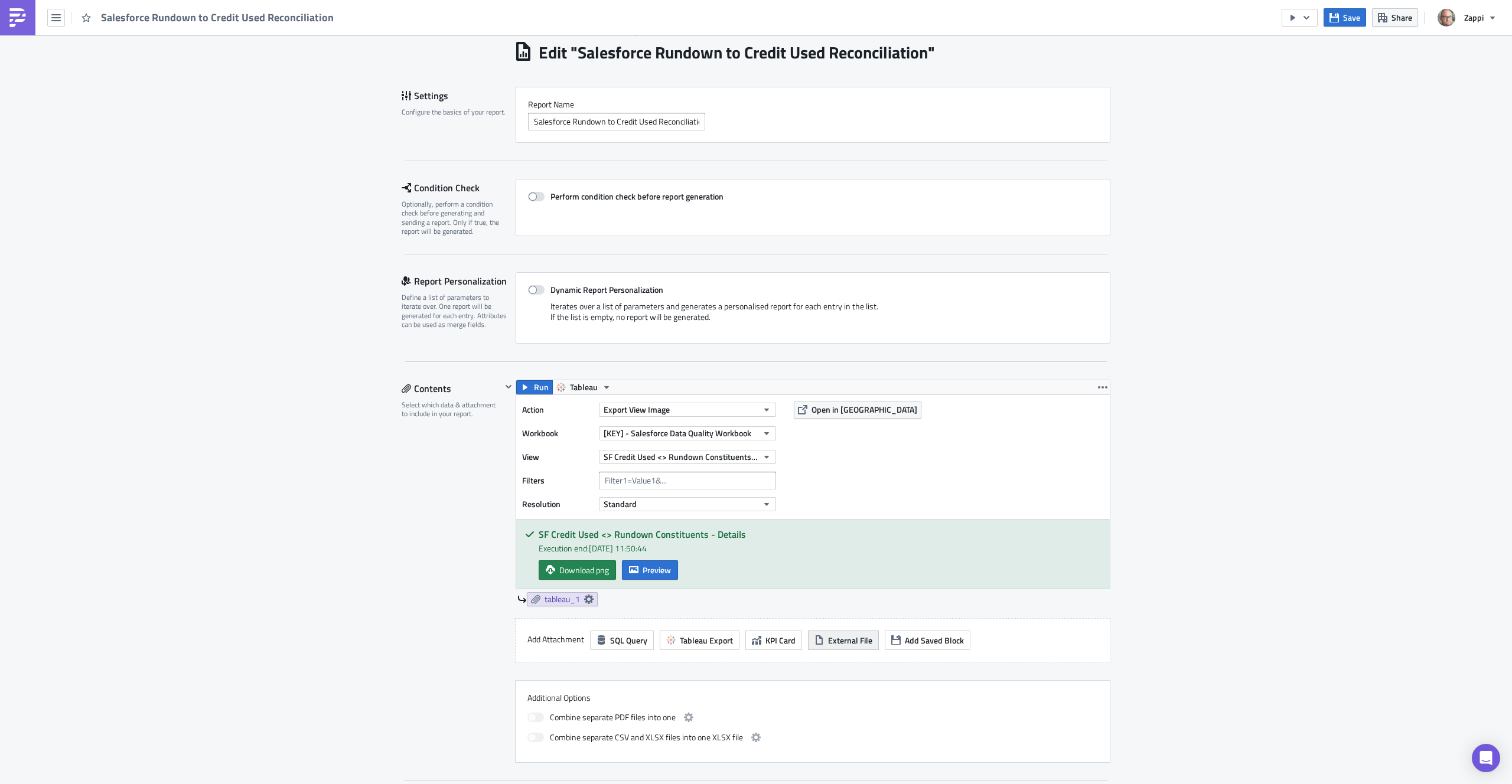
scroll to position [201, 0]
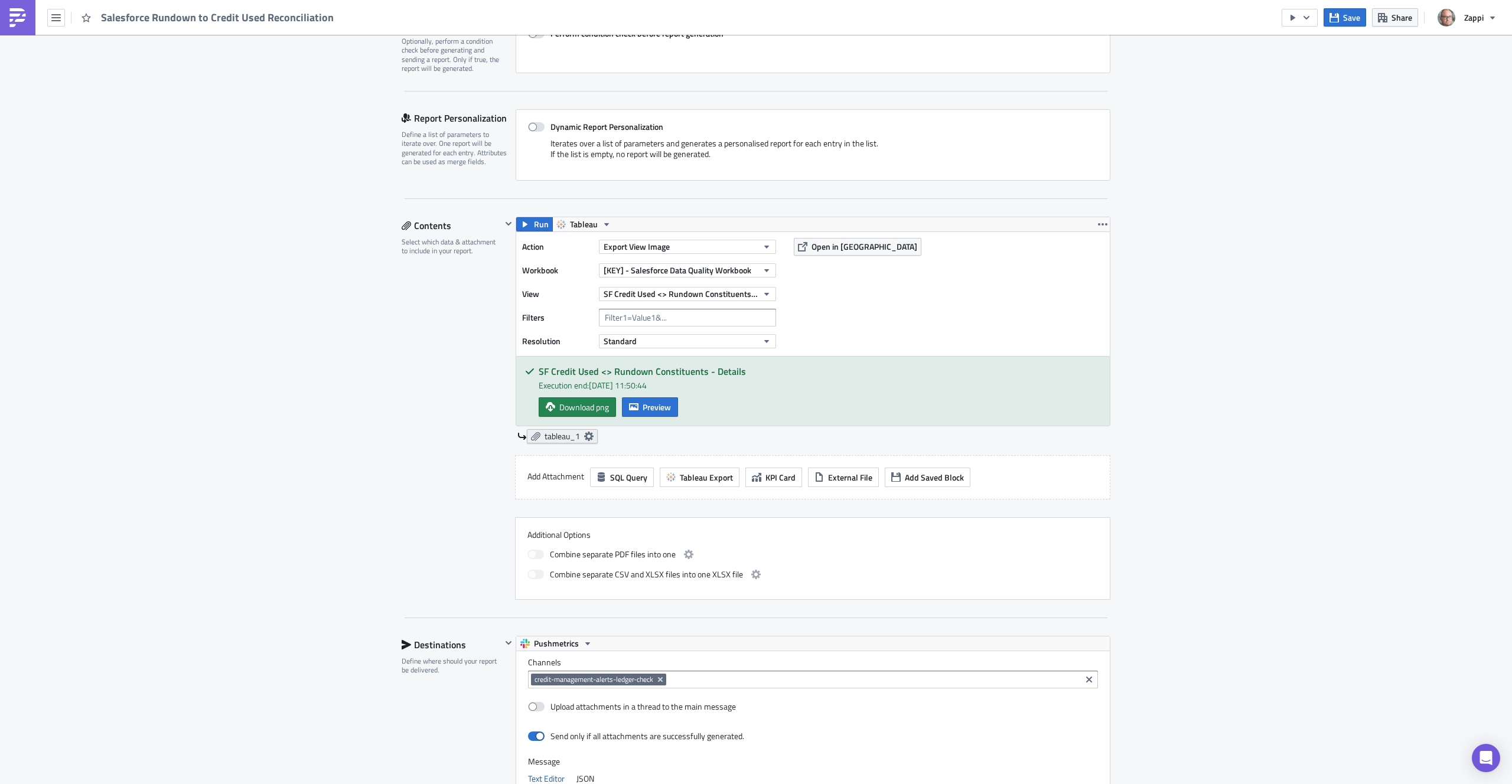
click at [588, 435] on icon at bounding box center [589, 437] width 9 height 9
click at [404, 425] on div "Contents Select which data & attachment to include in your report." at bounding box center [451, 408] width 100 height 383
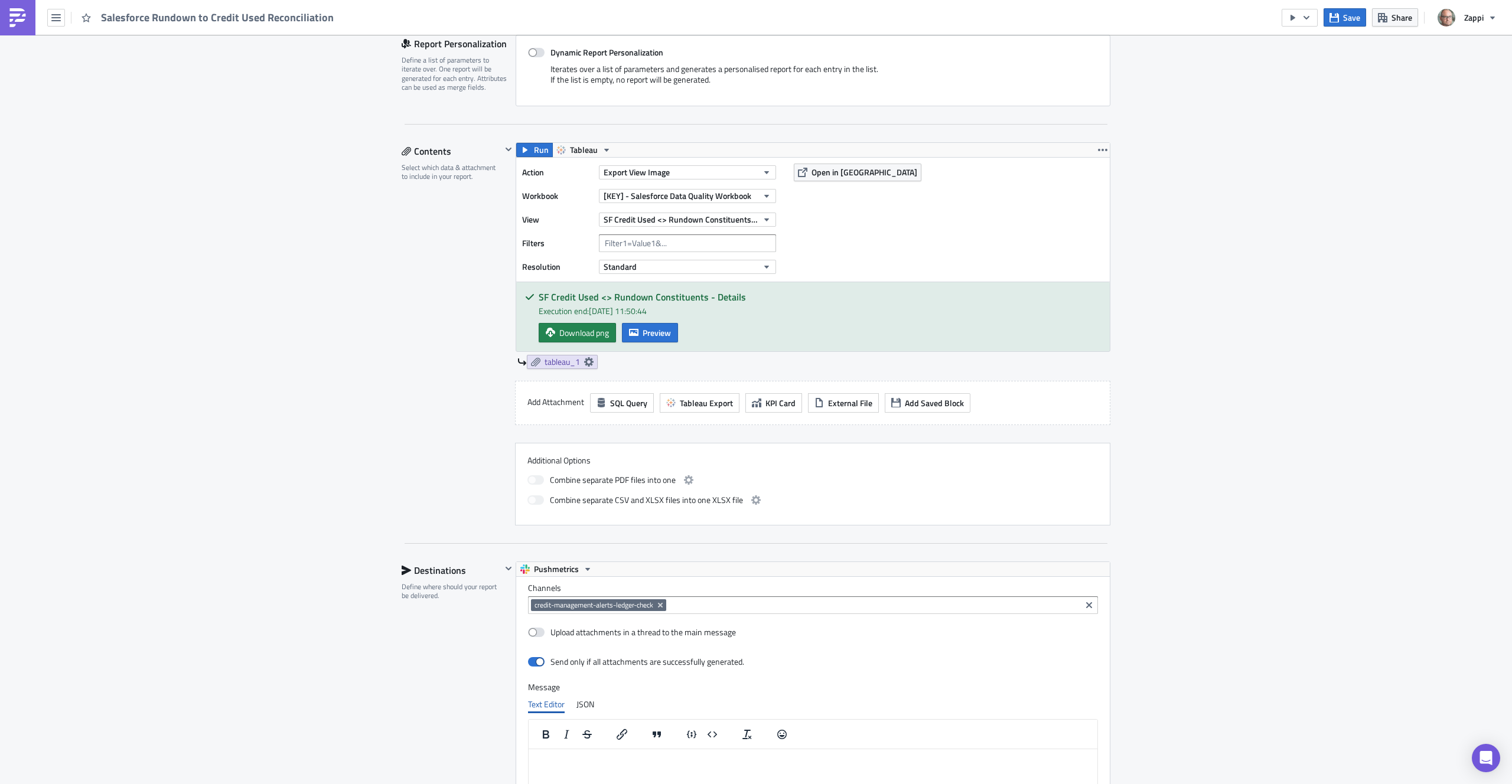
scroll to position [42, 0]
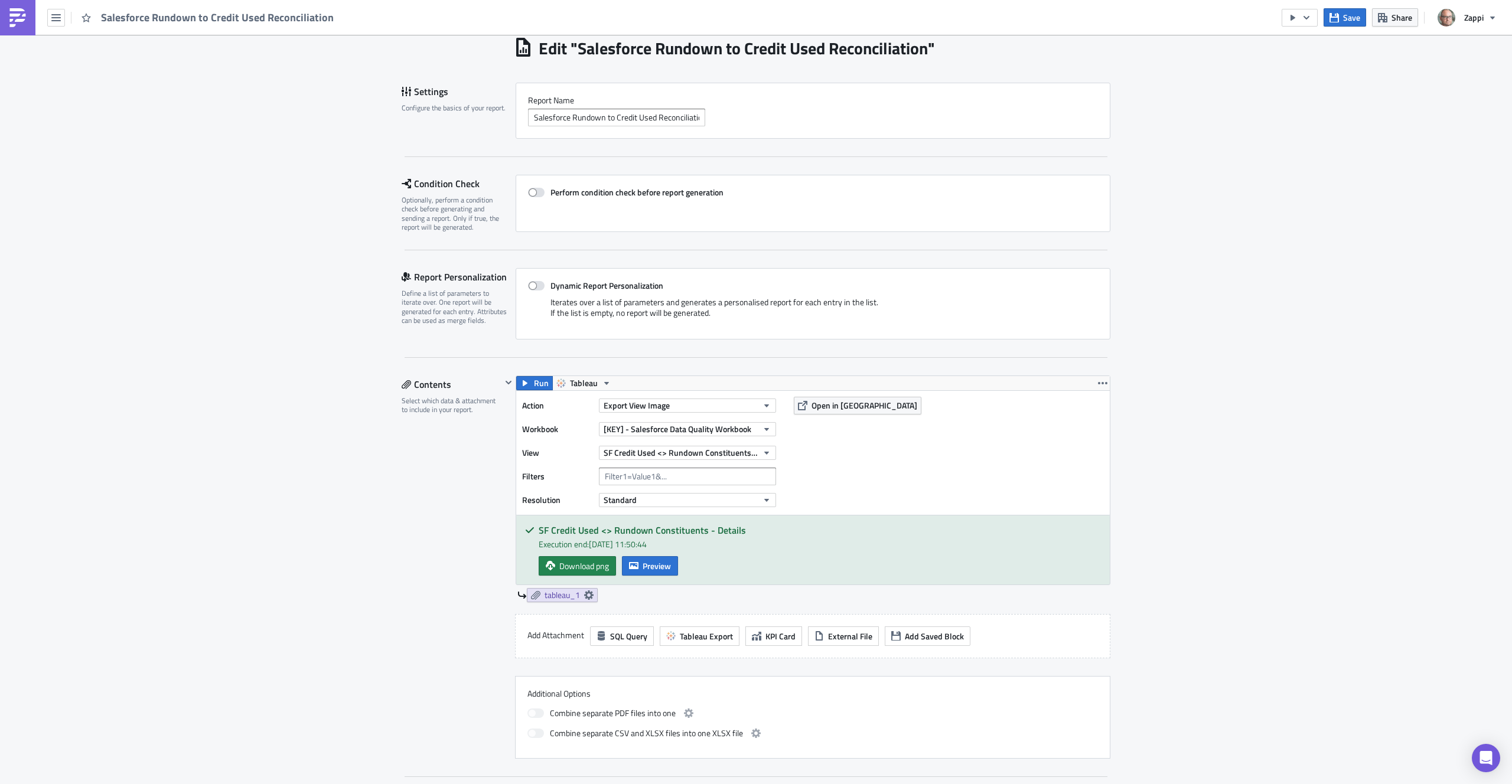
click at [648, 534] on h5 "SF Credit Used <> Rundown Constituents - Details" at bounding box center [820, 530] width 562 height 9
click at [623, 542] on div "Execution end: 12/09/2025, 11:50:44" at bounding box center [820, 544] width 562 height 13
click at [642, 546] on div "Execution end: 12/09/2025, 11:50:44" at bounding box center [820, 544] width 562 height 13
click at [587, 531] on h5 "SF Credit Used <> Rundown Constituents - Details" at bounding box center [820, 530] width 562 height 9
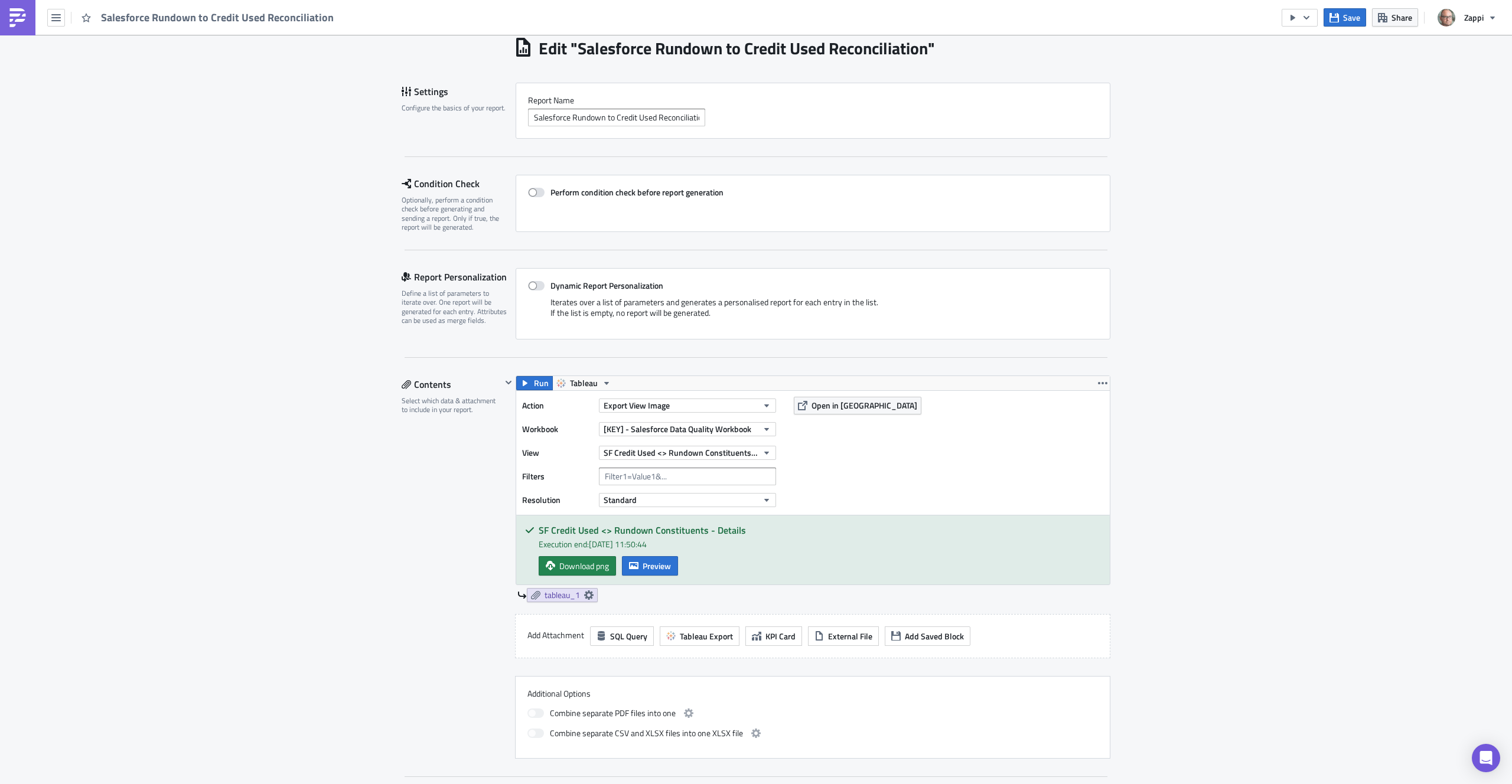
click at [603, 532] on h5 "SF Credit Used <> Rundown Constituents - Details" at bounding box center [820, 530] width 562 height 9
click at [655, 528] on h5 "SF Credit Used <> Rundown Constituents - Details" at bounding box center [820, 530] width 562 height 9
click at [465, 403] on div "Select which data & attachment to include in your report." at bounding box center [451, 405] width 100 height 18
click at [504, 384] on icon "button" at bounding box center [509, 383] width 9 height 9
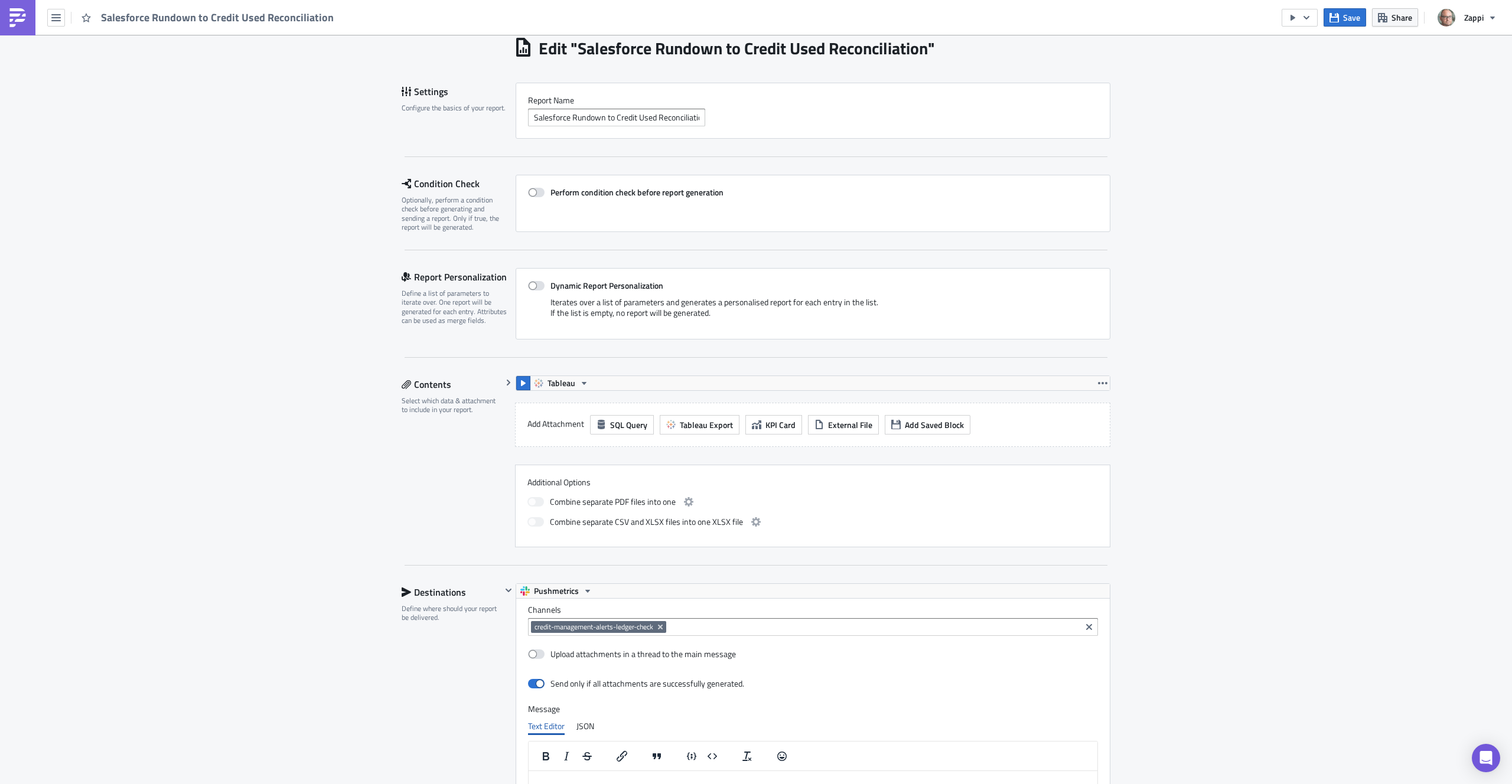
drag, startPoint x: 504, startPoint y: 384, endPoint x: 711, endPoint y: 439, distance: 214.2
click at [651, 444] on div "Tableau Action Export View Image Workbook [KEY] - Salesforce Data Quality Workb…" at bounding box center [805, 461] width 609 height 172
click at [775, 431] on button "KPI Card" at bounding box center [774, 425] width 56 height 20
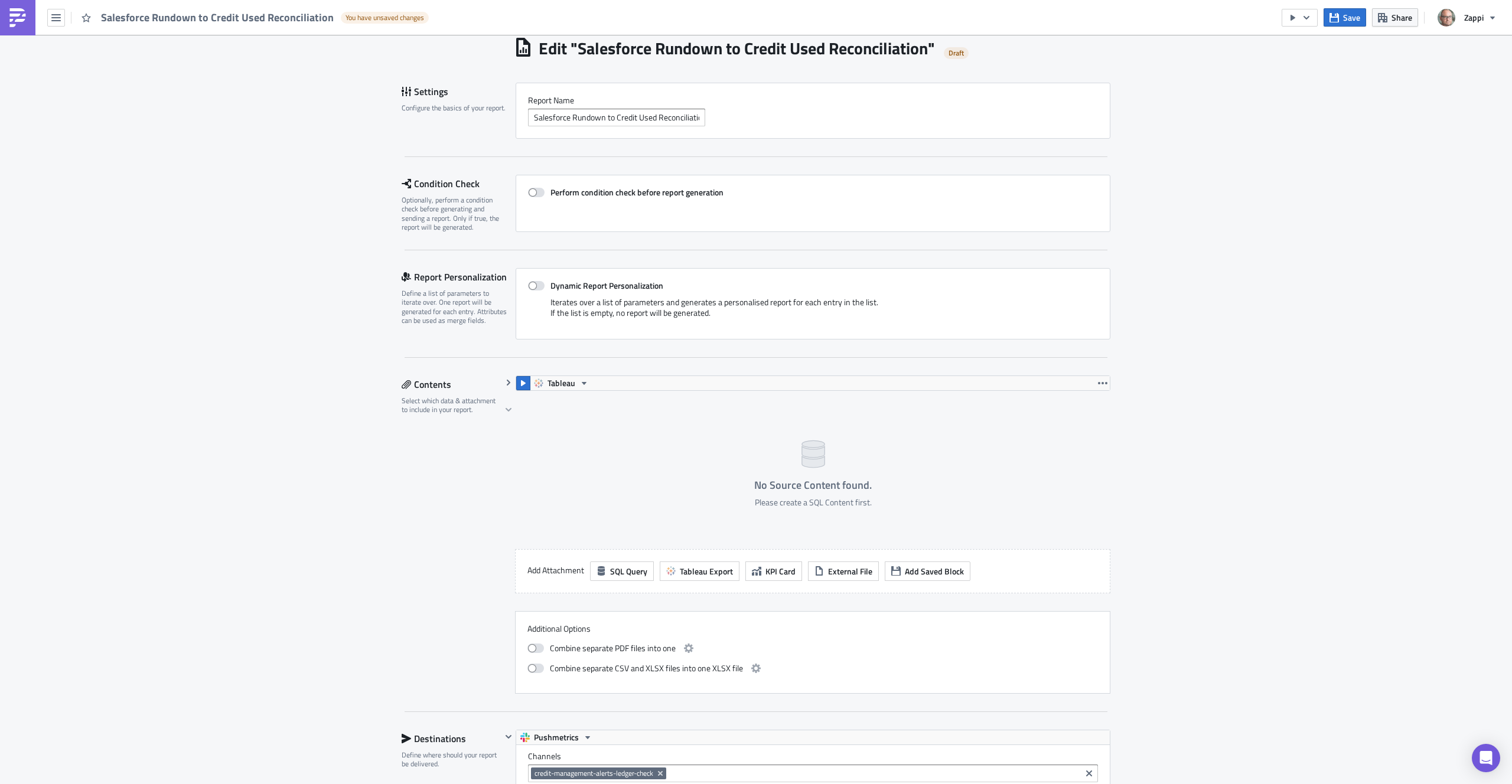
click at [819, 463] on icon at bounding box center [812, 454] width 23 height 27
drag, startPoint x: 835, startPoint y: 502, endPoint x: 823, endPoint y: 492, distance: 15.6
click at [823, 492] on div "No Source Content found. Please create a SQL Content first." at bounding box center [813, 494] width 118 height 28
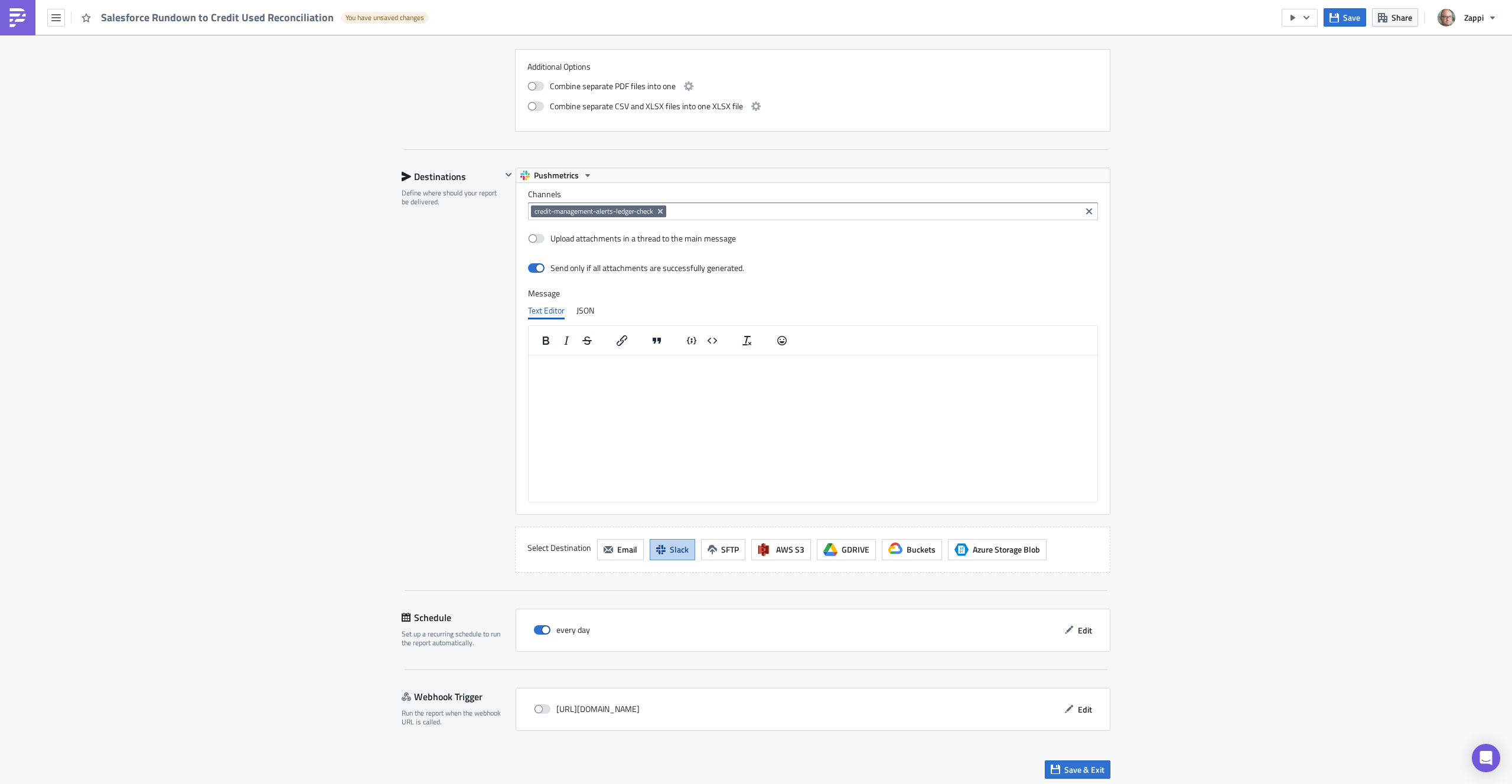
scroll to position [609, 0]
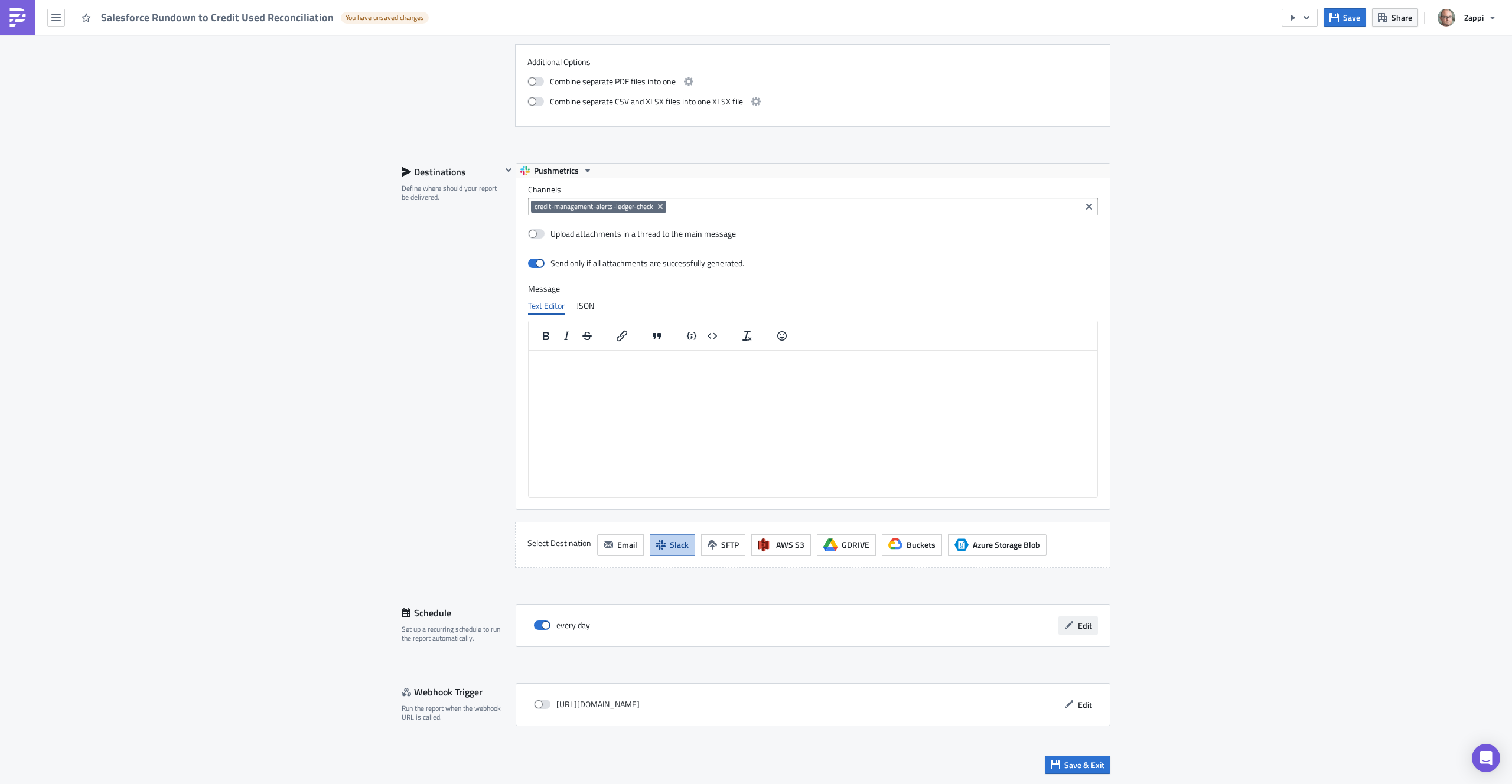
click at [1071, 625] on button "Edit" at bounding box center [1078, 625] width 39 height 18
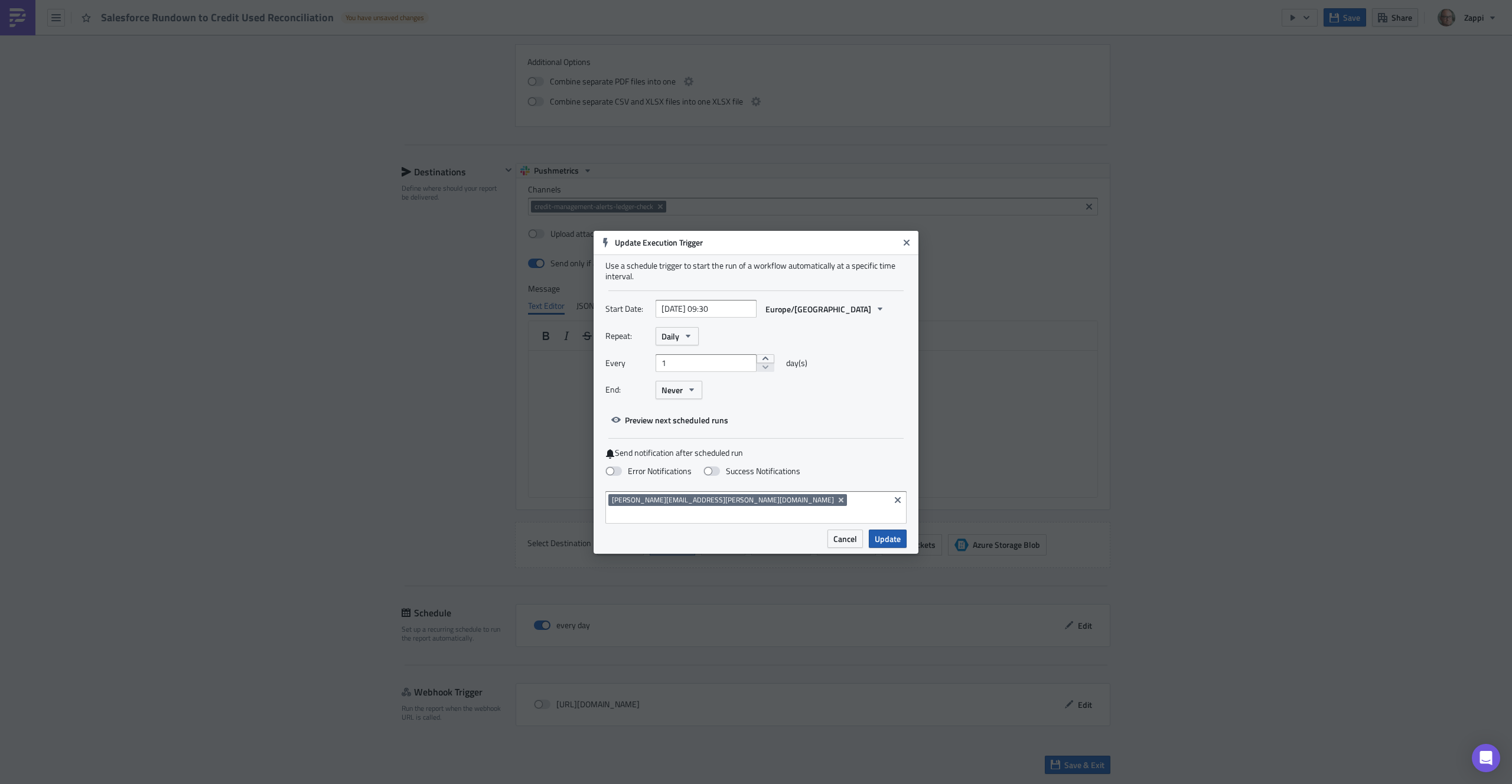
click at [884, 532] on span "Update" at bounding box center [888, 539] width 26 height 13
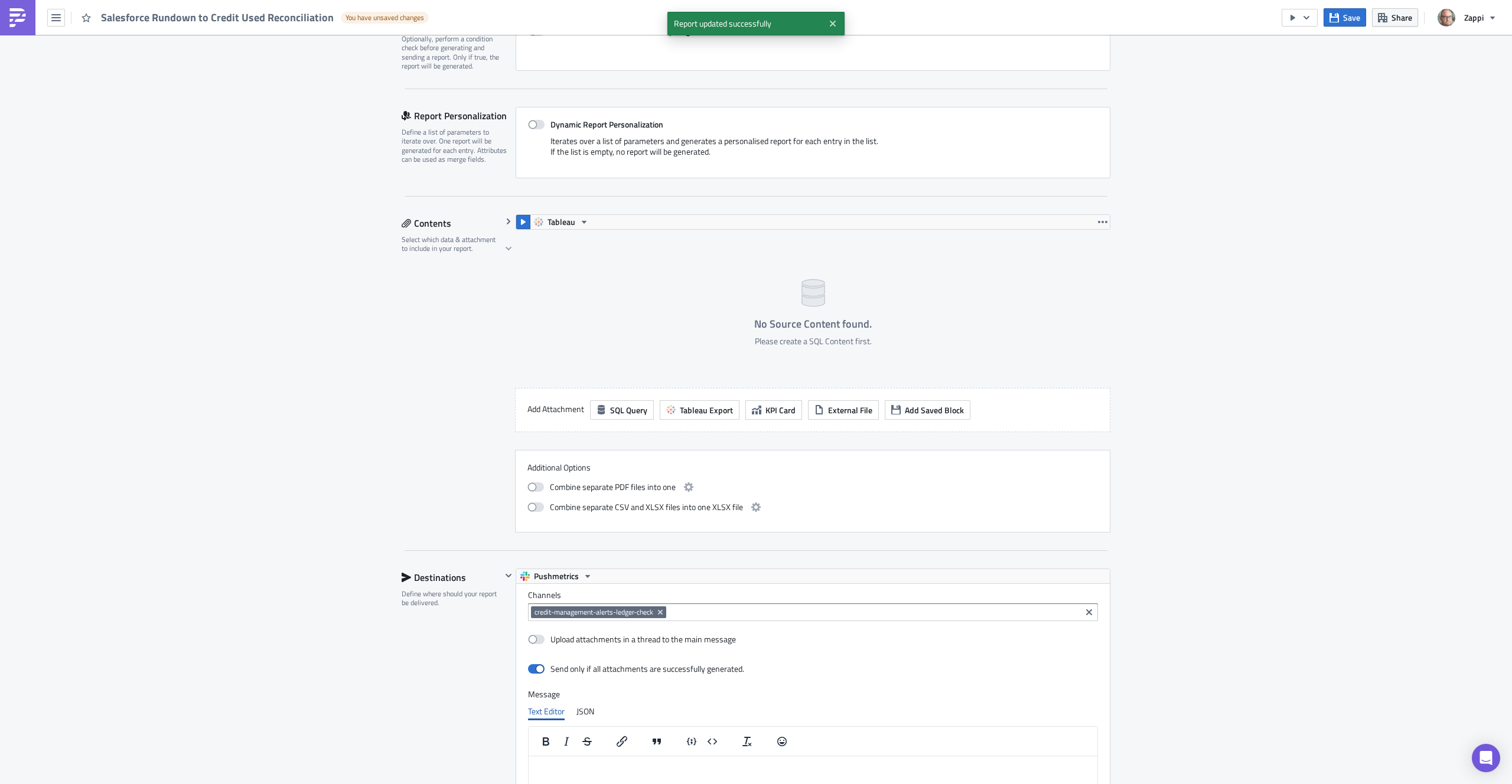
scroll to position [0, 0]
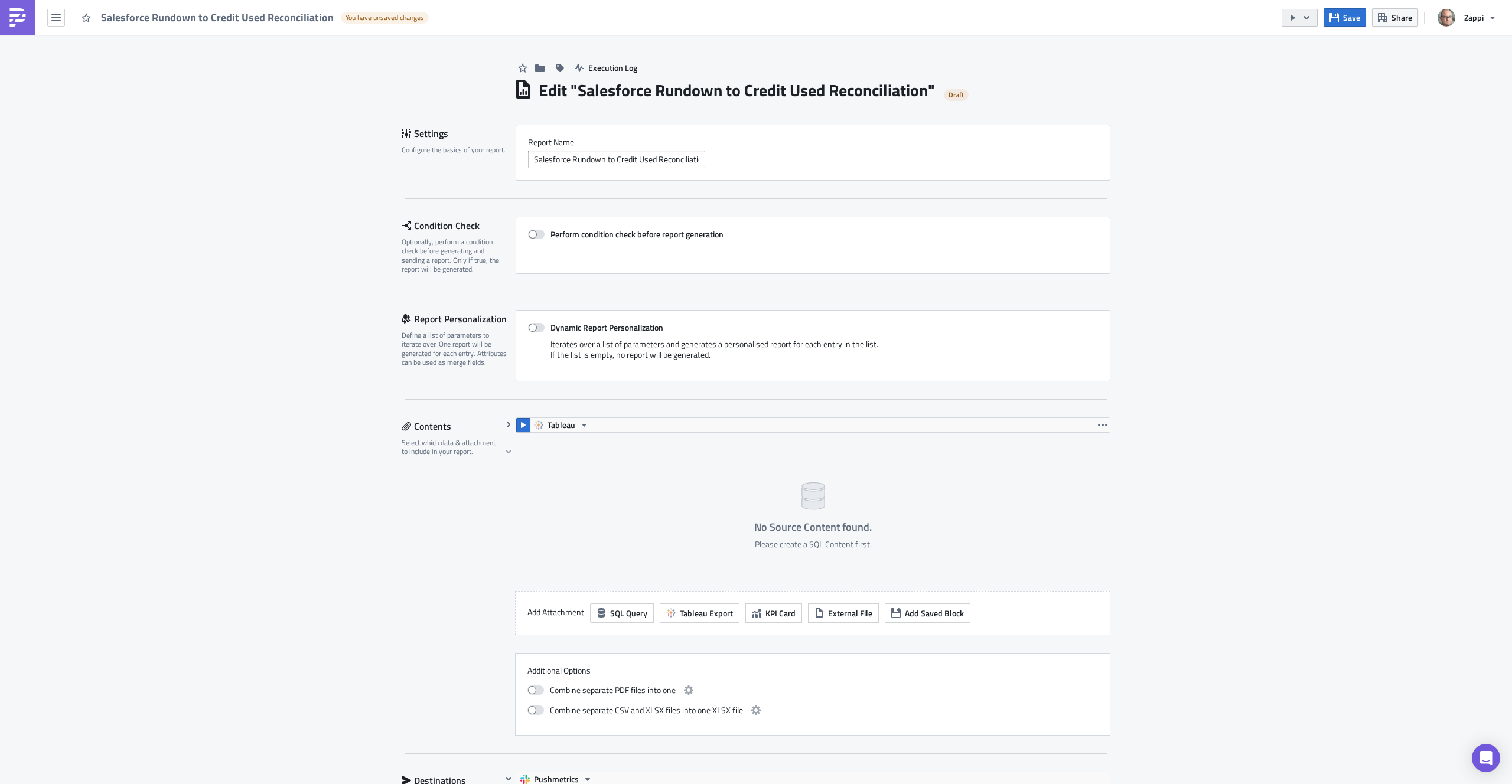
click at [1293, 15] on icon "button" at bounding box center [1293, 18] width 9 height 9
click at [1314, 49] on div "Send Just to Me" at bounding box center [1336, 47] width 93 height 12
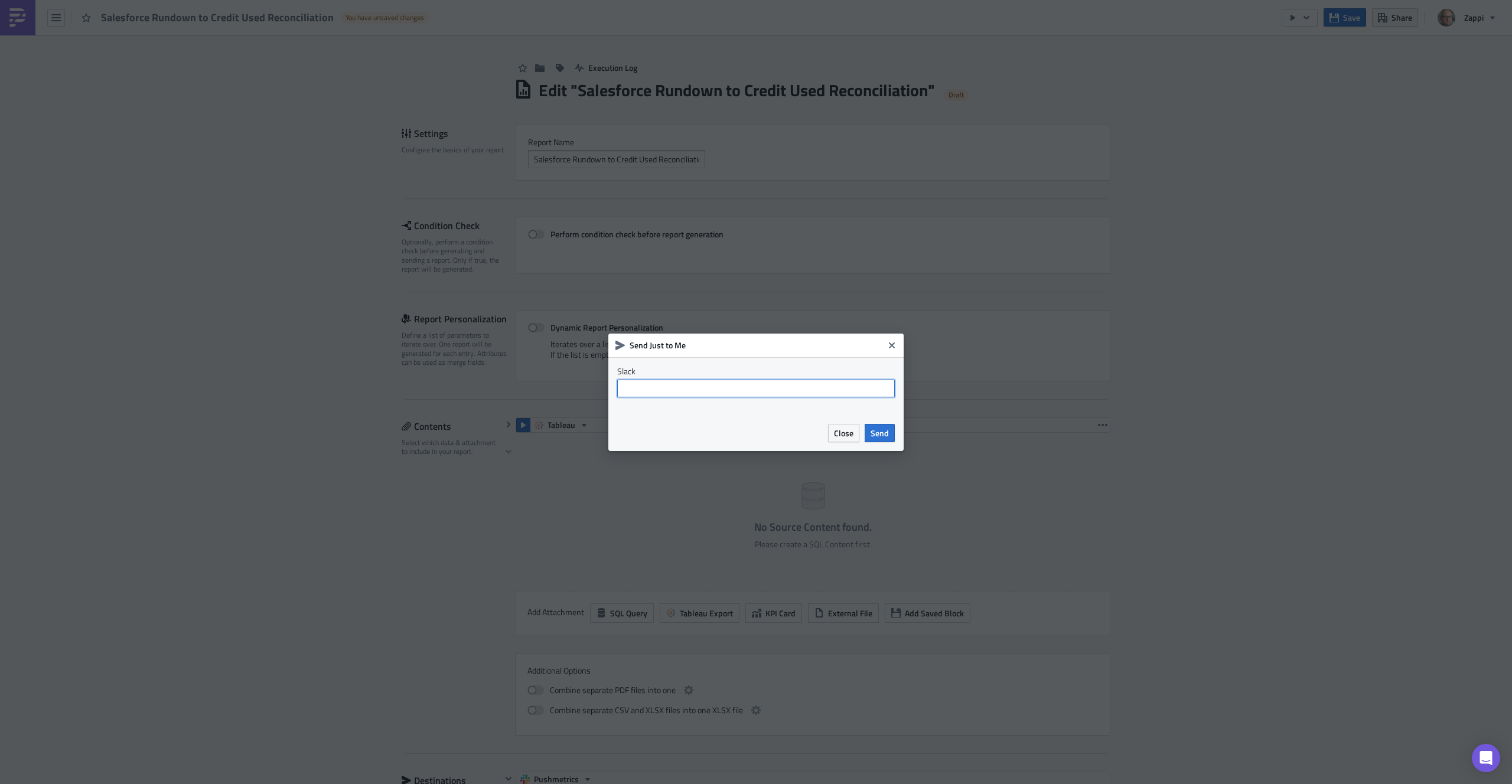
click at [717, 379] on input "text" at bounding box center [756, 388] width 278 height 18
type input "business_intelligence_internal"
click at [882, 434] on span "Send" at bounding box center [879, 434] width 18 height 13
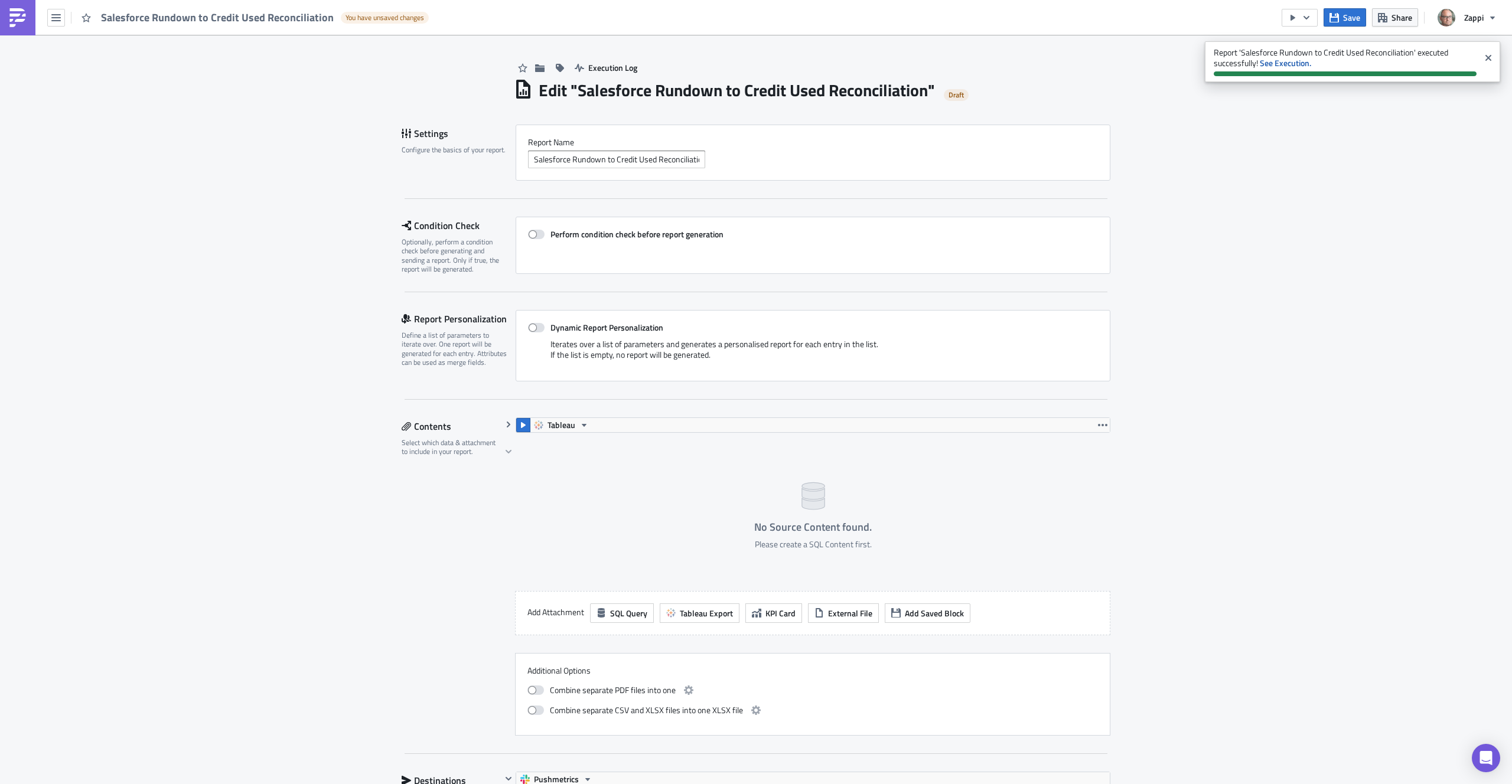
click at [1364, 236] on div "Execution Log Edit " Salesforce Rundown to Credit Used Reconciliation " Draft S…" at bounding box center [756, 714] width 1512 height 1360
click at [202, 164] on div "Execution Log Edit " Salesforce Rundown to Credit Used Reconciliation " Draft S…" at bounding box center [756, 714] width 1512 height 1360
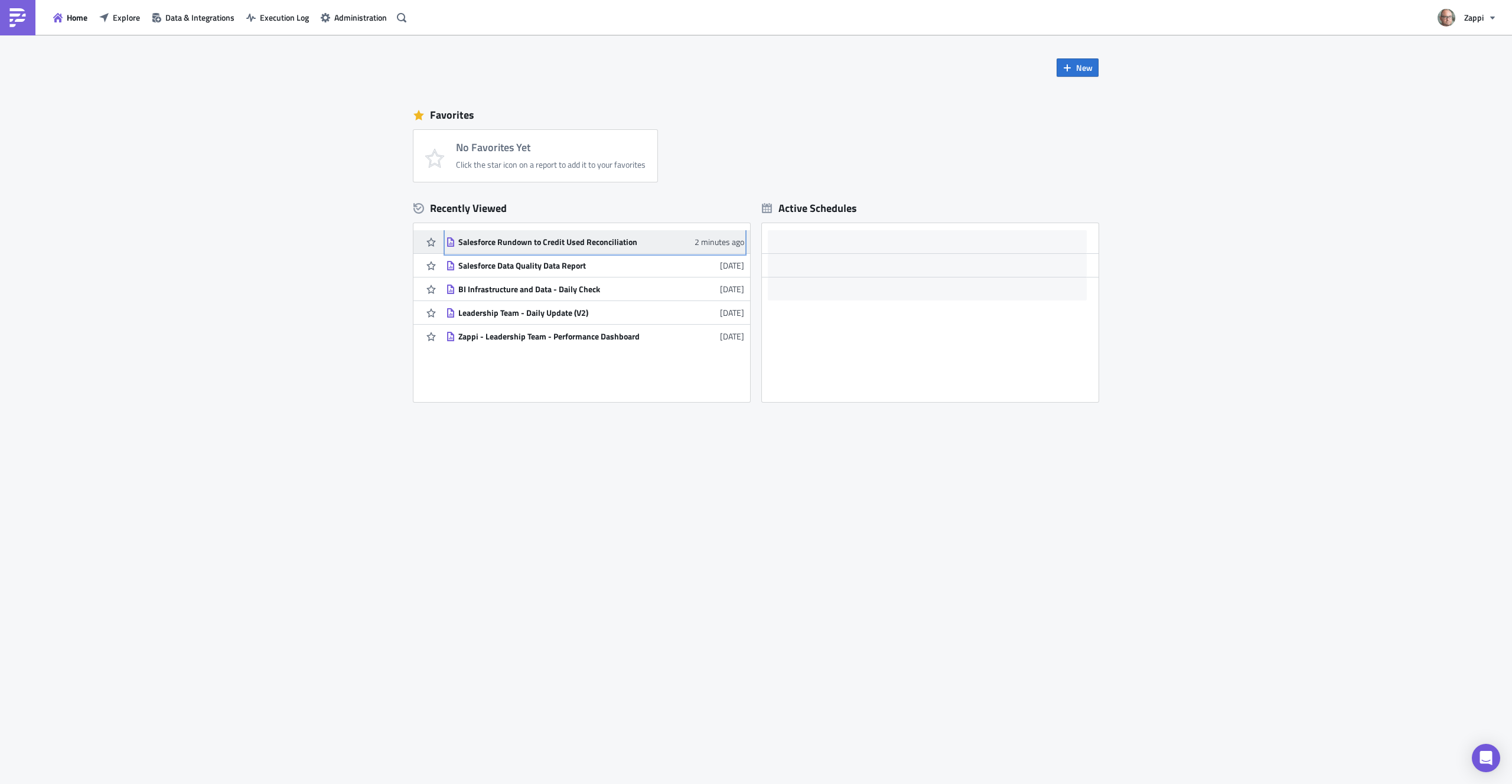
click at [551, 245] on div "Salesforce Rundown to Credit Used Reconciliation" at bounding box center [562, 242] width 207 height 11
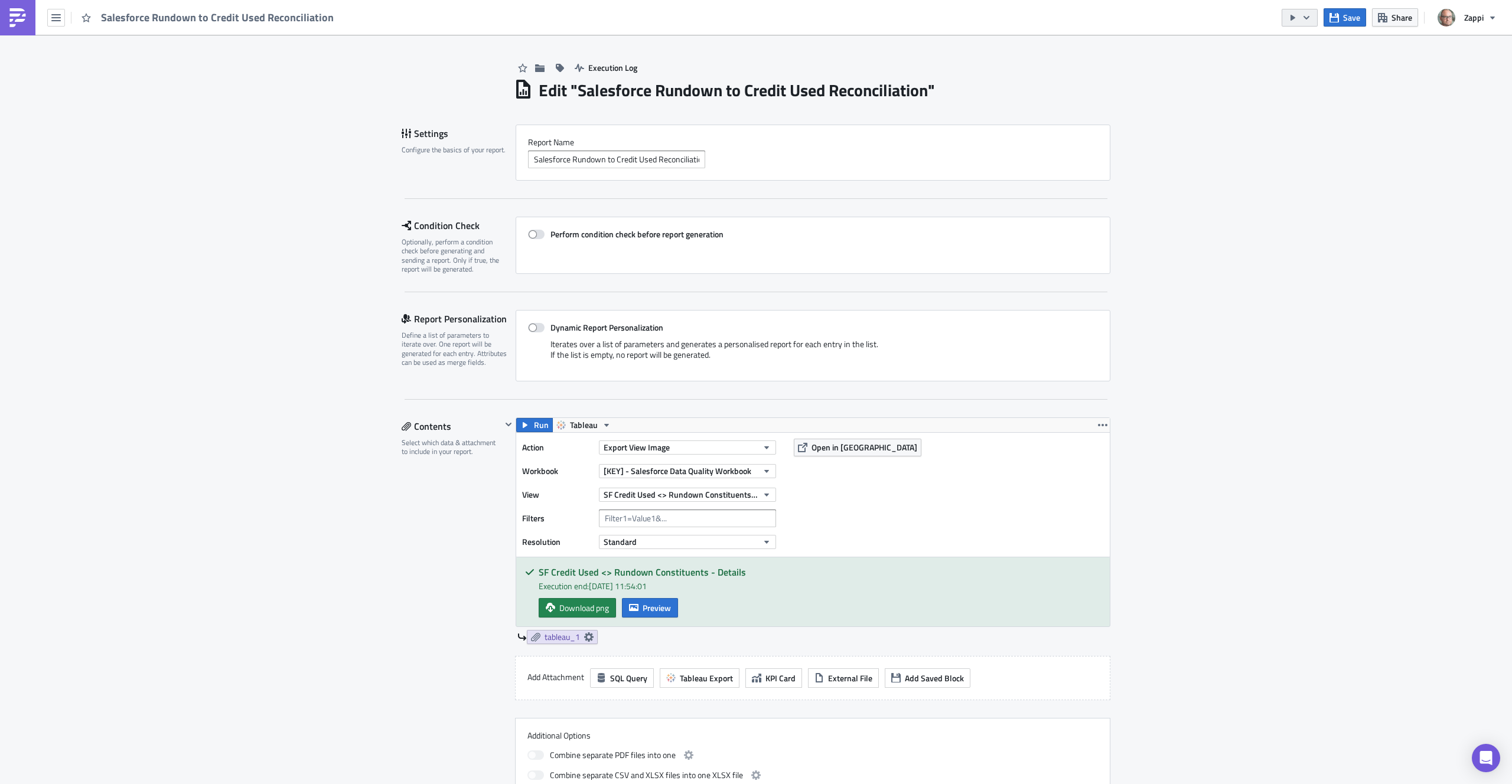
click at [1313, 18] on button "button" at bounding box center [1300, 17] width 36 height 18
click at [1310, 45] on div "Send Just to Me" at bounding box center [1336, 47] width 93 height 12
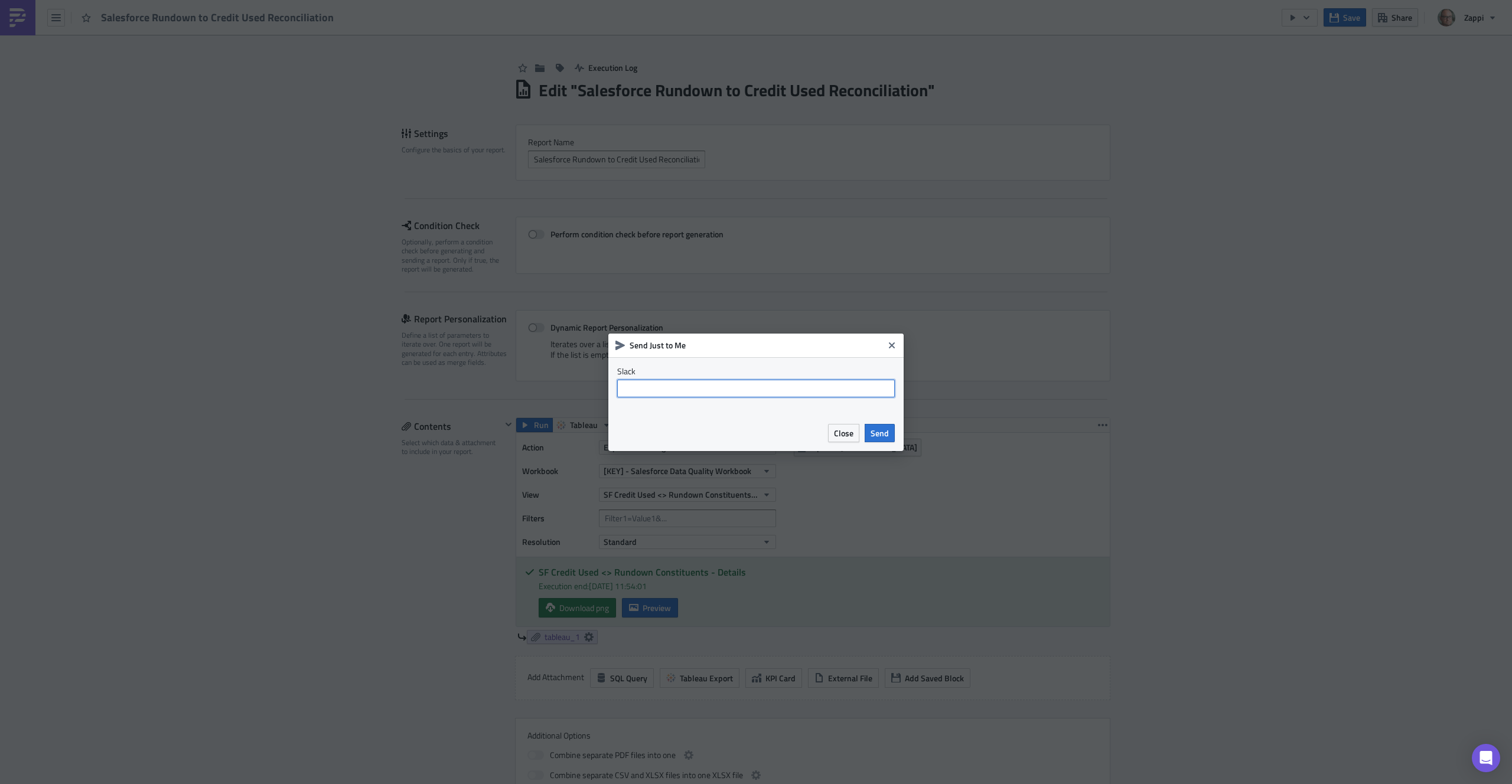
click at [767, 387] on input "text" at bounding box center [756, 388] width 278 height 18
type input "business_intelligence_internal"
click at [886, 434] on span "Send" at bounding box center [879, 434] width 18 height 13
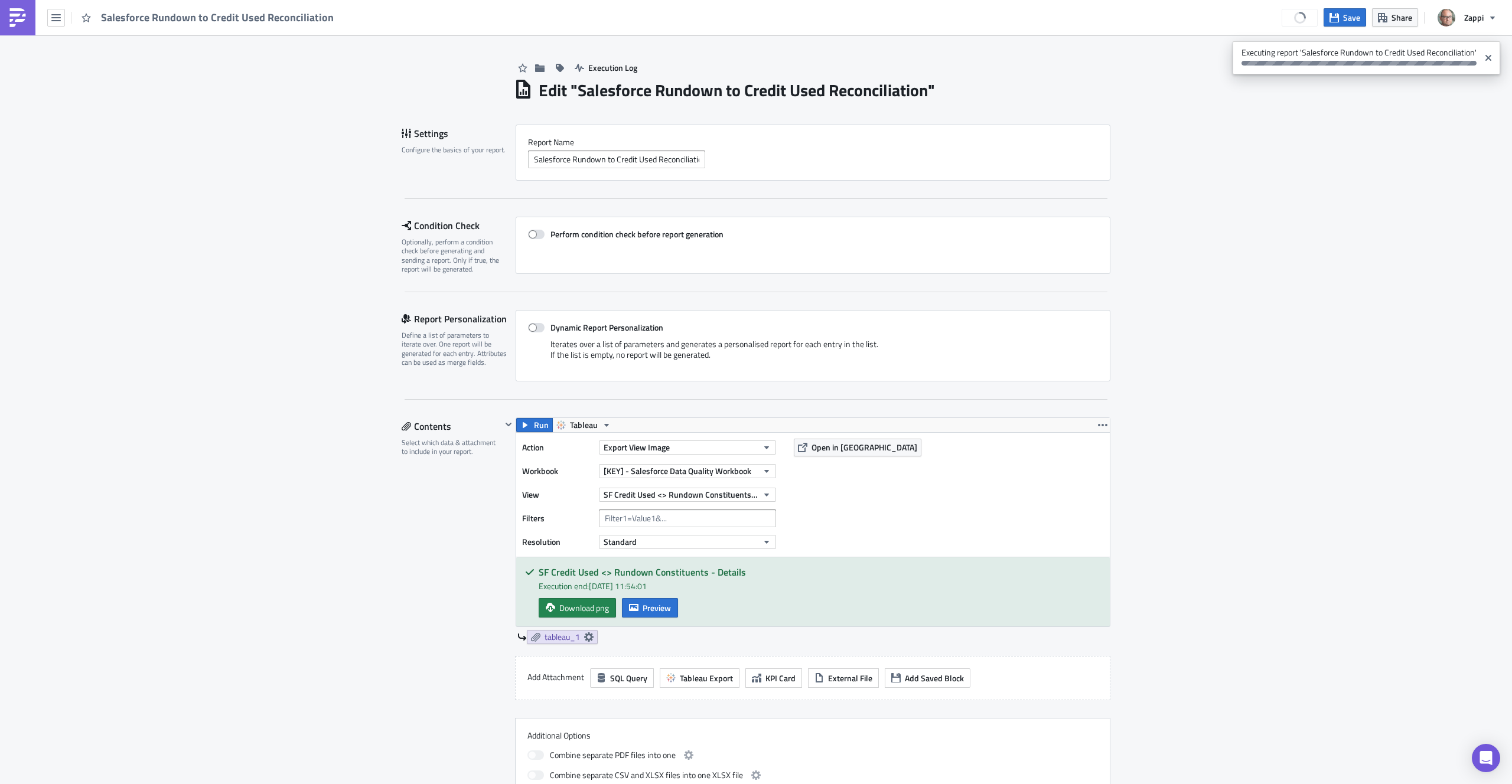
click at [1261, 313] on div "Execution Log Edit " Salesforce Rundown to Credit Used Reconciliation " Setting…" at bounding box center [756, 747] width 1512 height 1425
drag, startPoint x: 1250, startPoint y: 325, endPoint x: 1263, endPoint y: 314, distance: 17.0
click at [1251, 322] on div "Execution Log Edit " Salesforce Rundown to Credit Used Reconciliation " Setting…" at bounding box center [756, 747] width 1512 height 1425
click at [312, 250] on div "Execution Log Edit " Salesforce Rundown to Credit Used Reconciliation " Setting…" at bounding box center [756, 747] width 1512 height 1425
click at [256, 107] on div "Execution Log Edit " Salesforce Rundown to Credit Used Reconciliation " Setting…" at bounding box center [756, 747] width 1512 height 1425
